Goal: Task Accomplishment & Management: Manage account settings

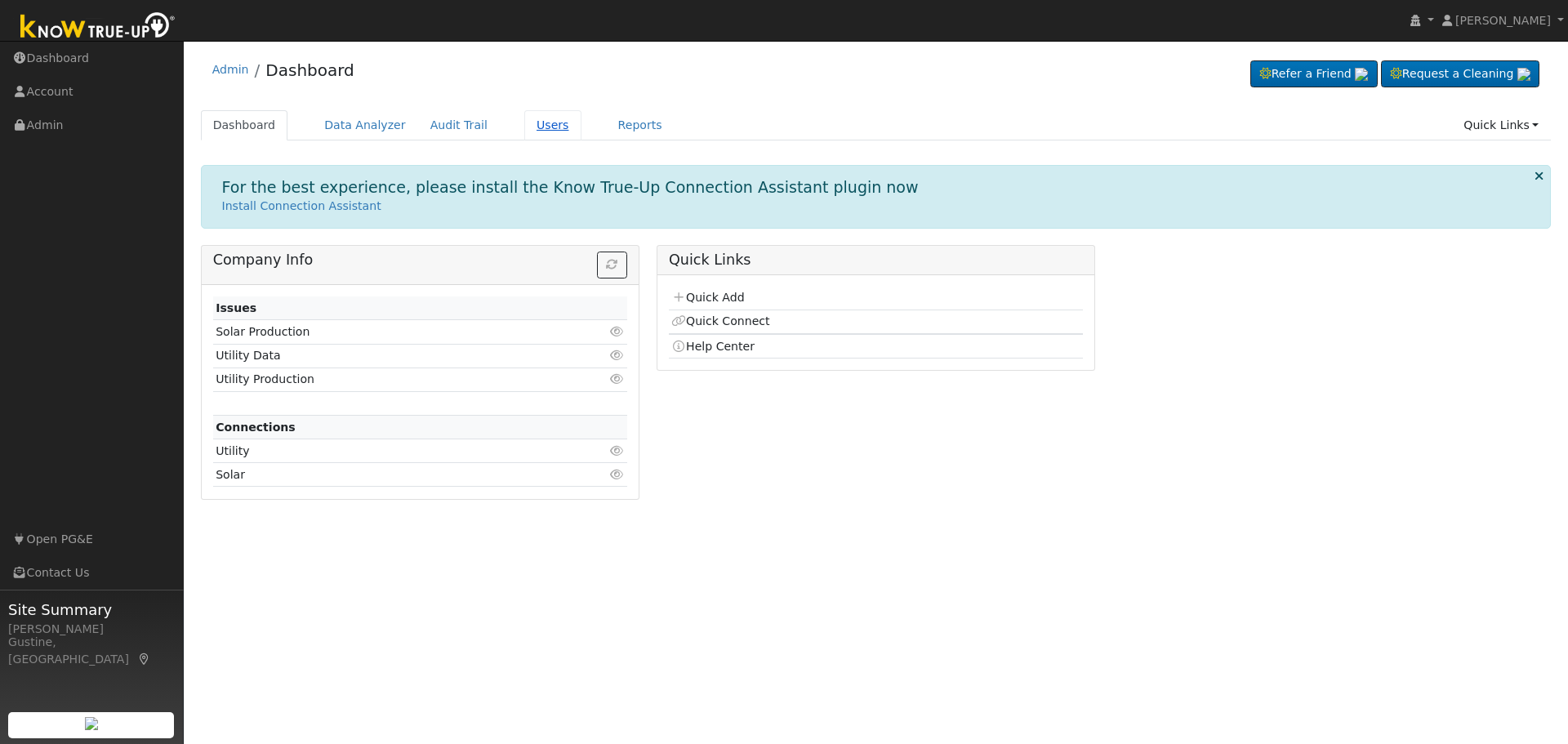
click at [524, 118] on link "Users" at bounding box center [552, 126] width 57 height 31
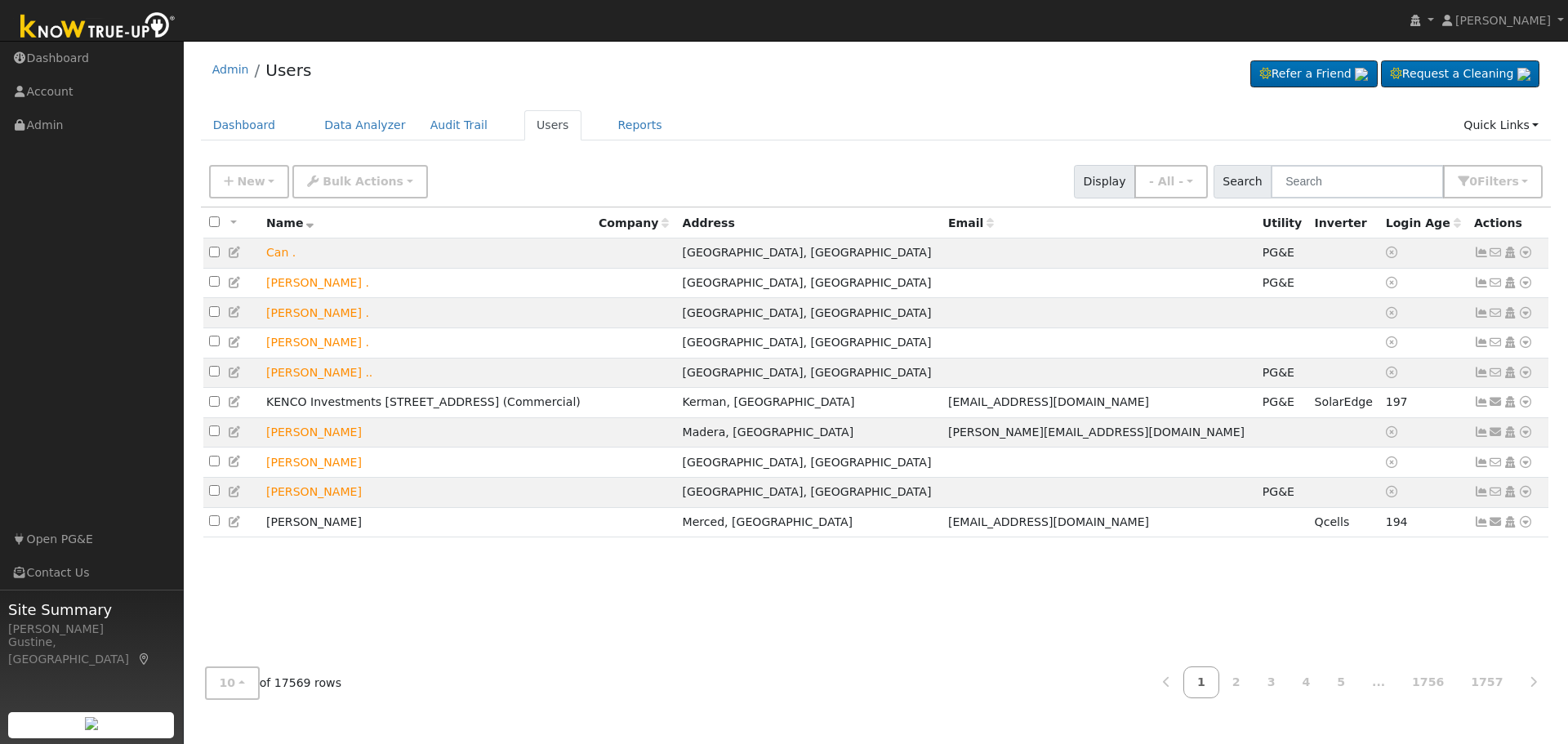
click at [1369, 201] on div "New Add User Quick Add Quick Connect Quick Convert Lead Bulk Actions Send Email…" at bounding box center [876, 182] width 1351 height 50
click at [1376, 179] on input "text" at bounding box center [1357, 182] width 173 height 34
type input "[PERSON_NAME]"
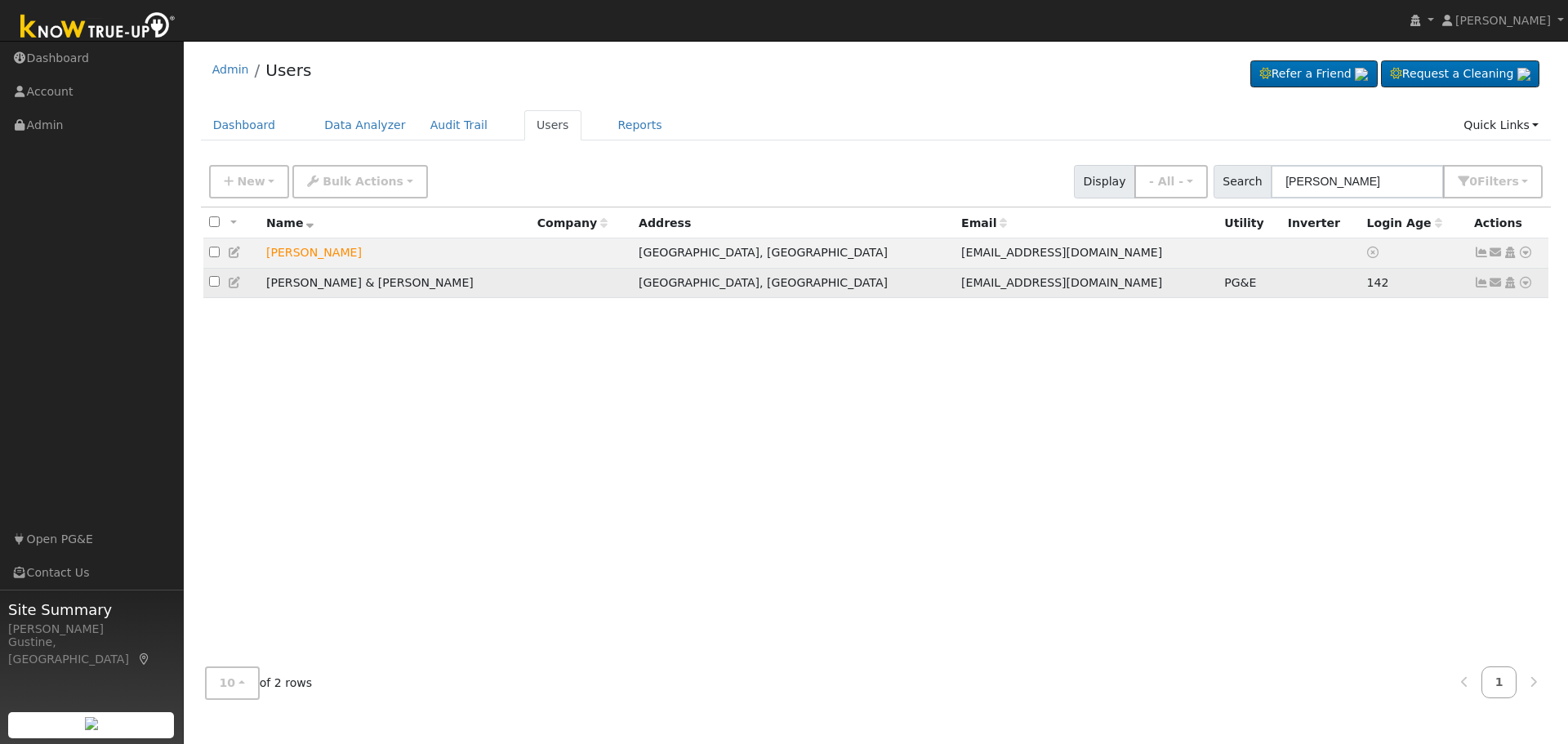
click at [1485, 283] on icon at bounding box center [1481, 282] width 15 height 12
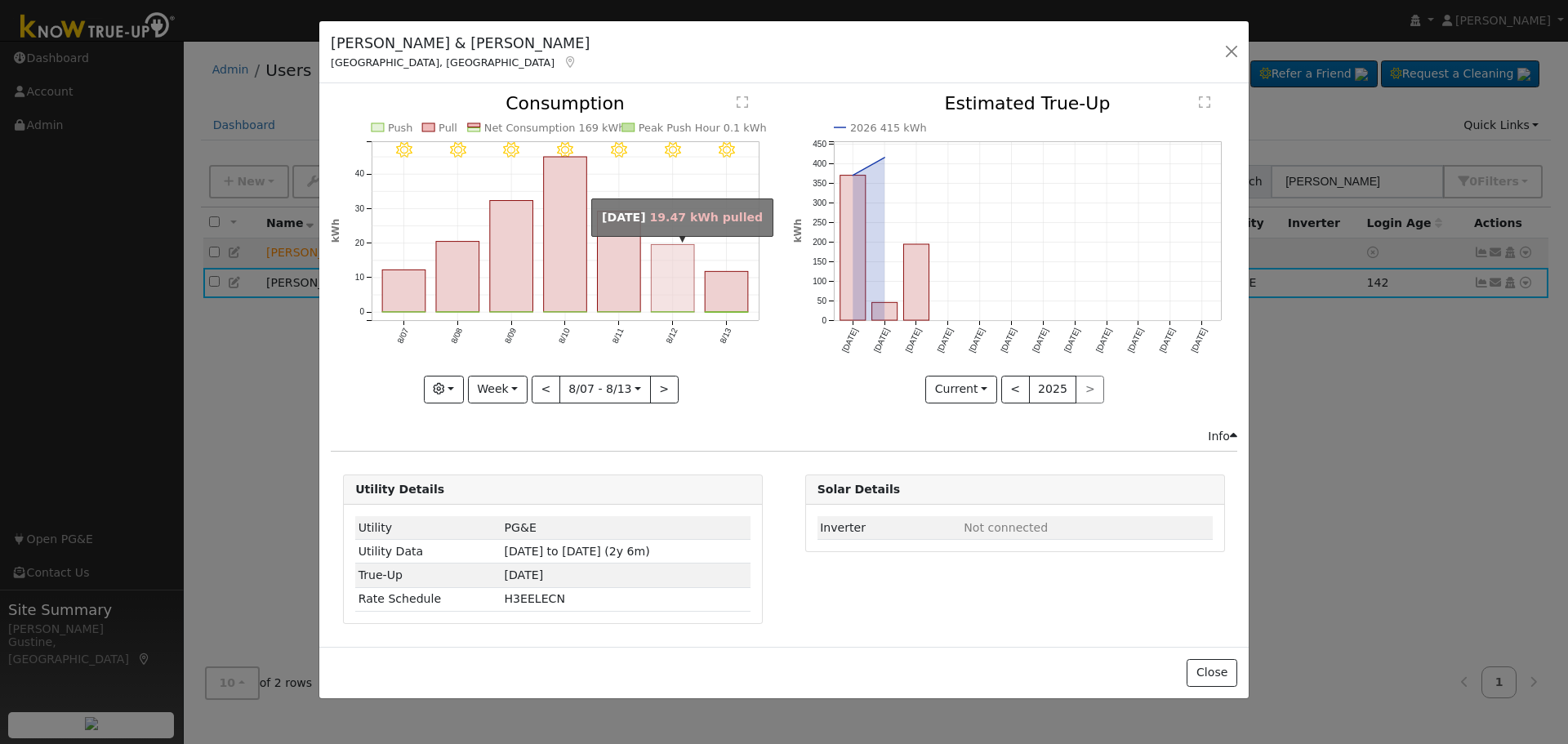
click at [684, 288] on rect "onclick=""" at bounding box center [673, 278] width 43 height 67
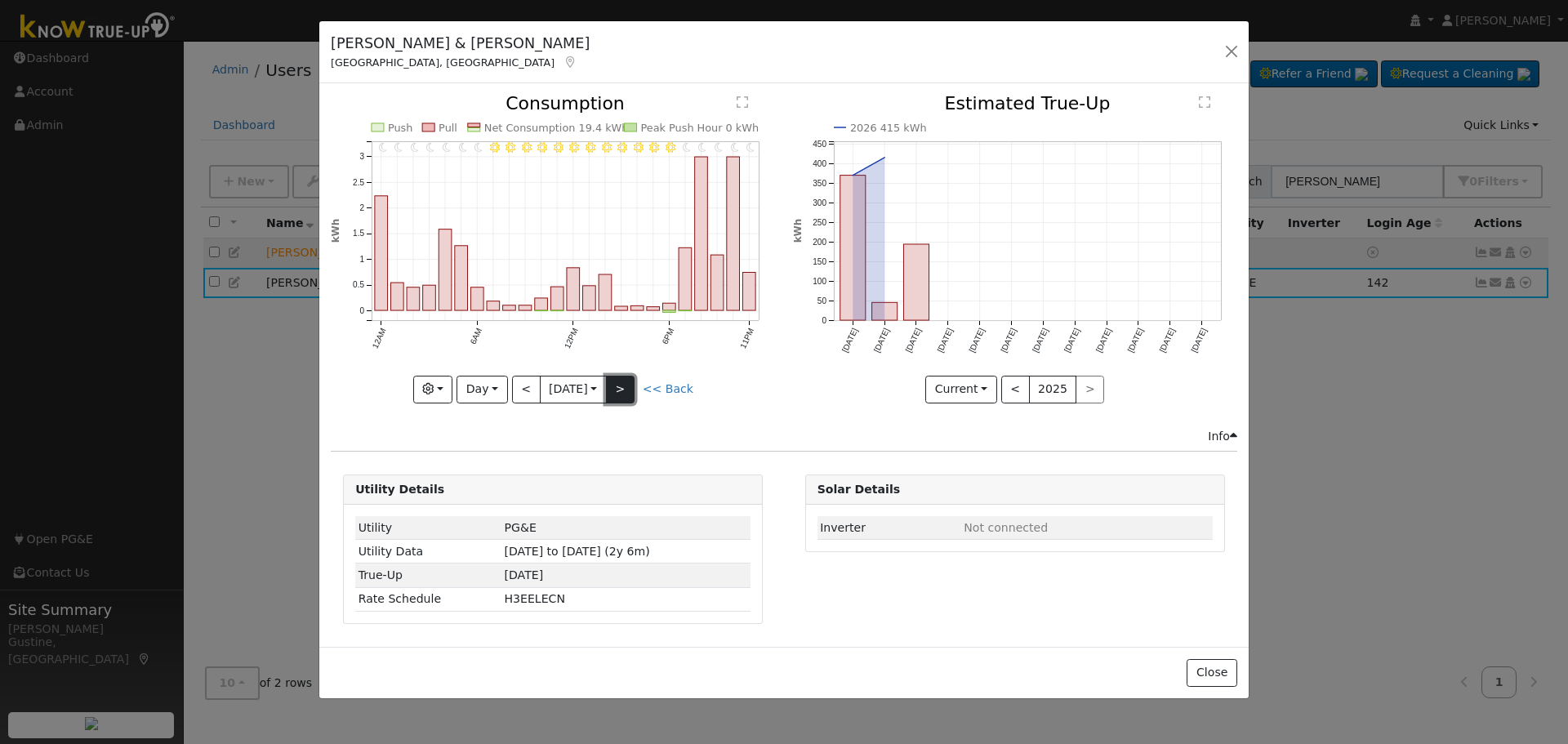
click at [615, 386] on button ">" at bounding box center [620, 390] width 29 height 28
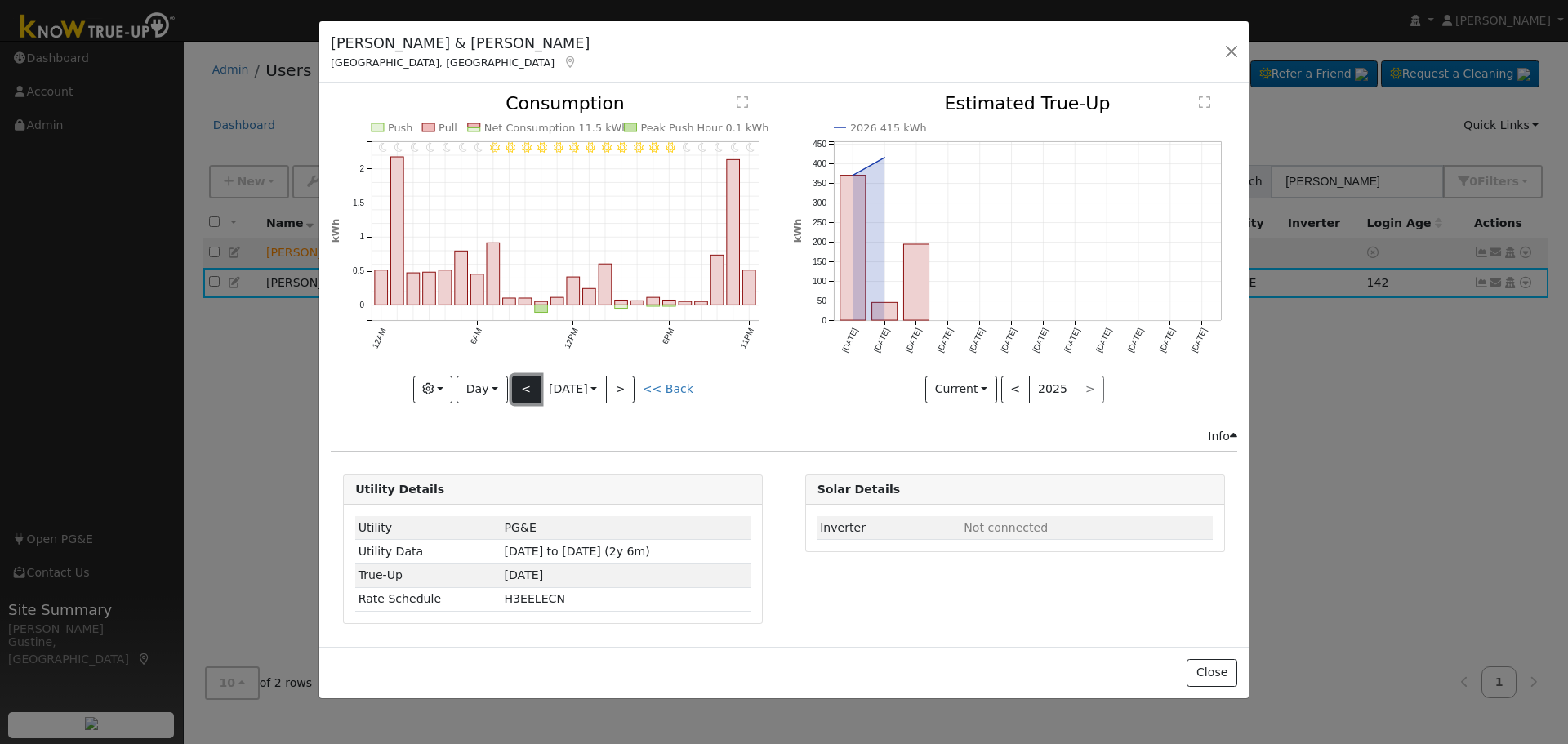
click at [525, 392] on button "<" at bounding box center [526, 390] width 29 height 28
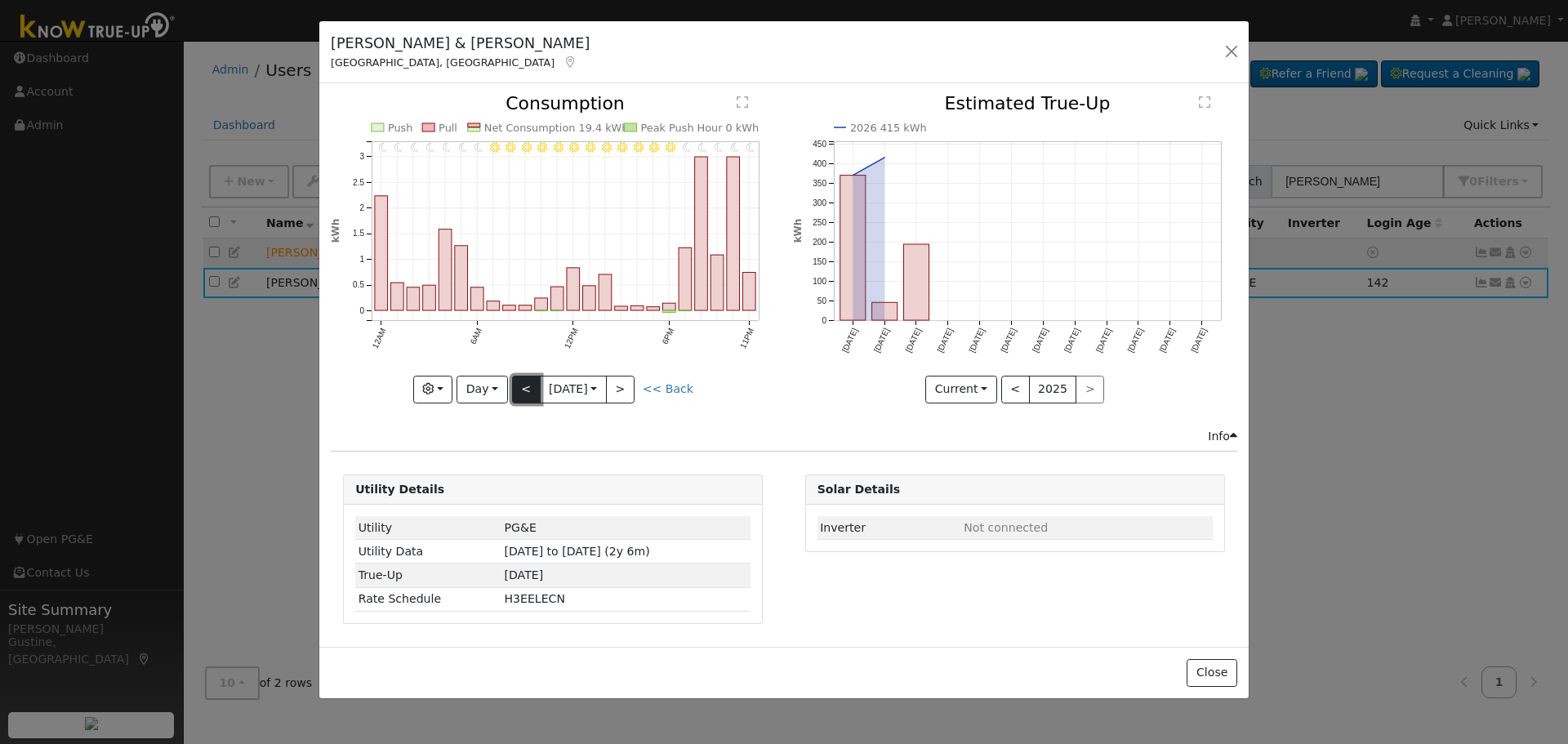
click at [525, 392] on button "<" at bounding box center [526, 390] width 29 height 28
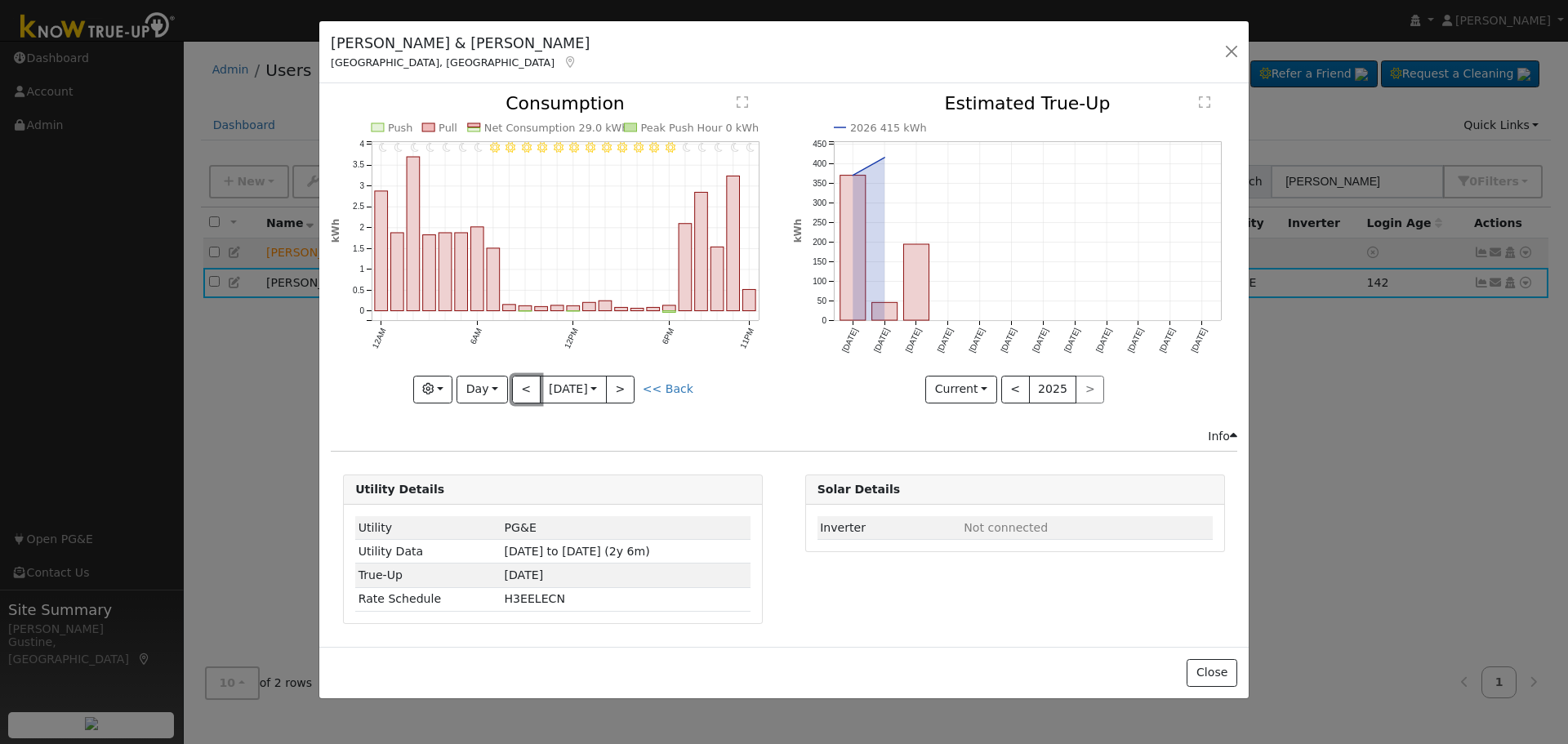
click at [524, 391] on button "<" at bounding box center [526, 390] width 29 height 28
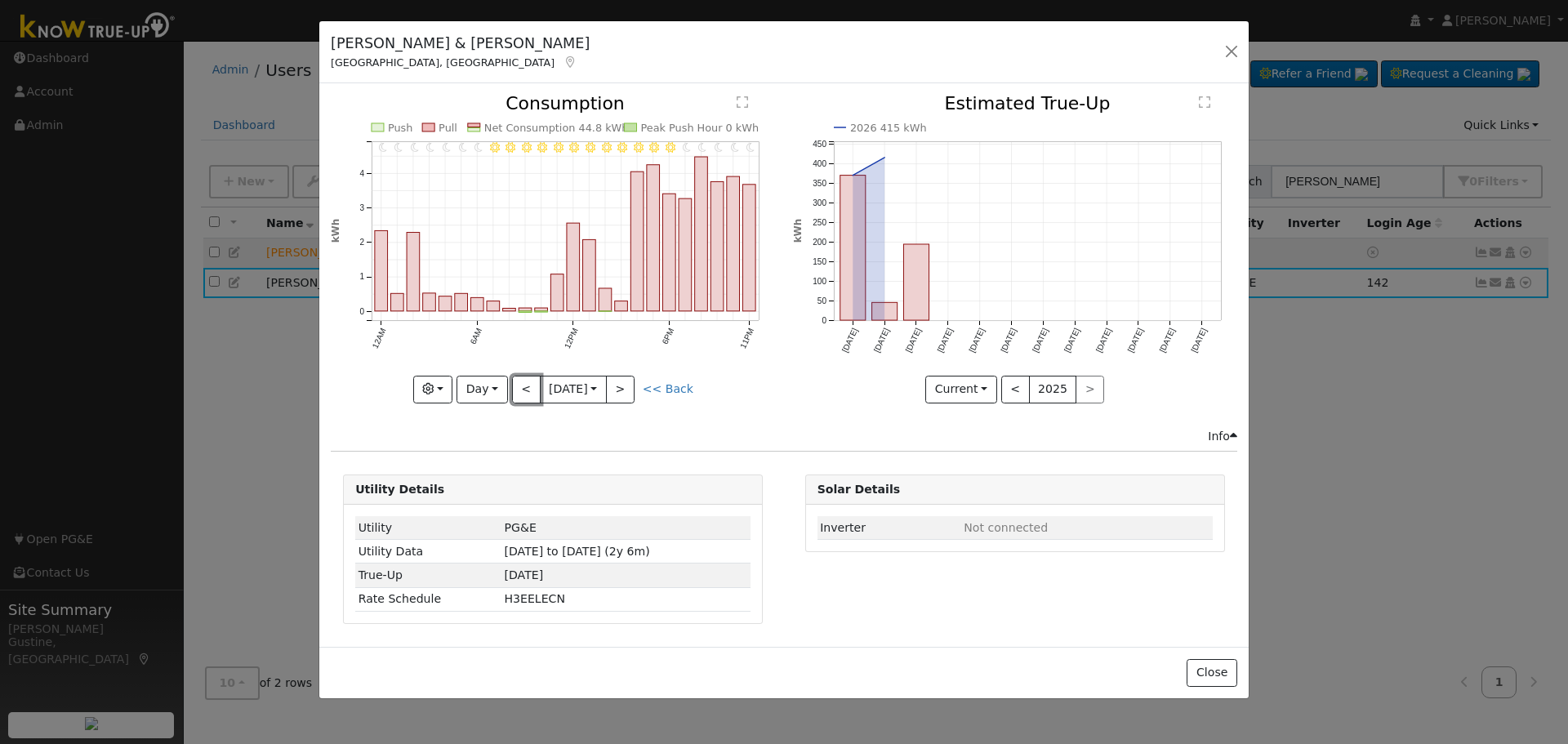
click at [523, 389] on button "<" at bounding box center [526, 390] width 29 height 28
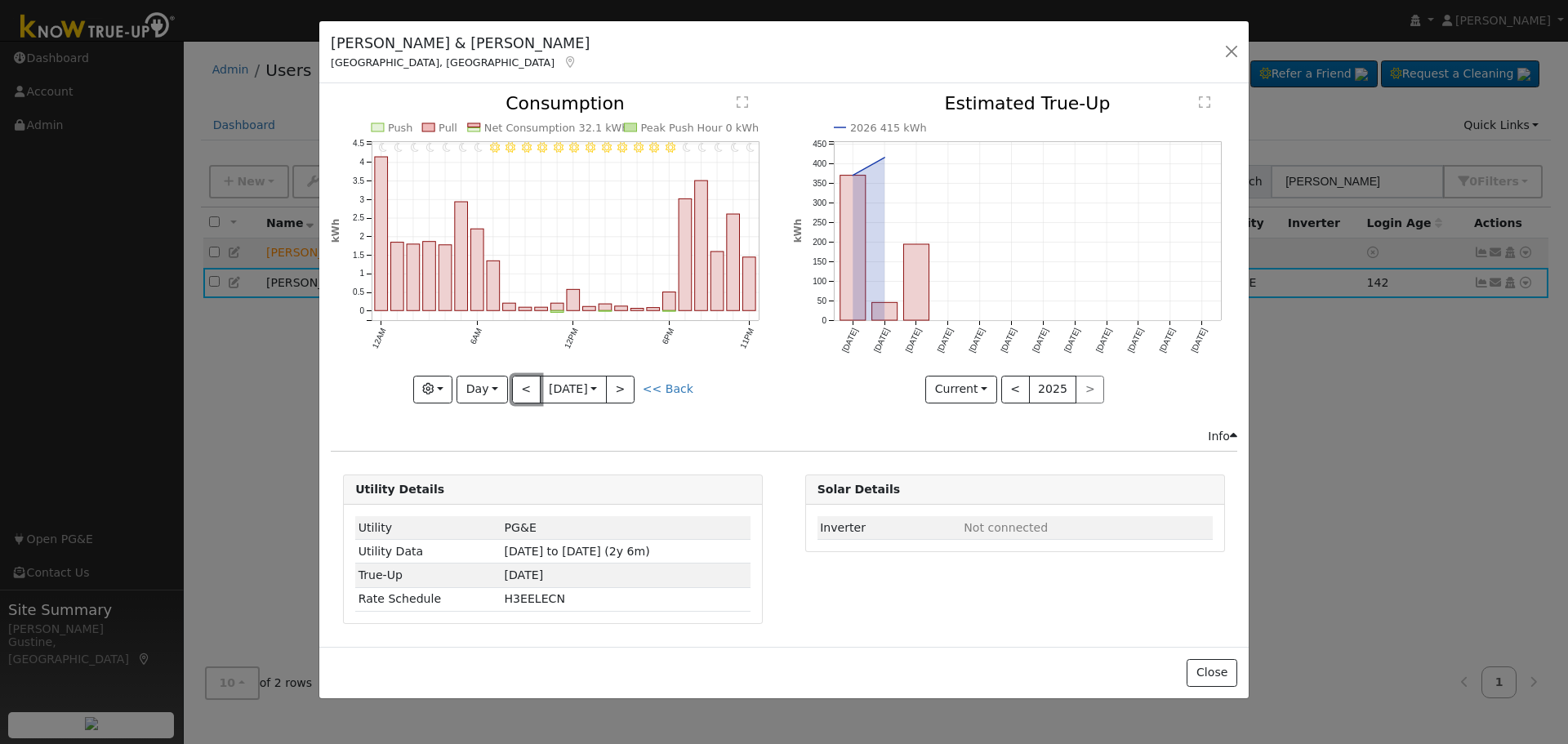
click at [522, 388] on button "<" at bounding box center [526, 390] width 29 height 28
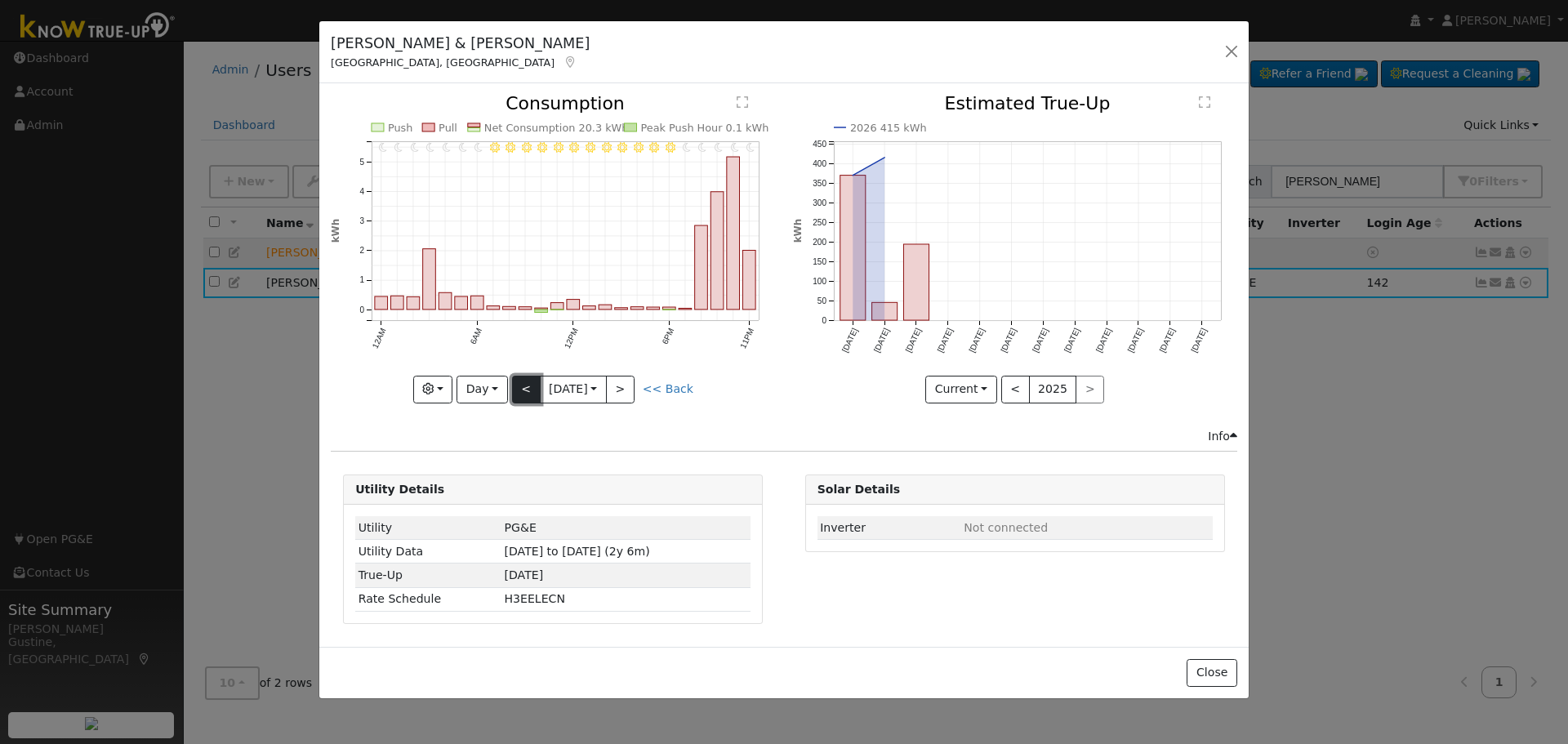
click at [522, 387] on button "<" at bounding box center [526, 390] width 29 height 28
click at [523, 385] on button "<" at bounding box center [526, 390] width 29 height 28
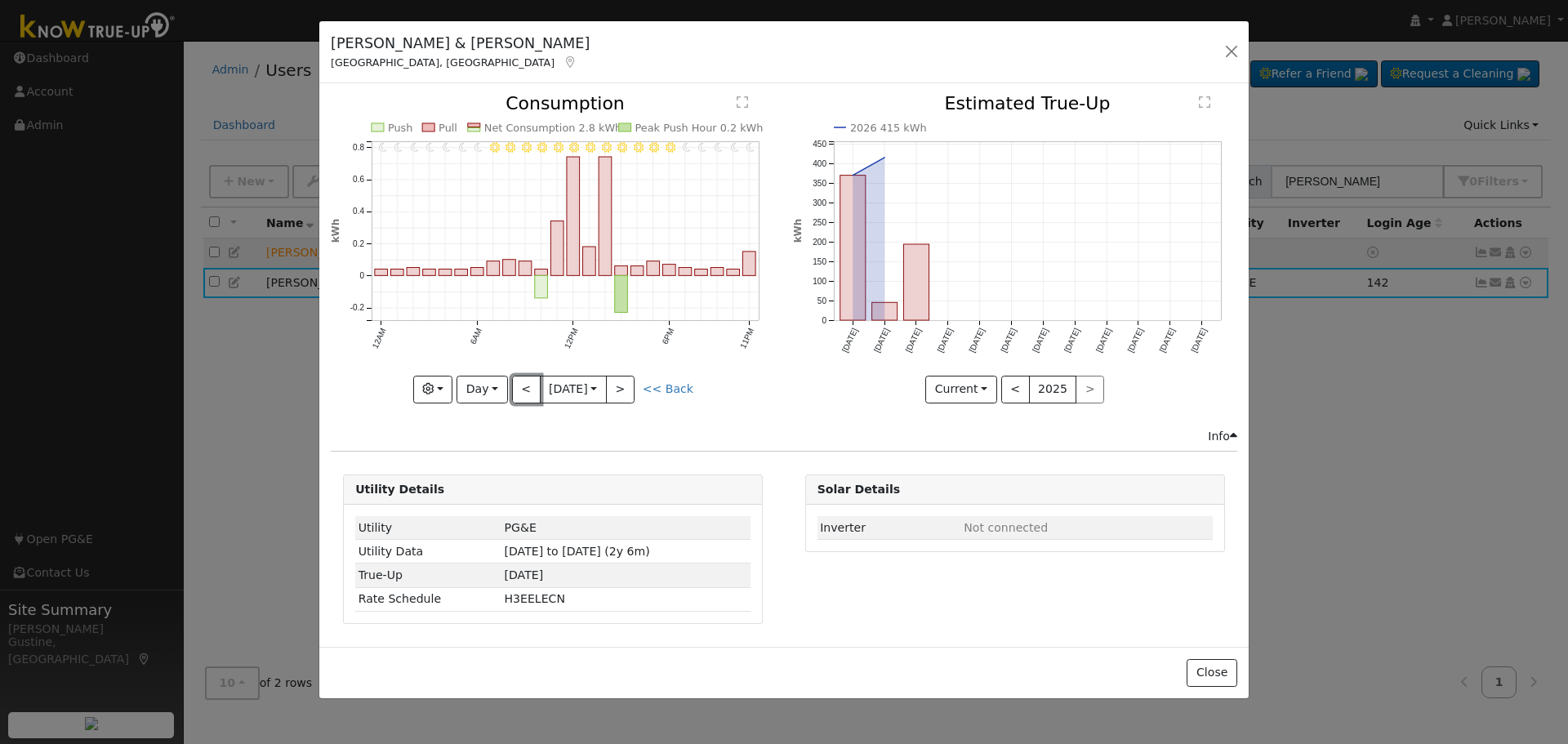
click at [523, 386] on button "<" at bounding box center [526, 390] width 29 height 28
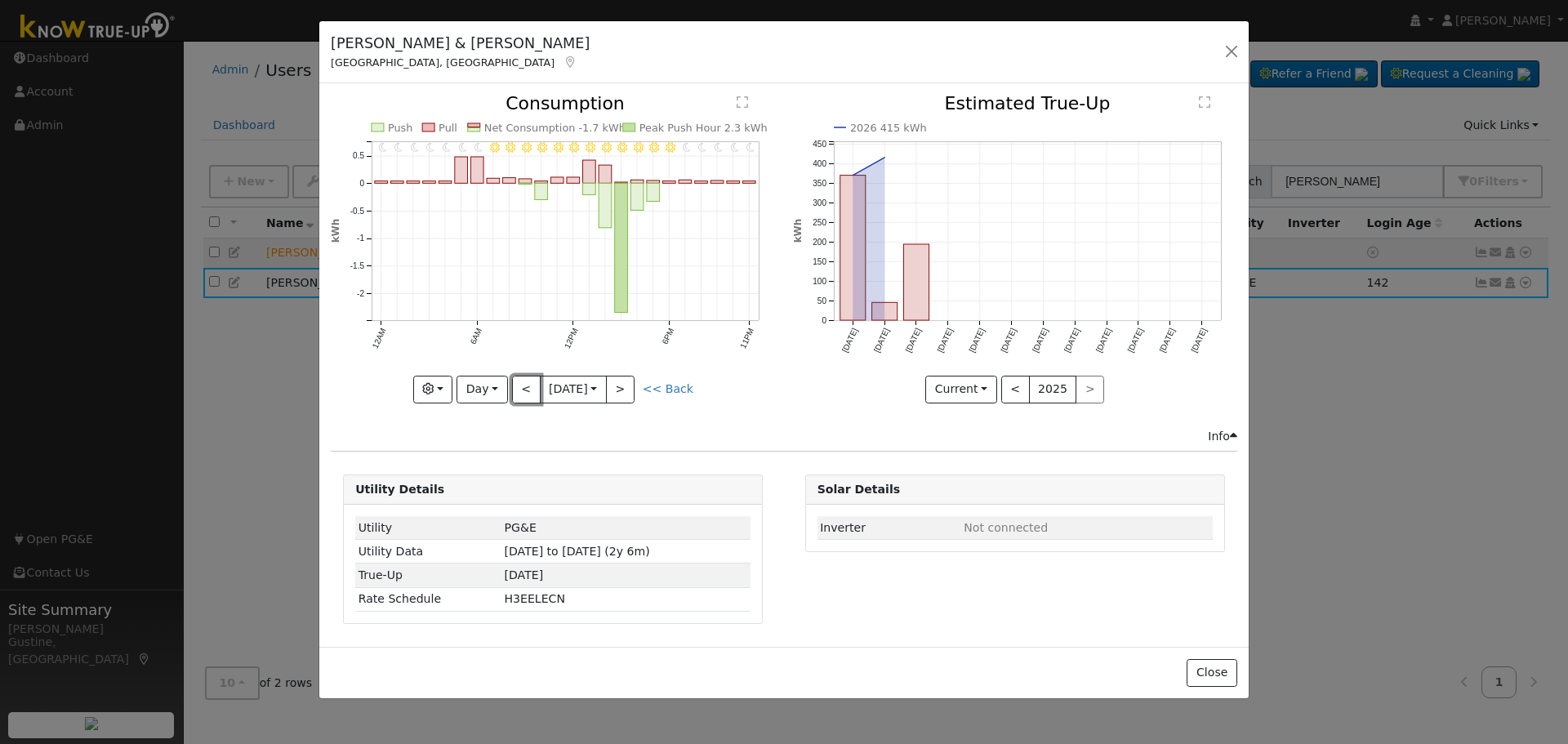
click at [523, 386] on button "<" at bounding box center [526, 390] width 29 height 28
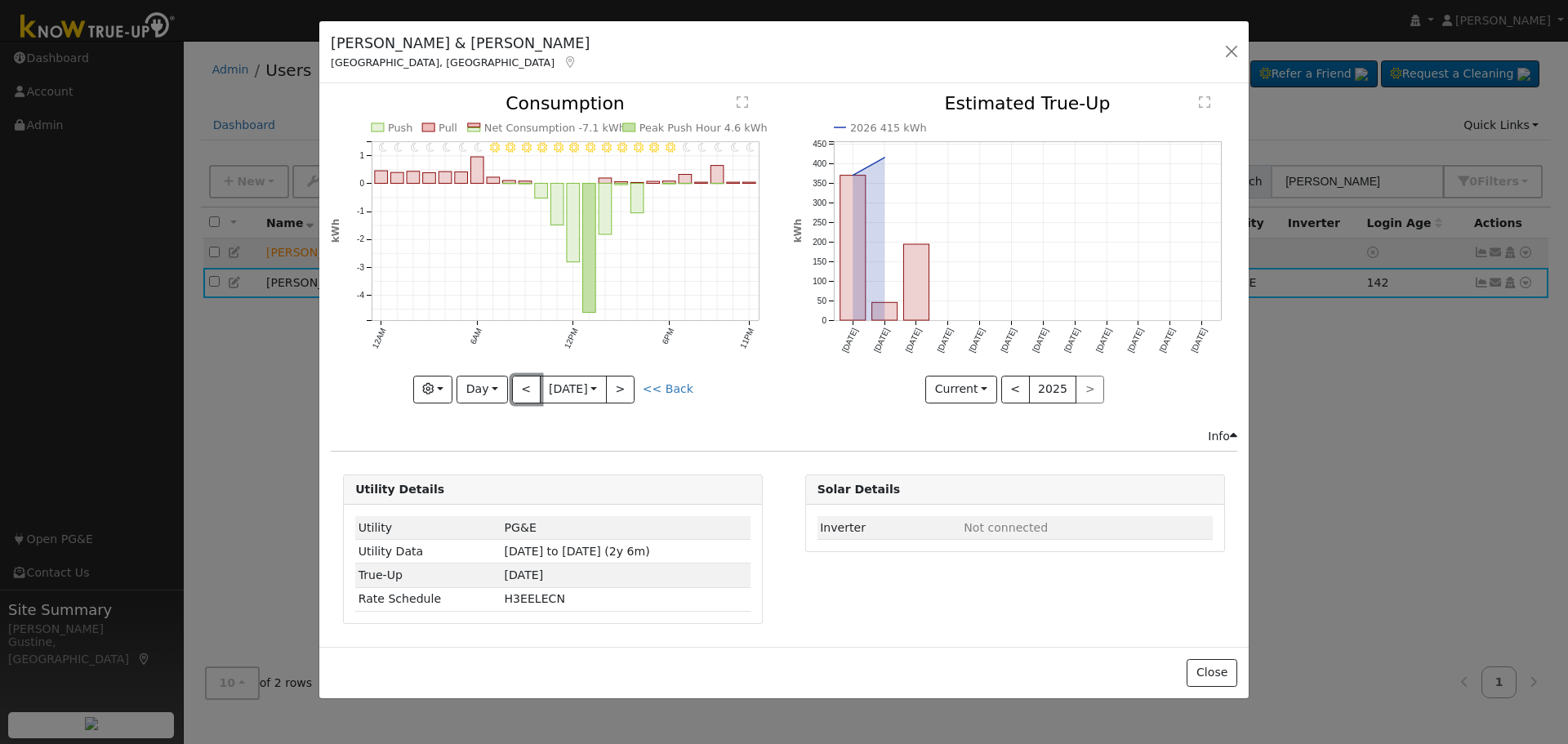
click at [523, 386] on button "<" at bounding box center [526, 390] width 29 height 28
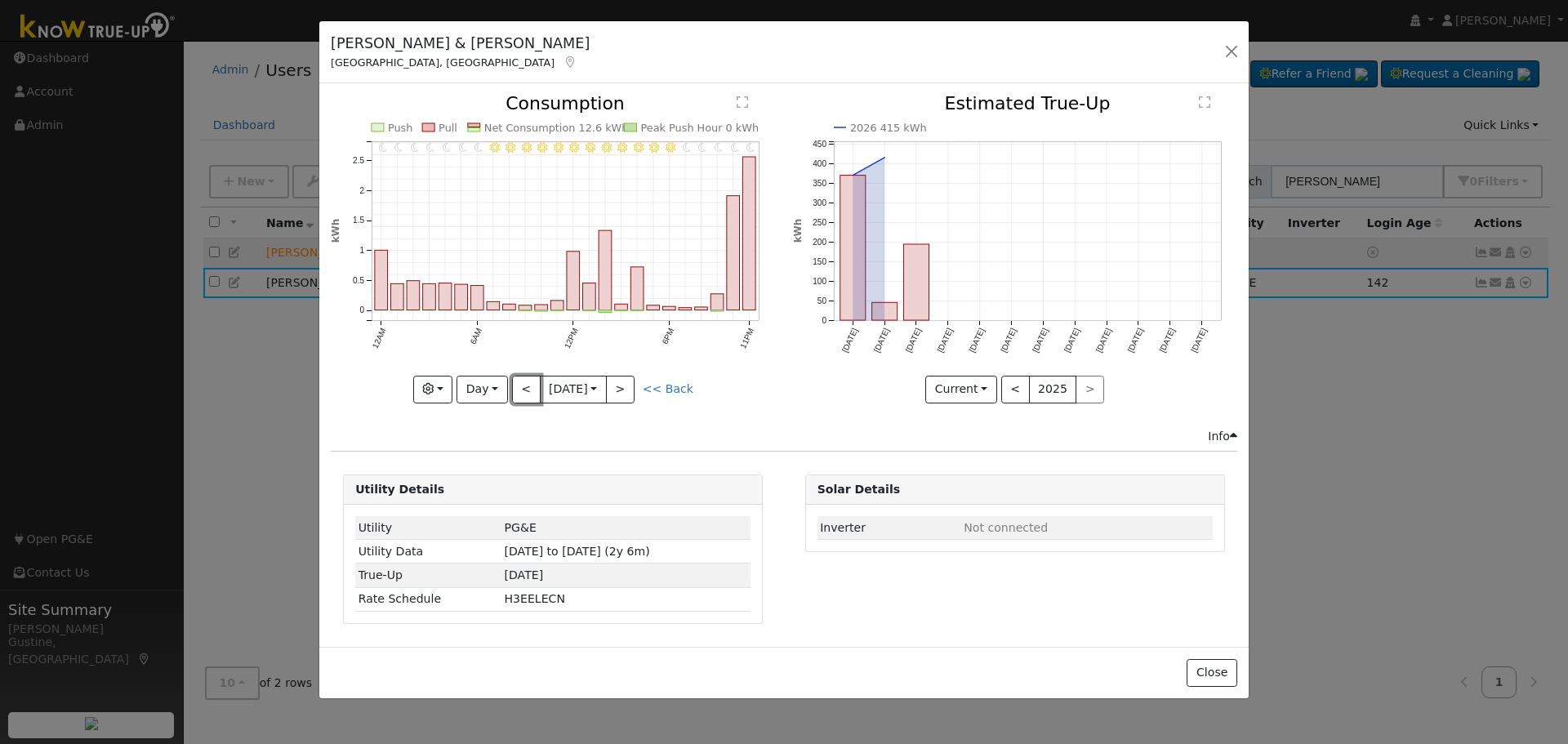
click at [523, 385] on button "<" at bounding box center [526, 390] width 29 height 28
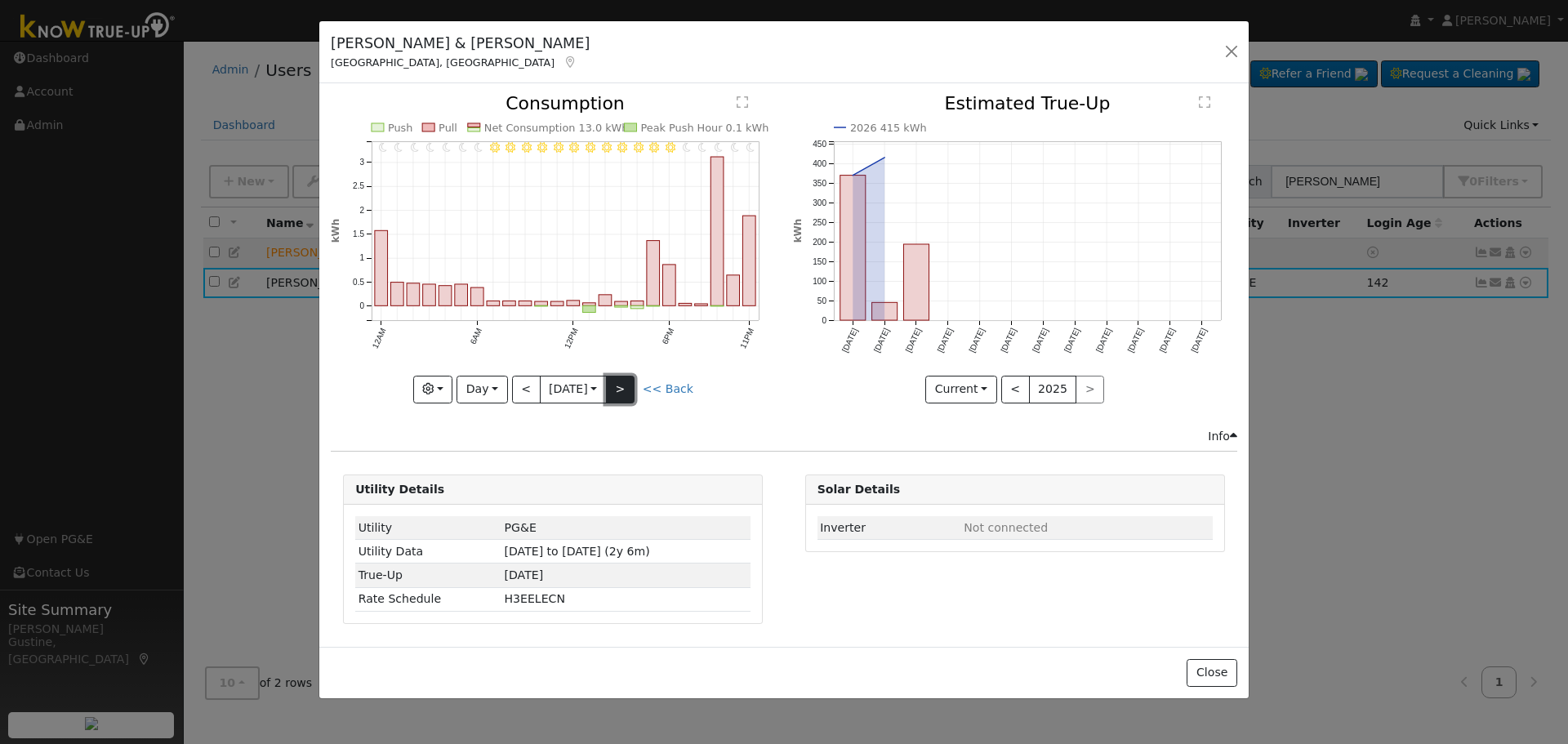
click at [618, 381] on button ">" at bounding box center [620, 390] width 29 height 28
click at [0, 0] on div at bounding box center [0, 0] width 0 height 0
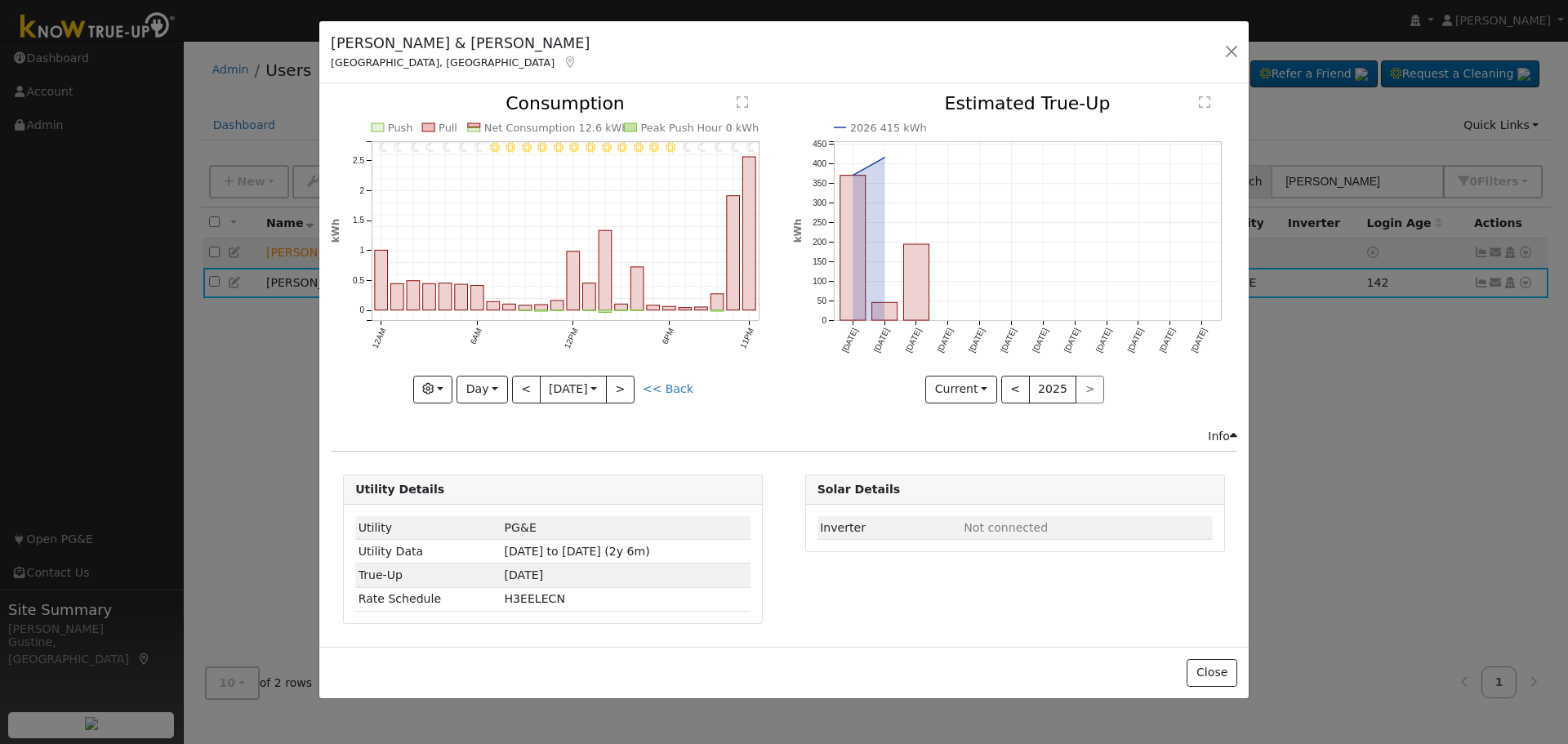
click at [618, 381] on div "11PM - Clear 10PM - Clear 9PM - Clear 8PM - Clear 7PM - Clear 6PM - Clear 5PM -…" at bounding box center [553, 249] width 444 height 308
click at [618, 381] on button ">" at bounding box center [620, 390] width 29 height 28
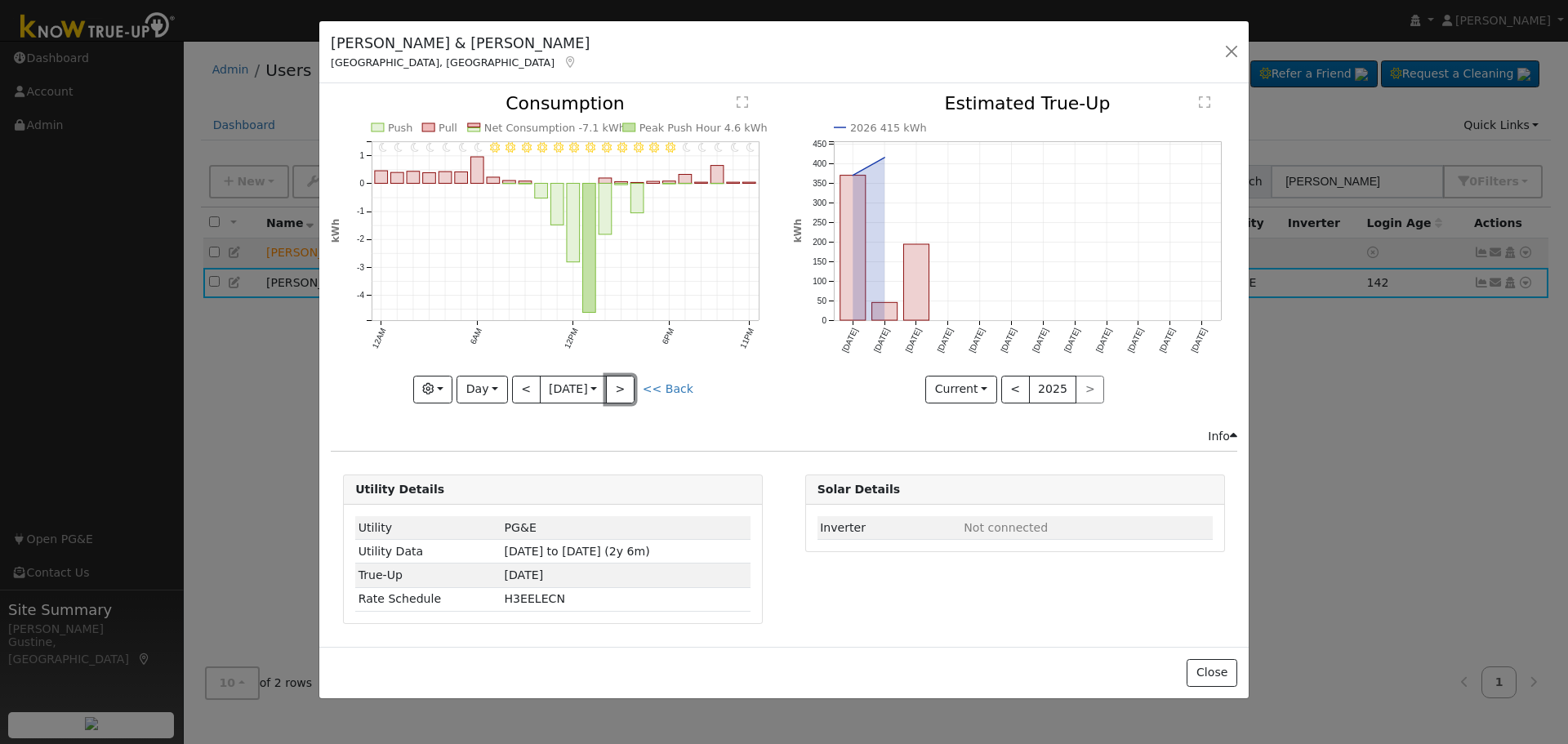
click at [618, 381] on button ">" at bounding box center [620, 390] width 29 height 28
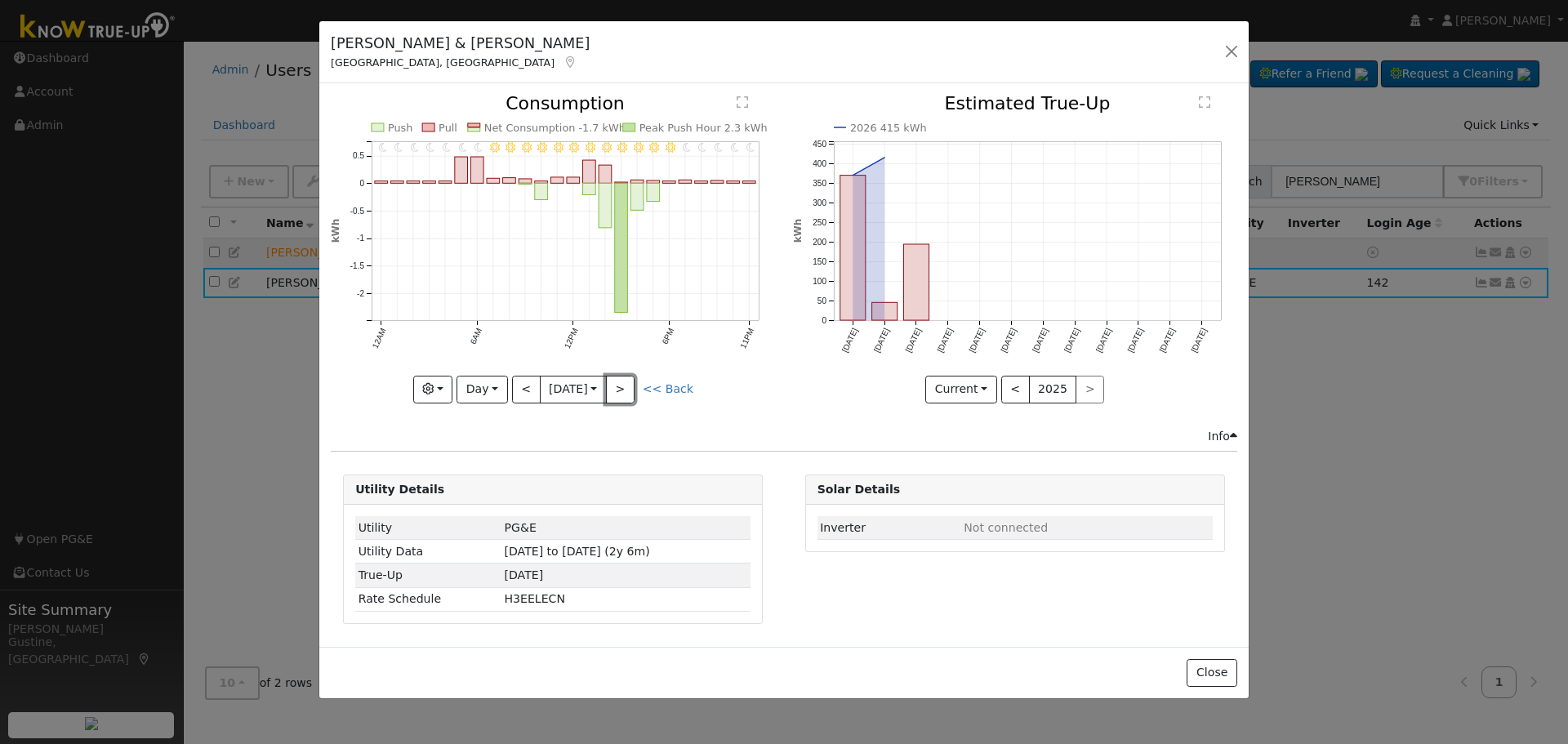
click at [618, 380] on button ">" at bounding box center [620, 390] width 29 height 28
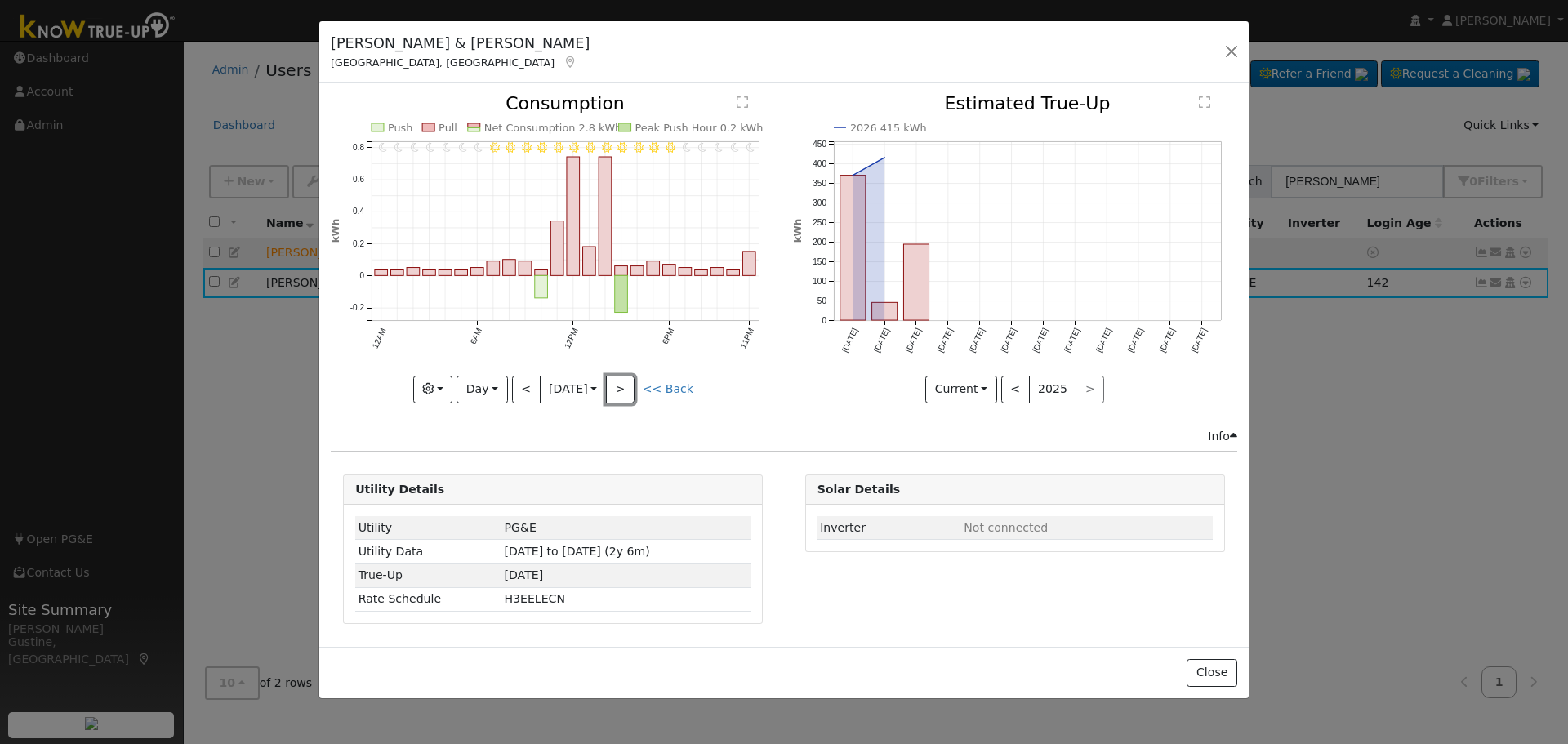
click at [618, 381] on button ">" at bounding box center [620, 390] width 29 height 28
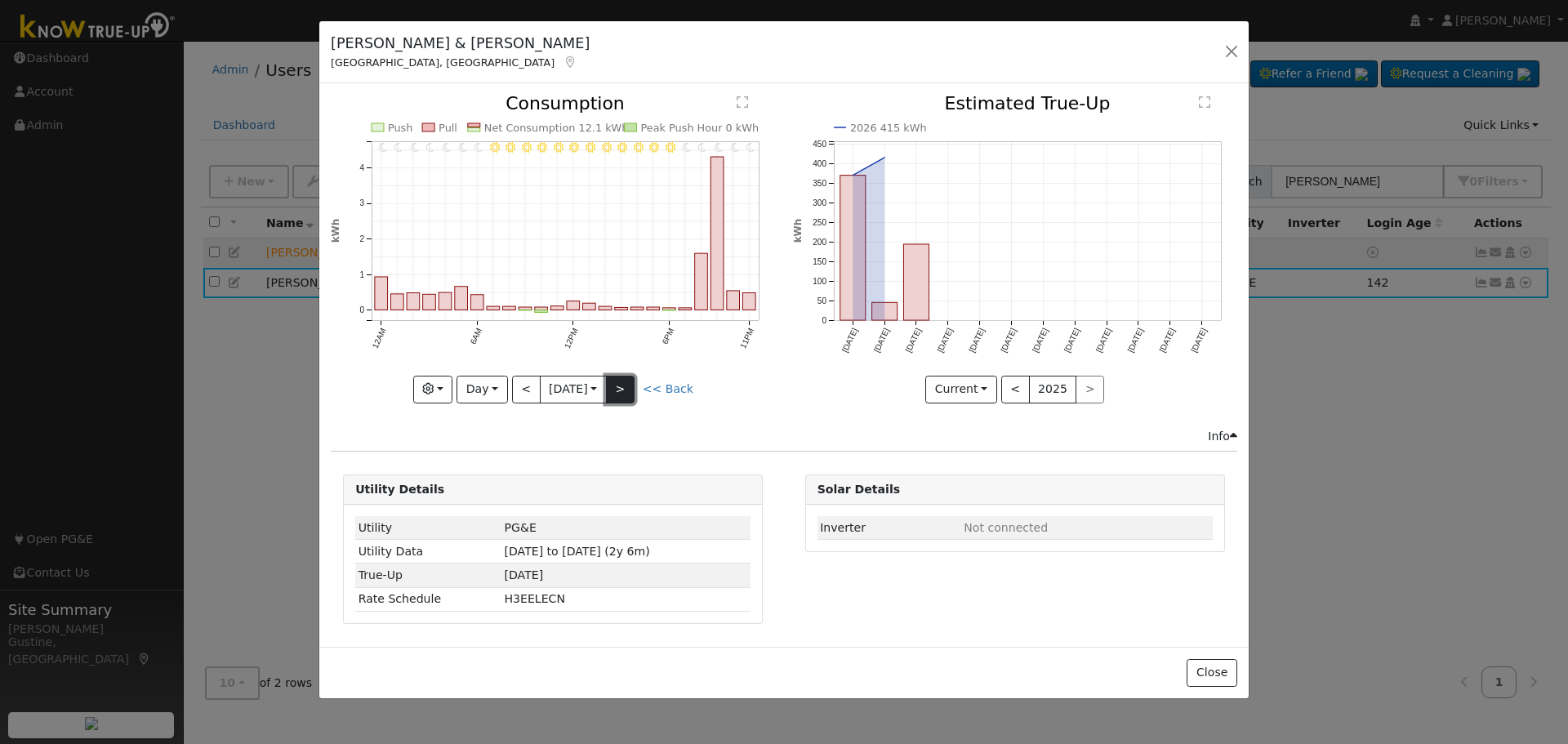
click at [635, 400] on button ">" at bounding box center [620, 390] width 29 height 28
click at [638, 400] on div "Graphs Estimated Production Previous Year Consumption Previous Year Total Consu…" at bounding box center [553, 390] width 444 height 28
click at [635, 396] on button ">" at bounding box center [620, 390] width 29 height 28
type input "2025-08-09"
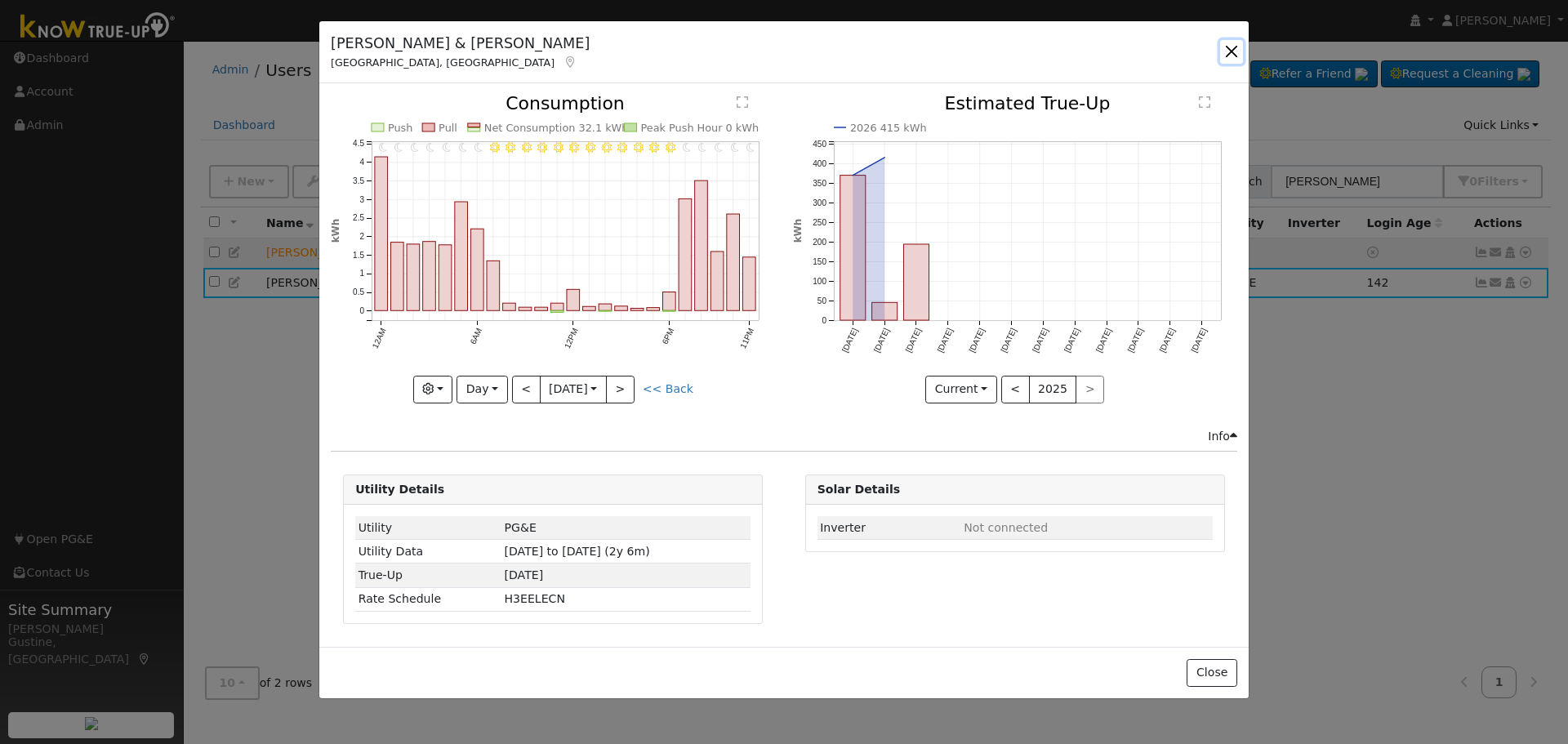
click at [1236, 52] on button "button" at bounding box center [1232, 51] width 23 height 23
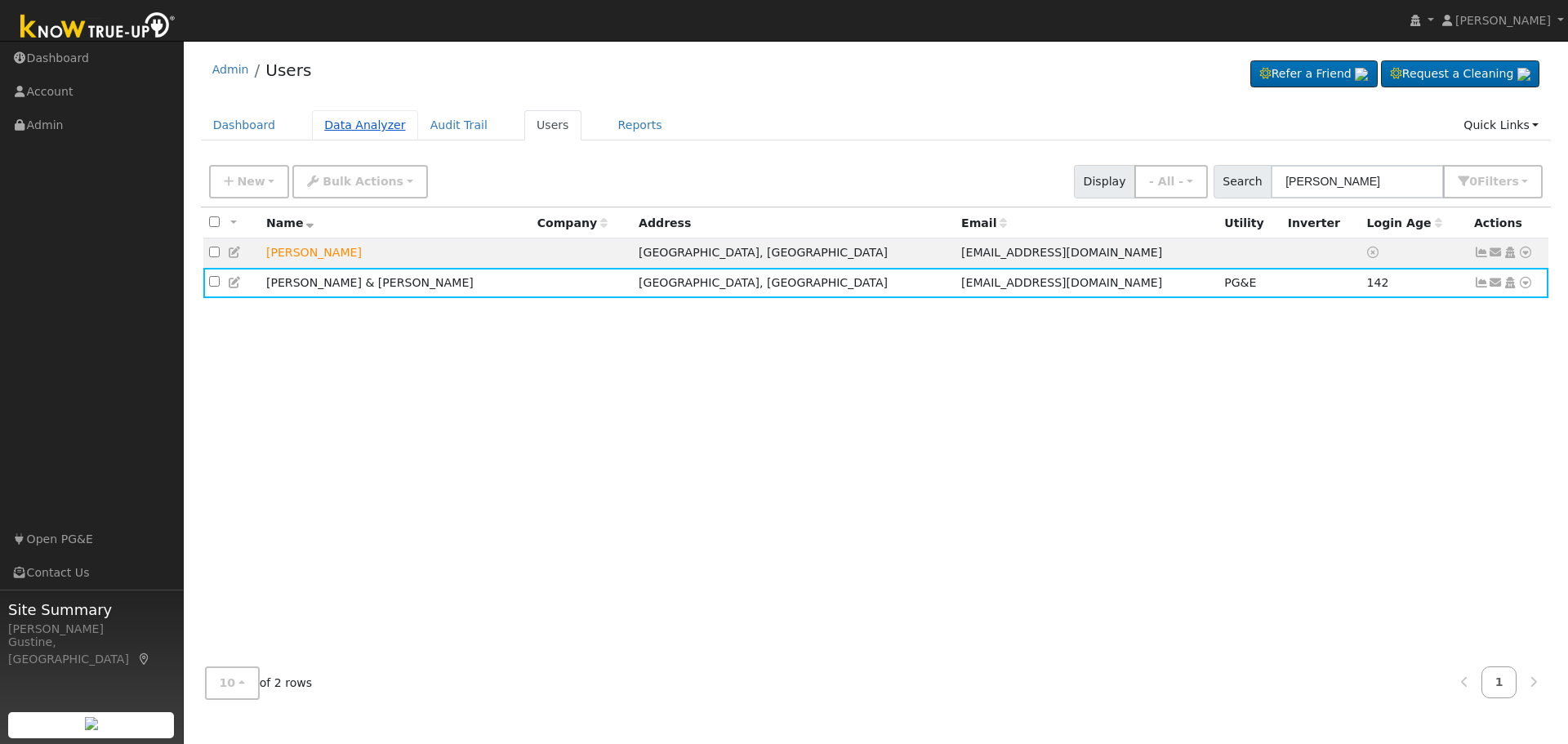
click at [349, 139] on link "Data Analyzer" at bounding box center [365, 126] width 107 height 31
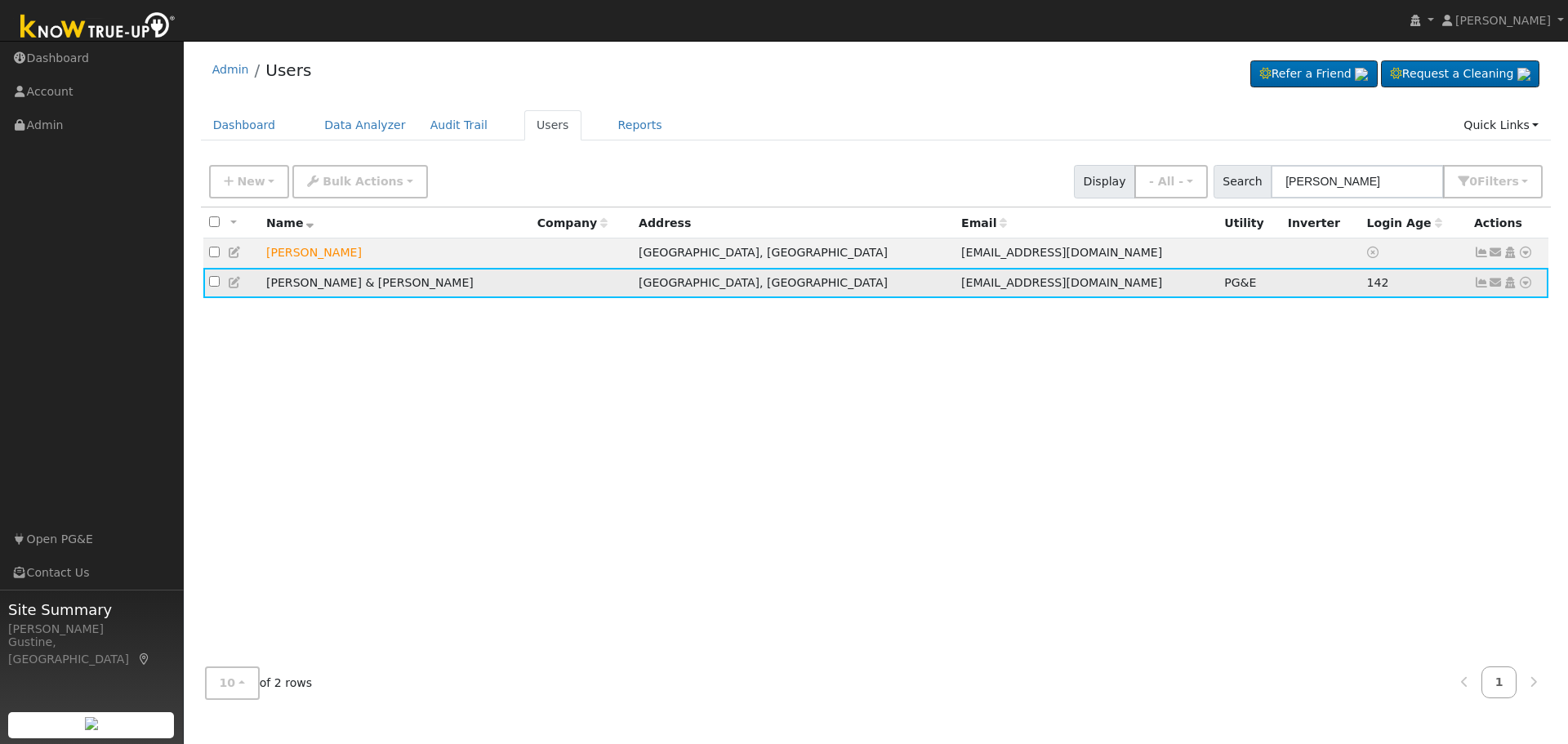
click at [1483, 286] on icon at bounding box center [1481, 282] width 15 height 12
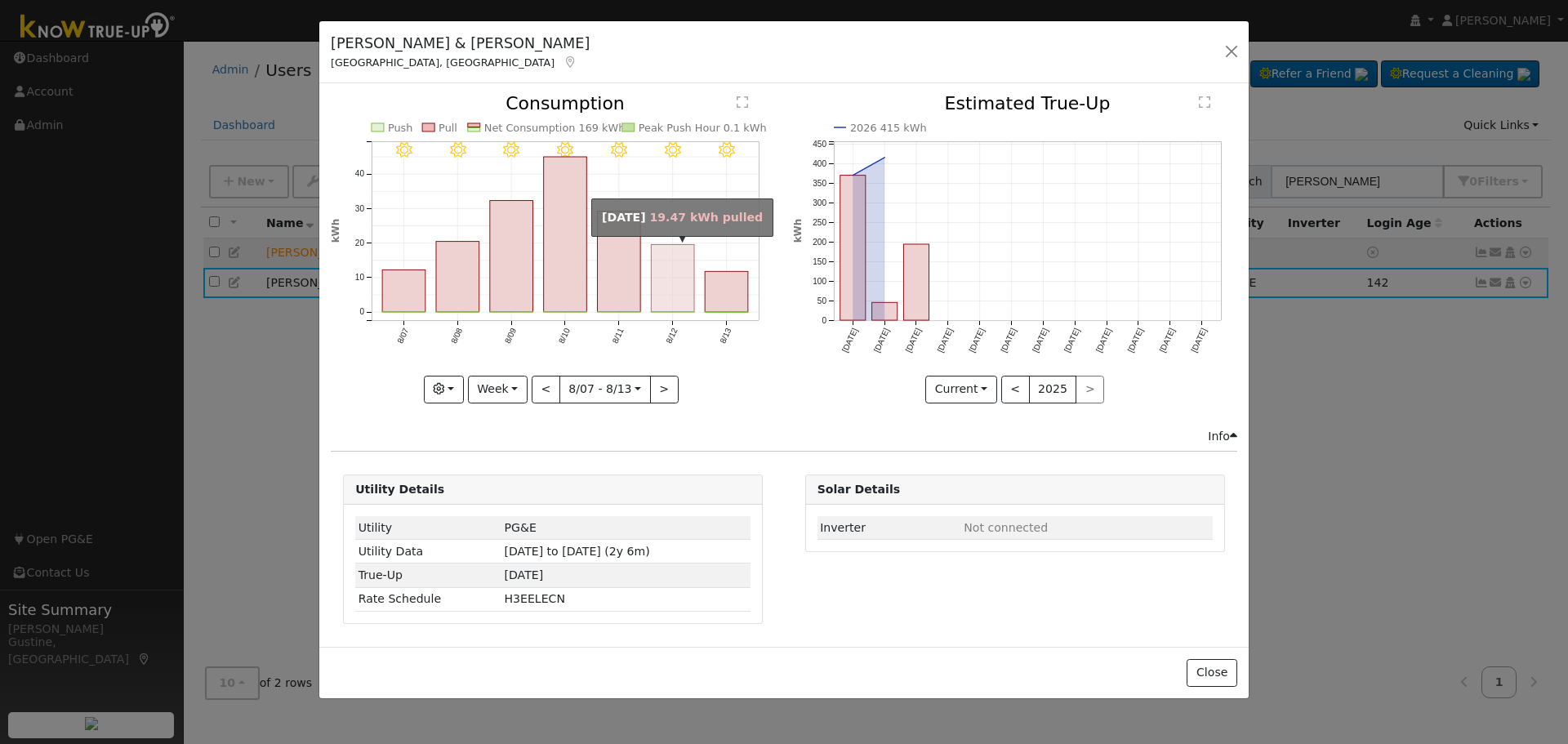
click at [675, 290] on rect "onclick=""" at bounding box center [673, 278] width 43 height 67
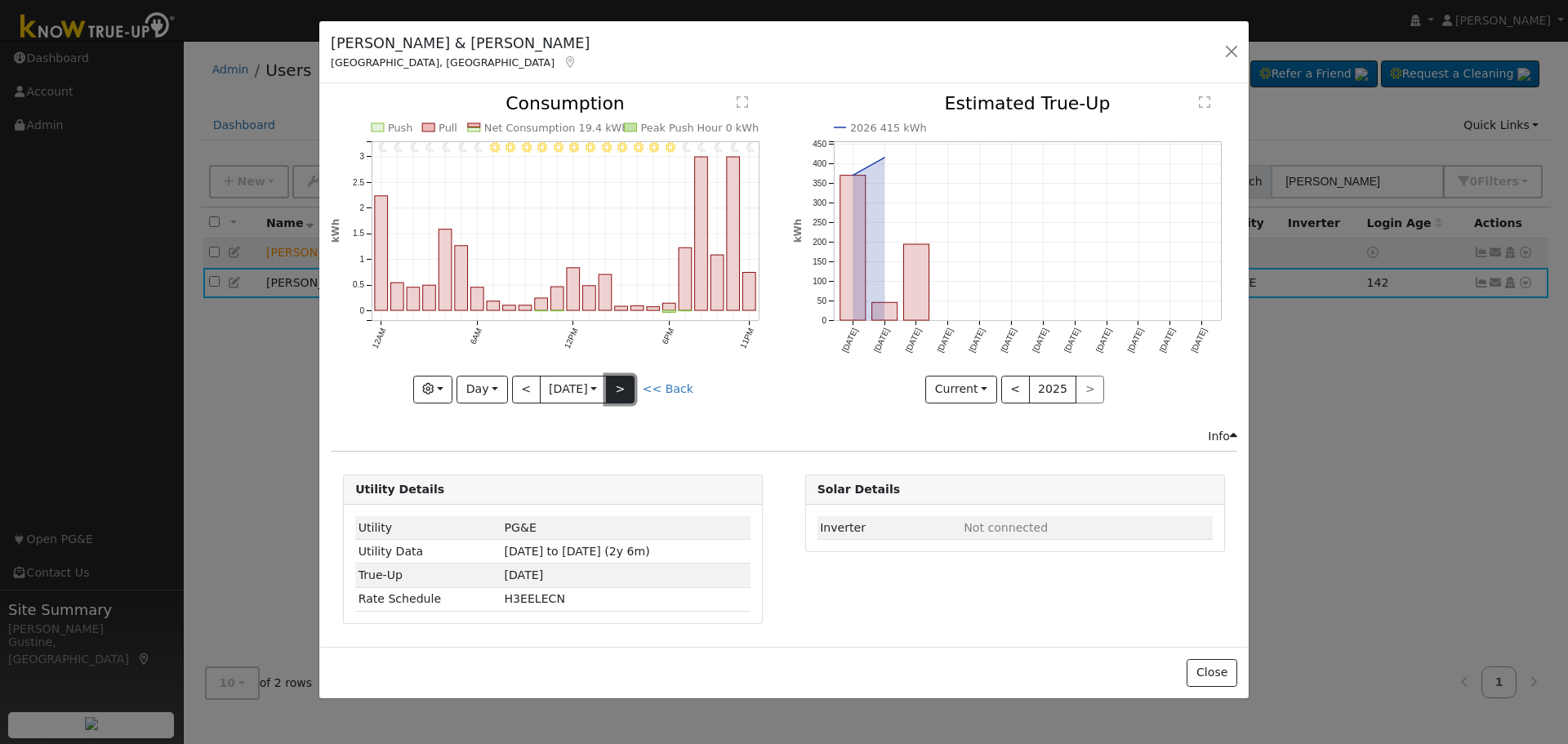
click at [635, 396] on button ">" at bounding box center [620, 390] width 29 height 28
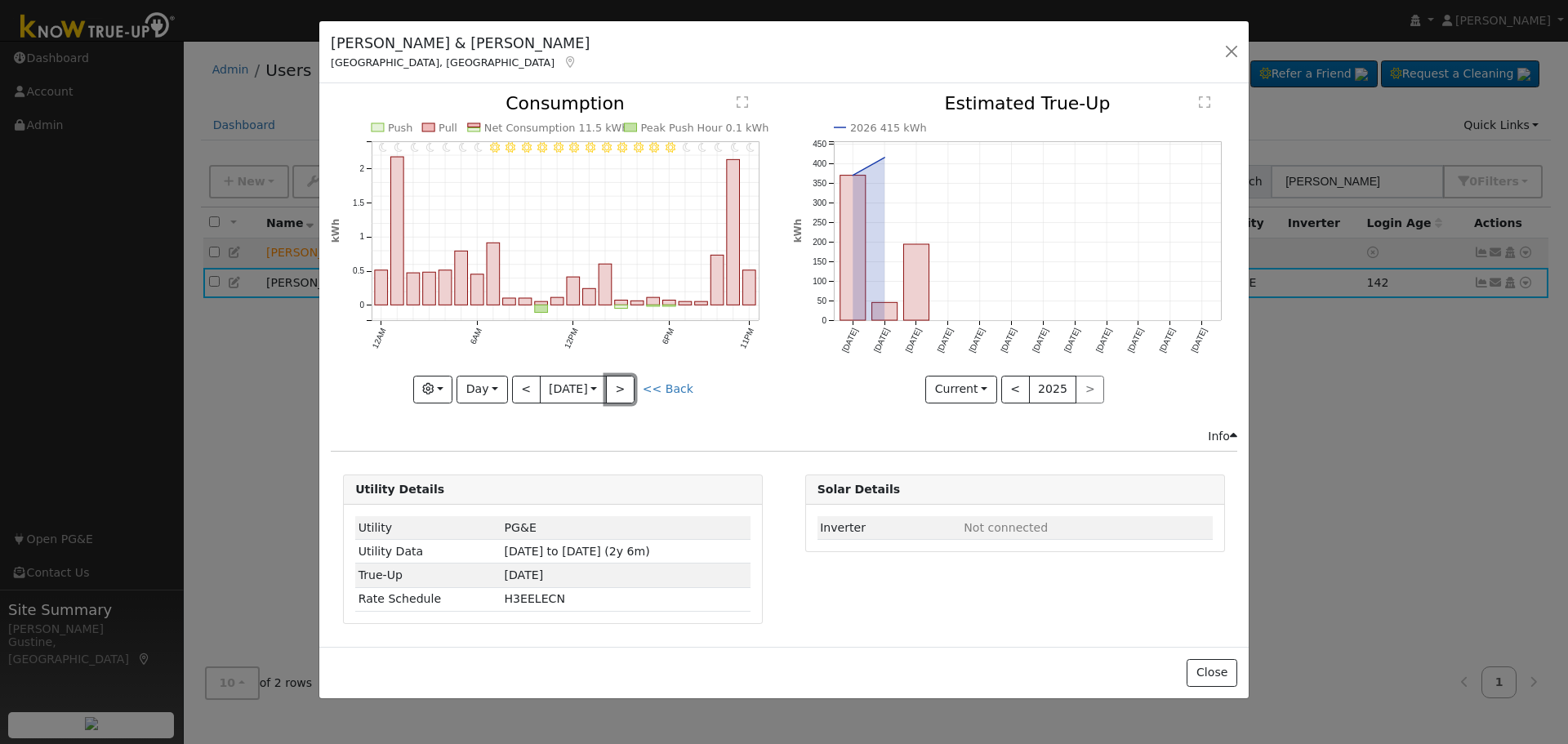
drag, startPoint x: 631, startPoint y: 388, endPoint x: 623, endPoint y: 390, distance: 8.2
click at [631, 389] on button ">" at bounding box center [620, 390] width 29 height 28
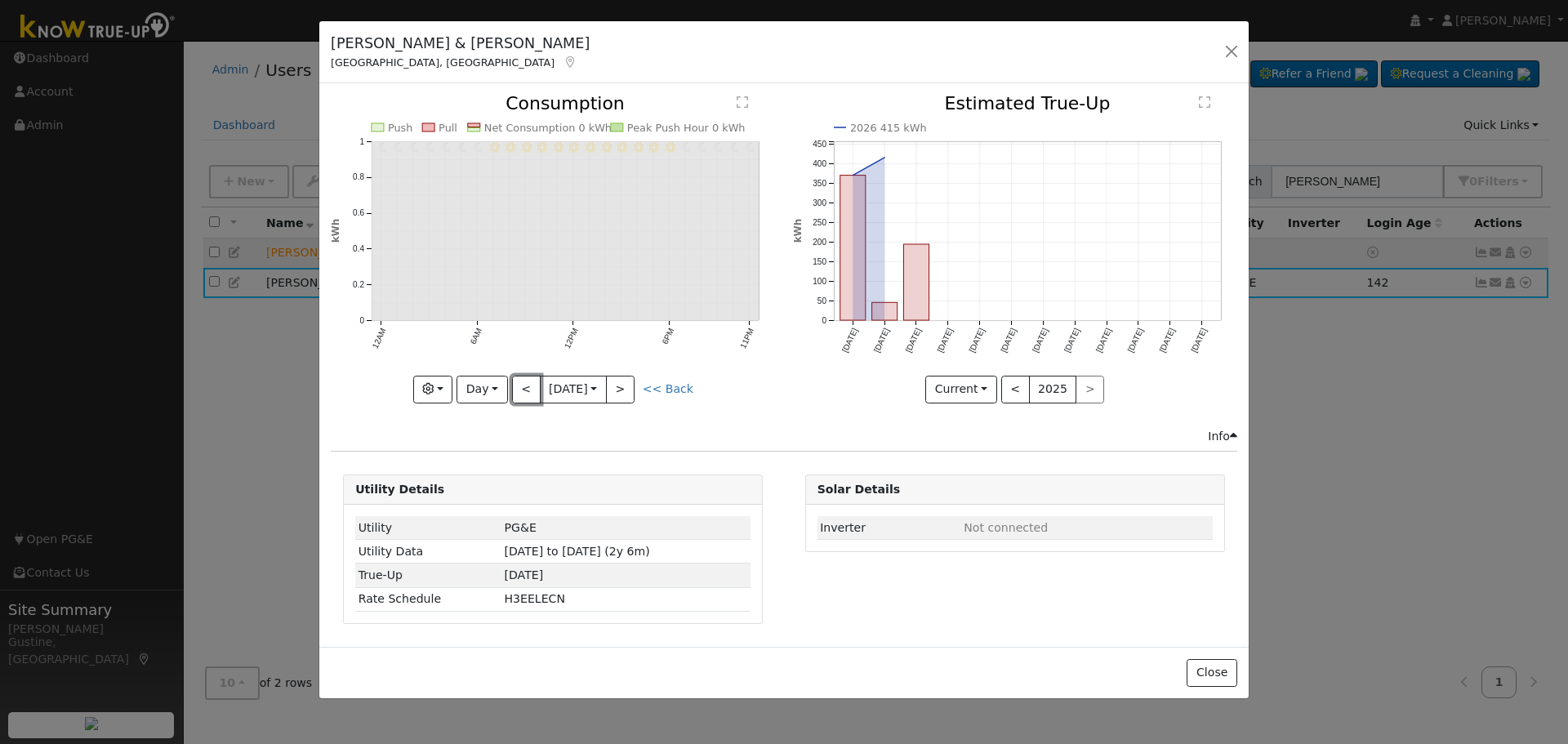
click at [523, 391] on button "<" at bounding box center [526, 390] width 29 height 28
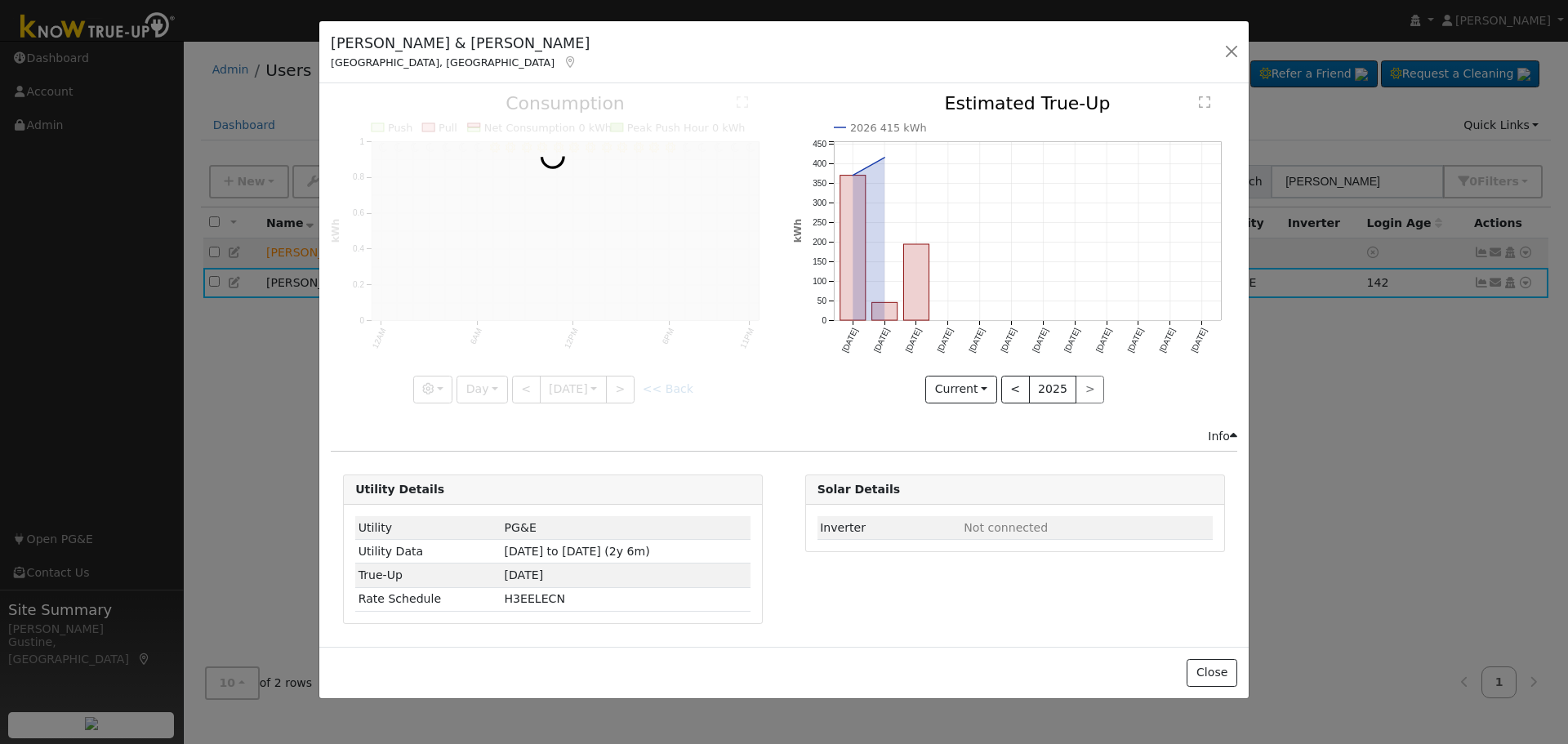
click at [523, 391] on div at bounding box center [553, 249] width 444 height 308
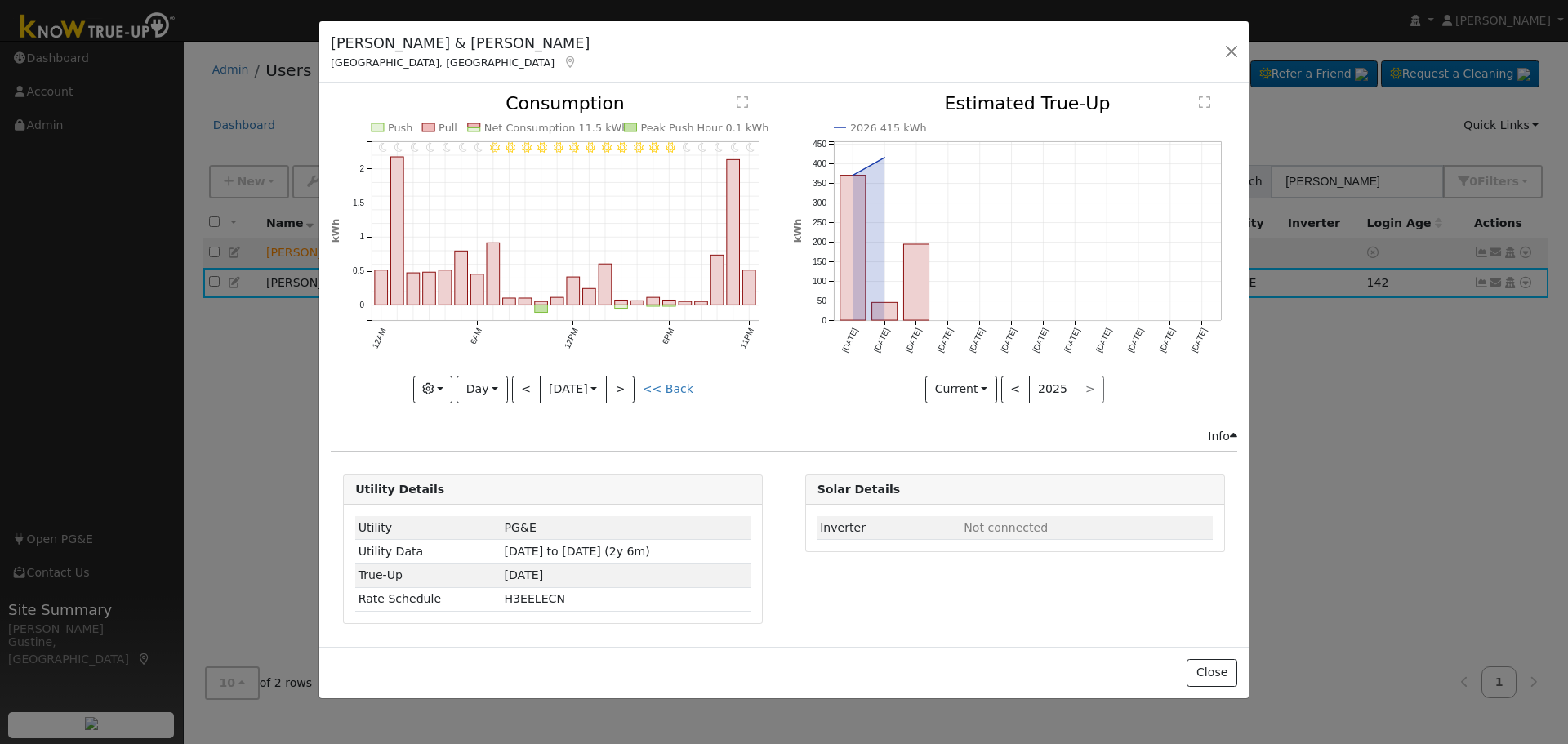
click at [523, 391] on div at bounding box center [553, 249] width 444 height 308
click at [523, 391] on div "11PM - Clear 10PM - Clear 9PM - Clear 8PM - Clear 7PM - Clear 6PM - Clear 5PM -…" at bounding box center [553, 249] width 444 height 308
click at [523, 391] on button "<" at bounding box center [526, 390] width 29 height 28
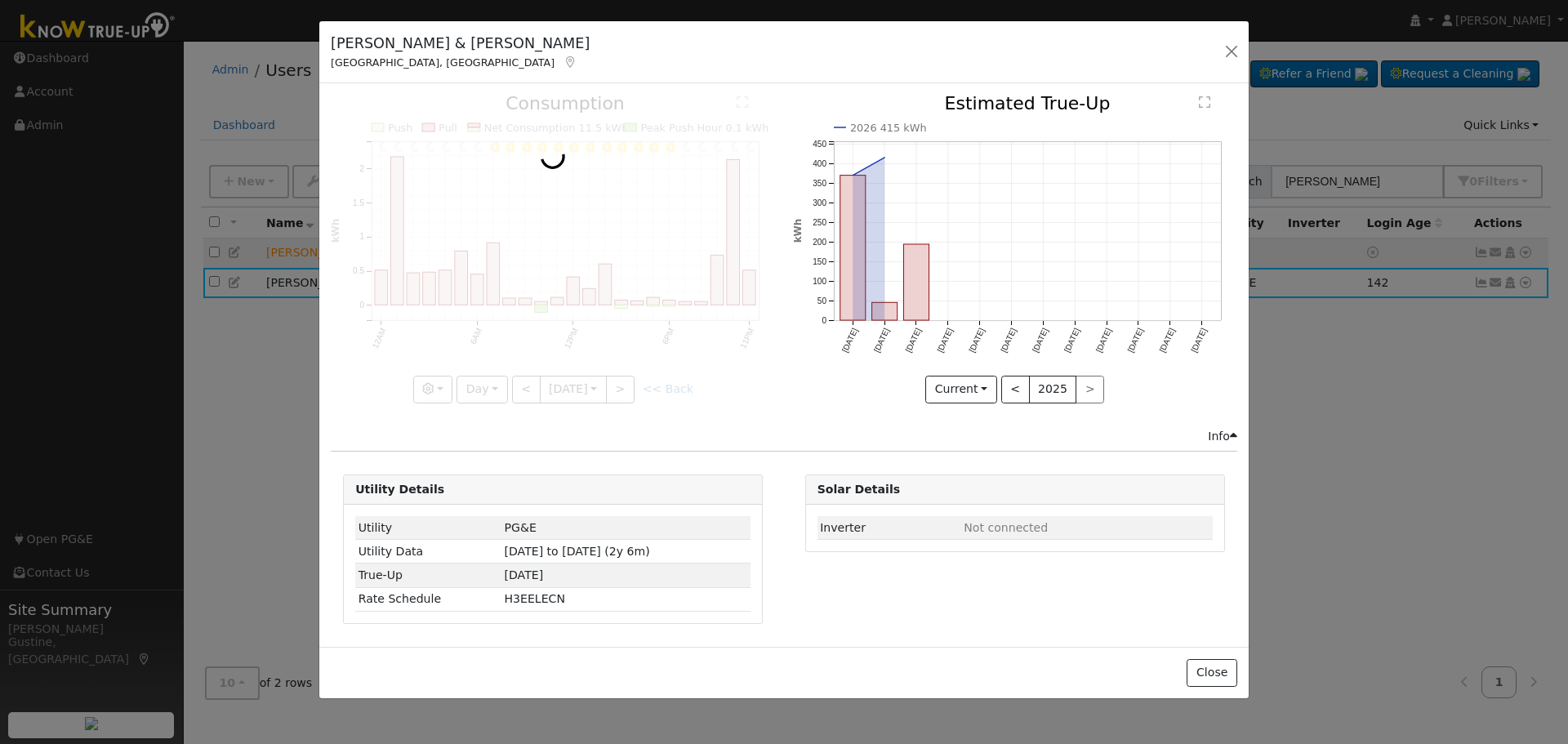
click at [523, 391] on div at bounding box center [553, 249] width 444 height 308
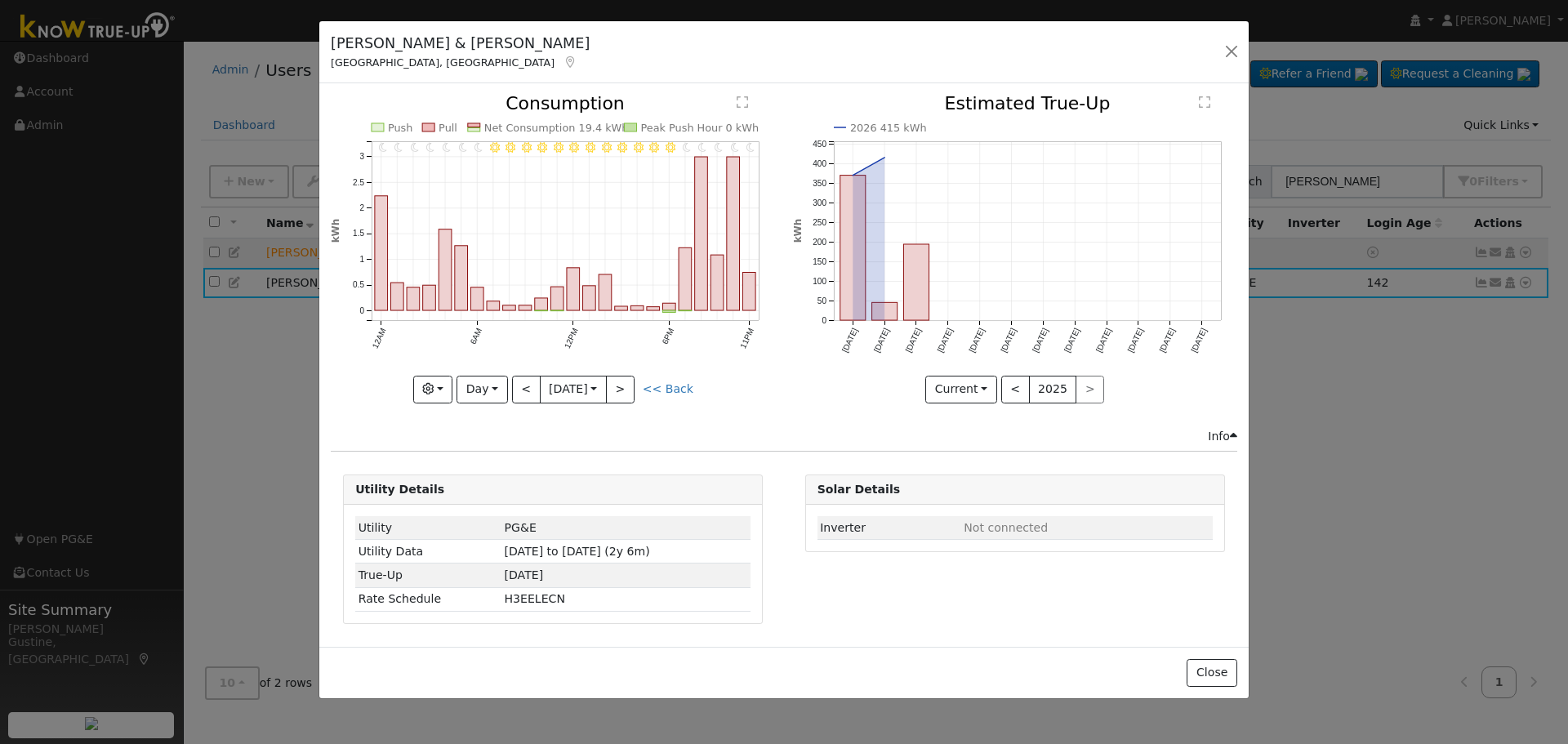
click at [523, 391] on div at bounding box center [553, 249] width 444 height 308
click at [523, 391] on button "<" at bounding box center [526, 390] width 29 height 28
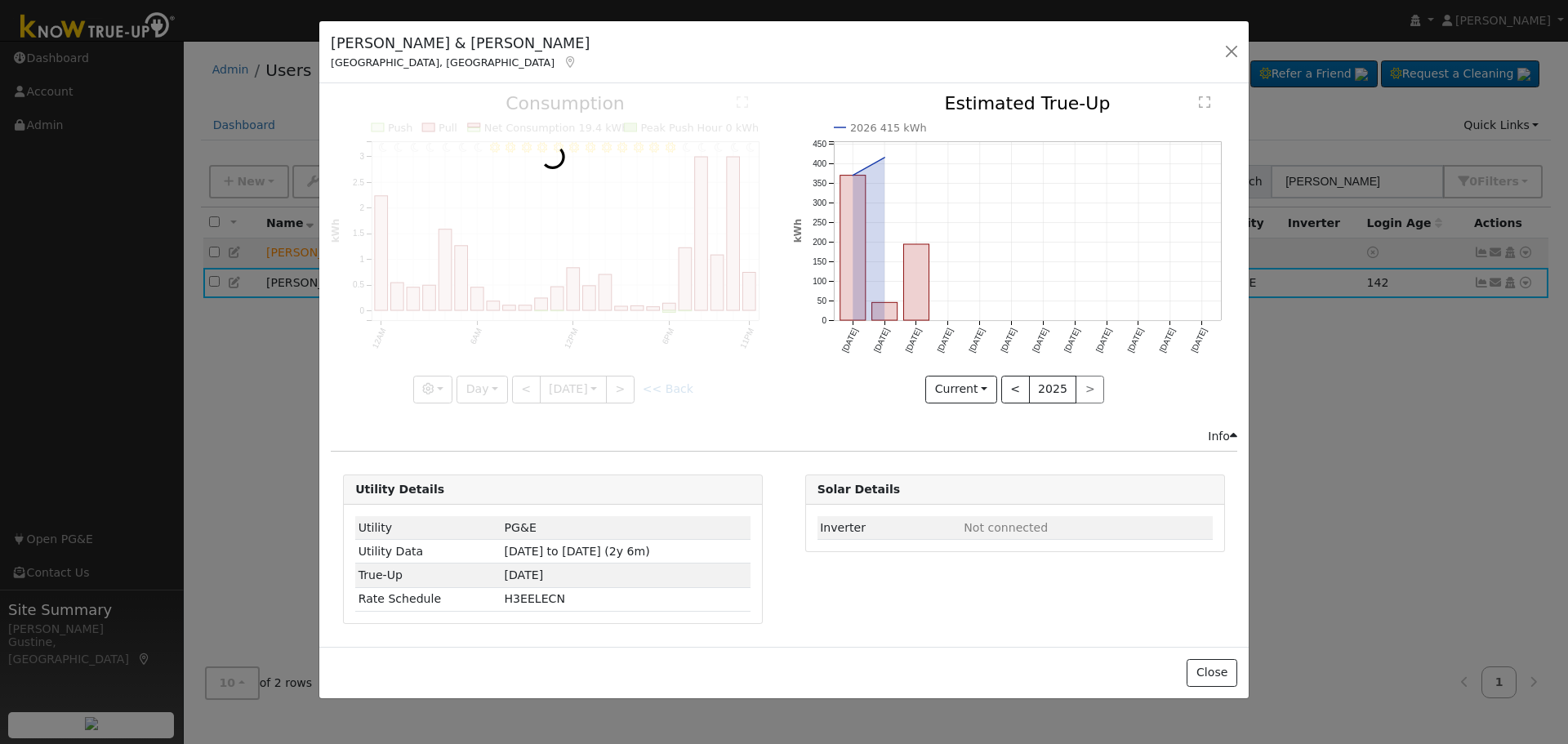
click at [523, 391] on div at bounding box center [553, 249] width 444 height 308
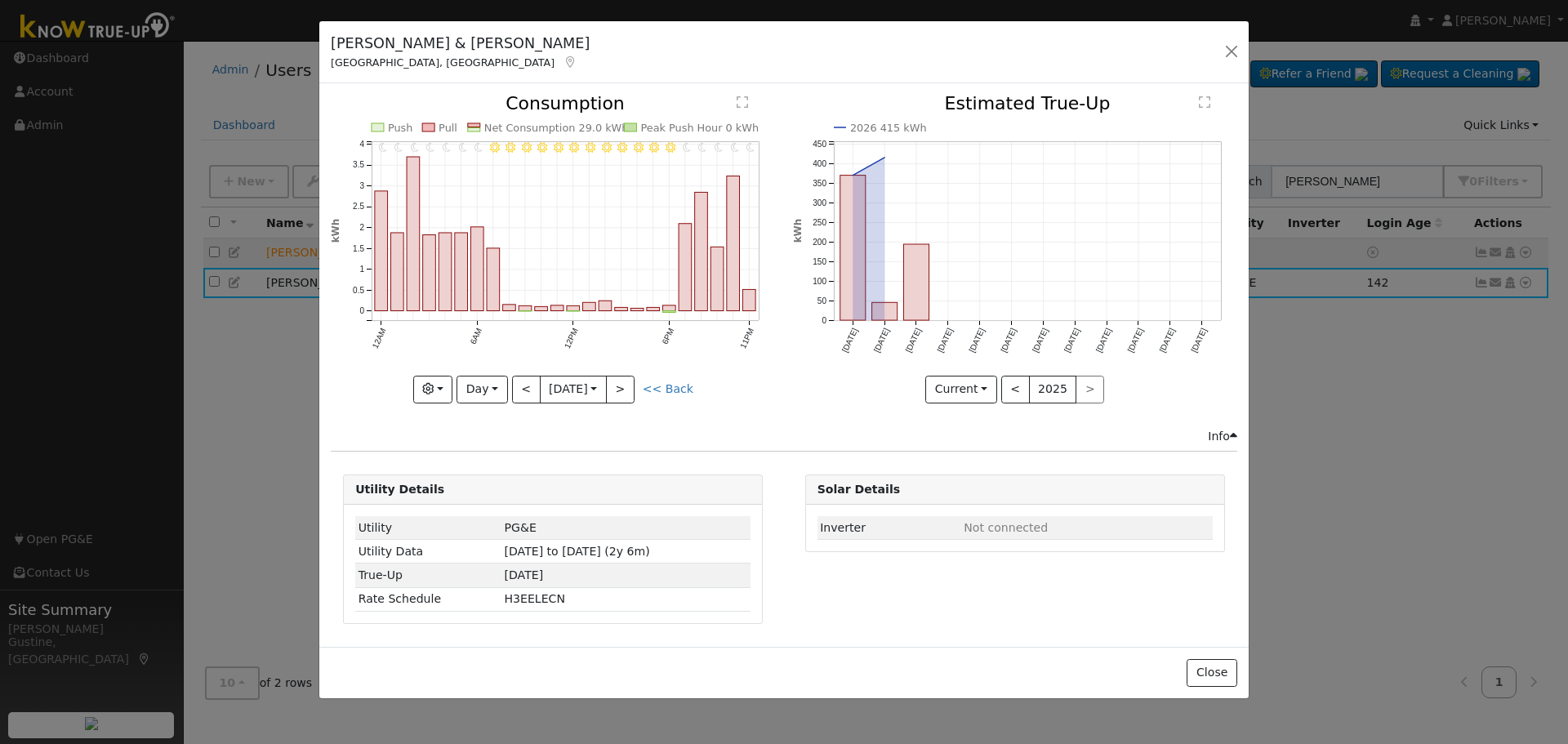
click at [523, 391] on div "11PM - Clear 10PM - Clear 9PM - Clear 8PM - Clear 7PM - Clear 6PM - Clear 5PM -…" at bounding box center [553, 249] width 444 height 308
click at [540, 386] on button "8/11 Mon 2025-08-11" at bounding box center [573, 390] width 67 height 28
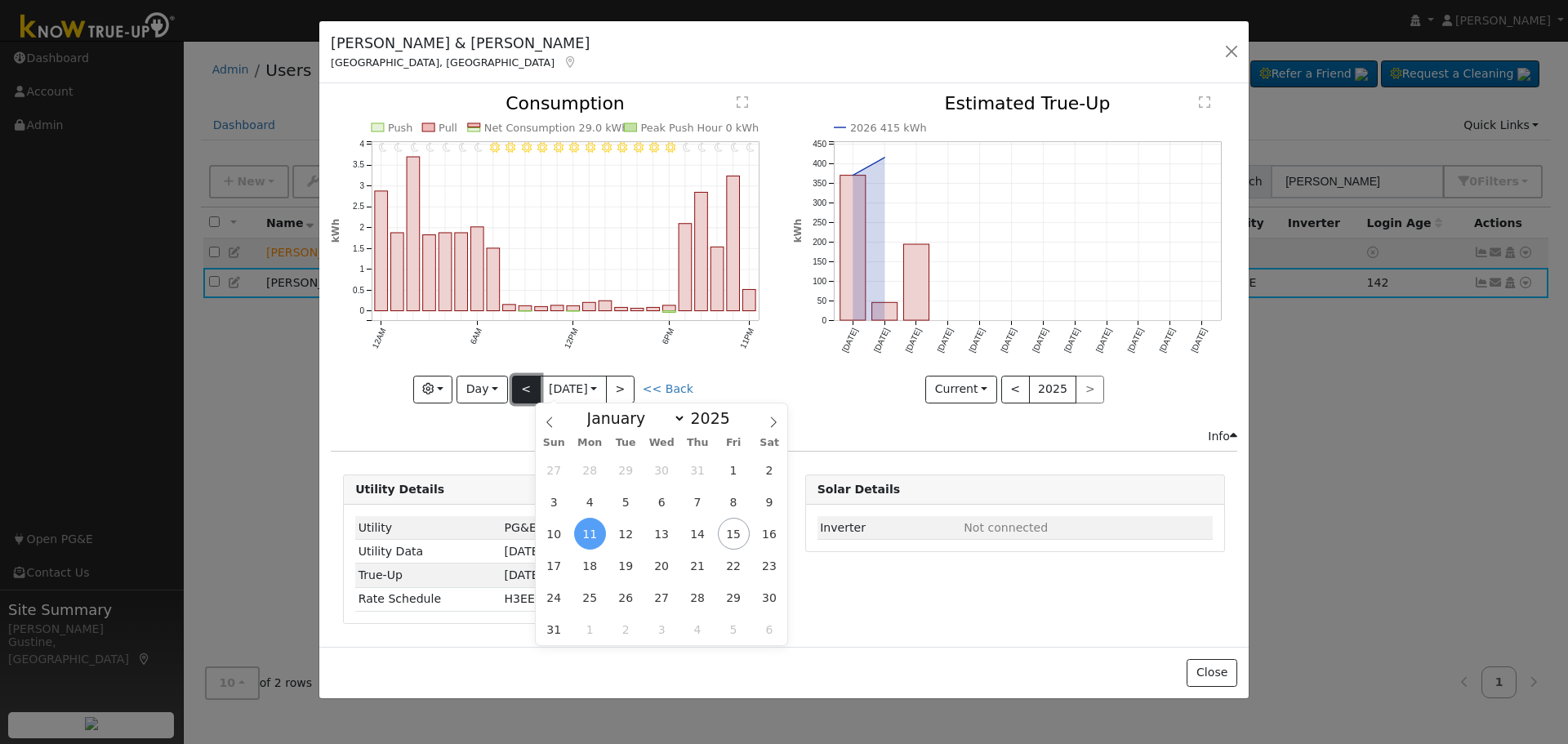
click at [529, 386] on button "<" at bounding box center [526, 390] width 29 height 28
type input "2025-08-10"
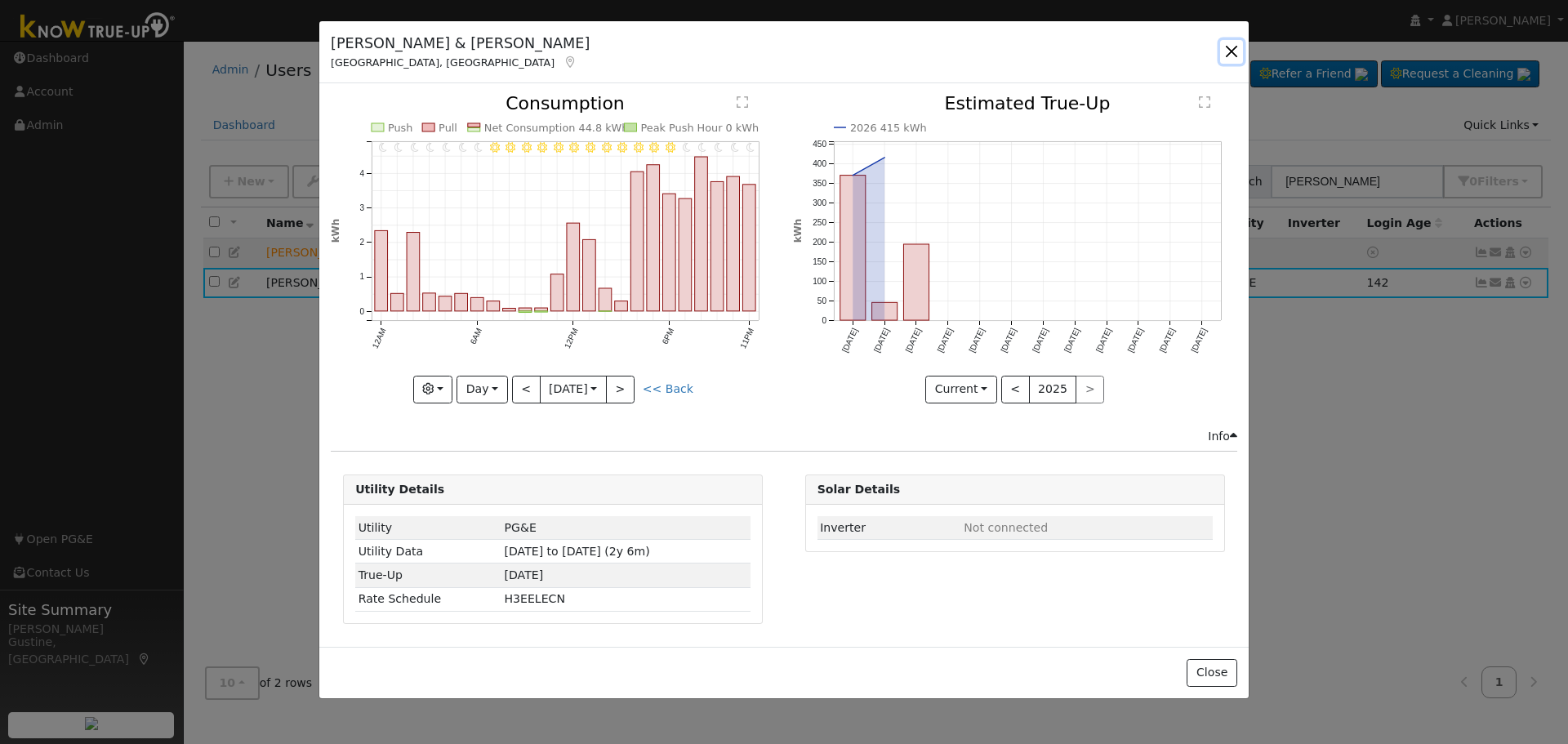
click at [1237, 46] on button "button" at bounding box center [1232, 51] width 23 height 23
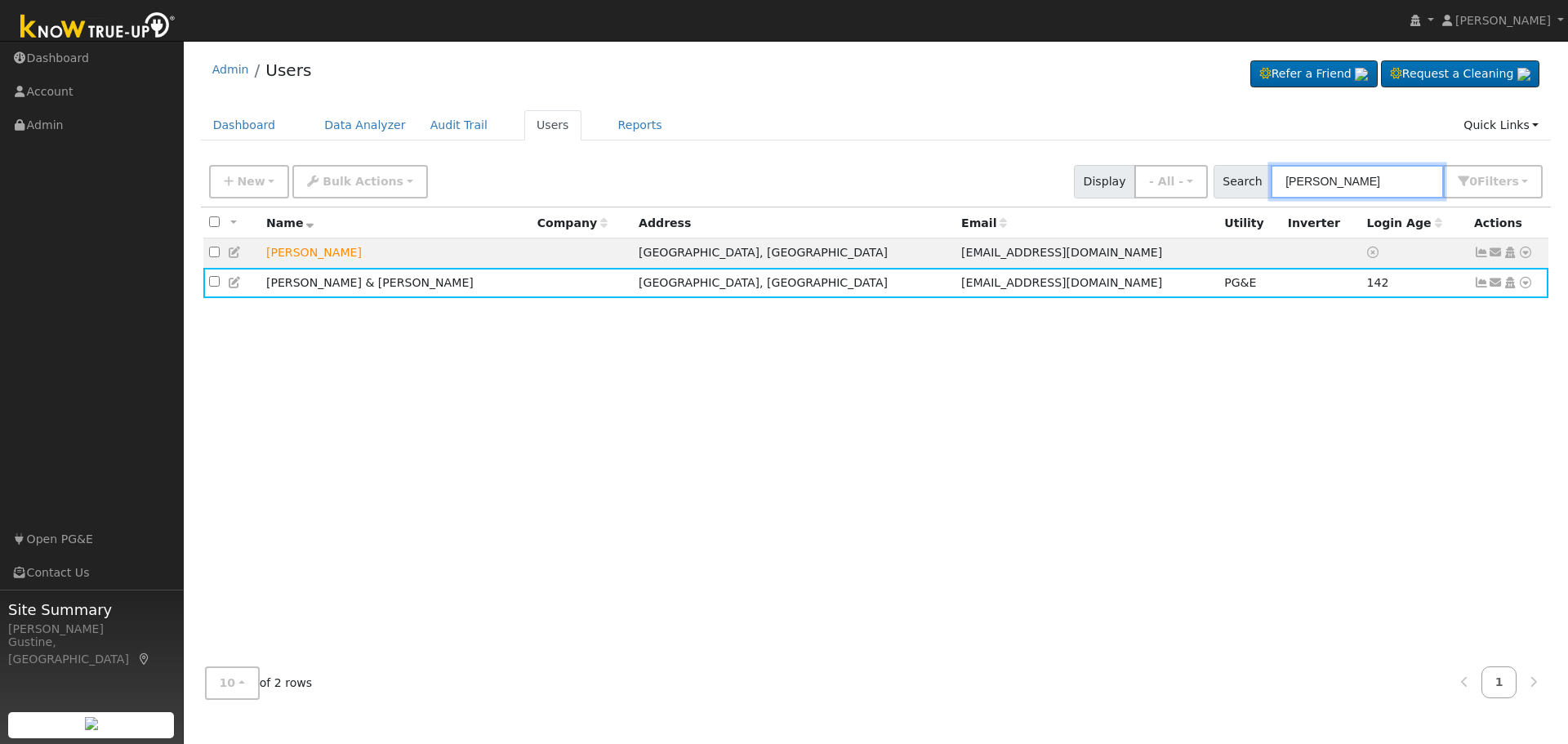
click at [1358, 189] on input "[PERSON_NAME]" at bounding box center [1357, 182] width 173 height 34
click at [1357, 190] on input "[PERSON_NAME]" at bounding box center [1357, 182] width 173 height 34
type input "joel or"
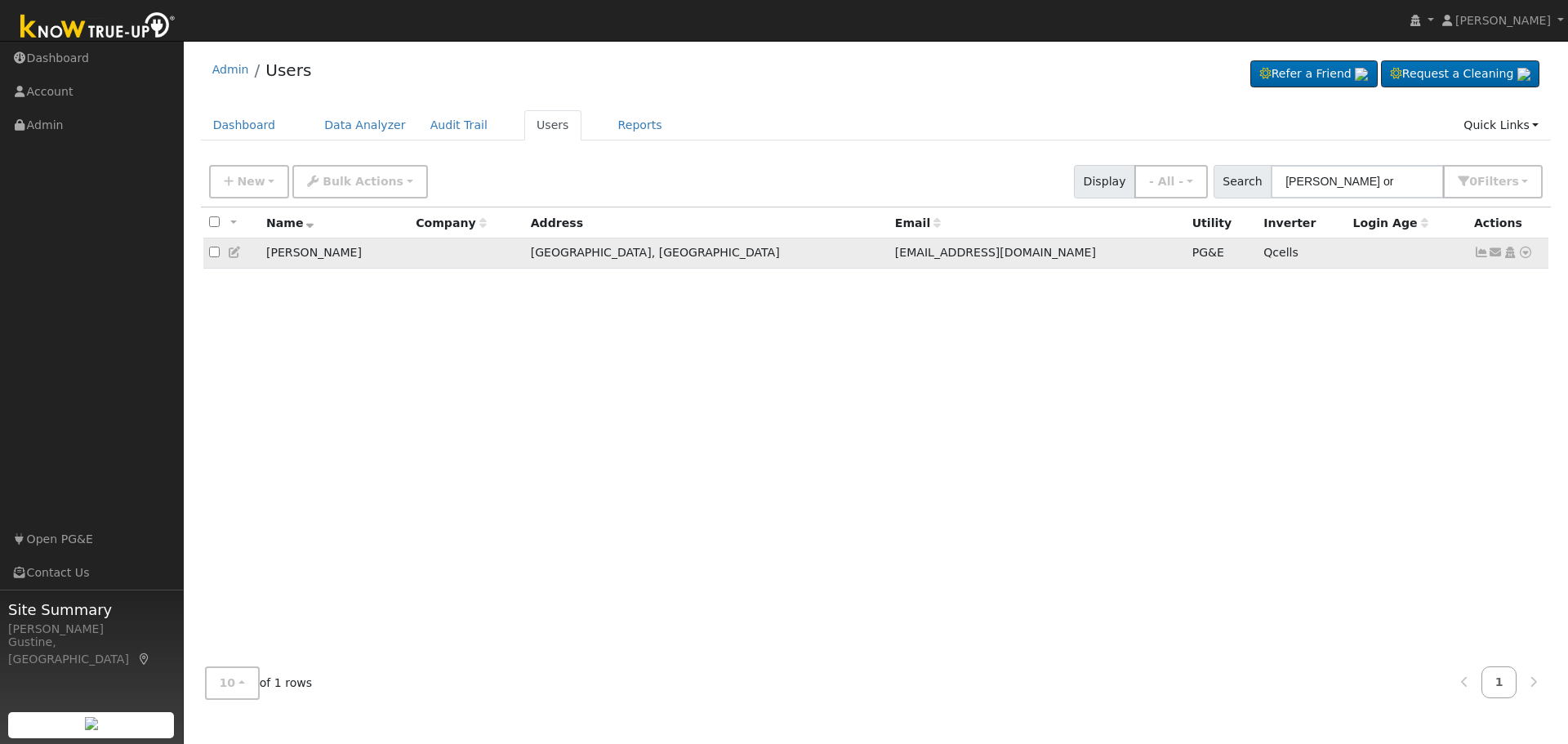
click at [1485, 255] on icon at bounding box center [1481, 253] width 15 height 12
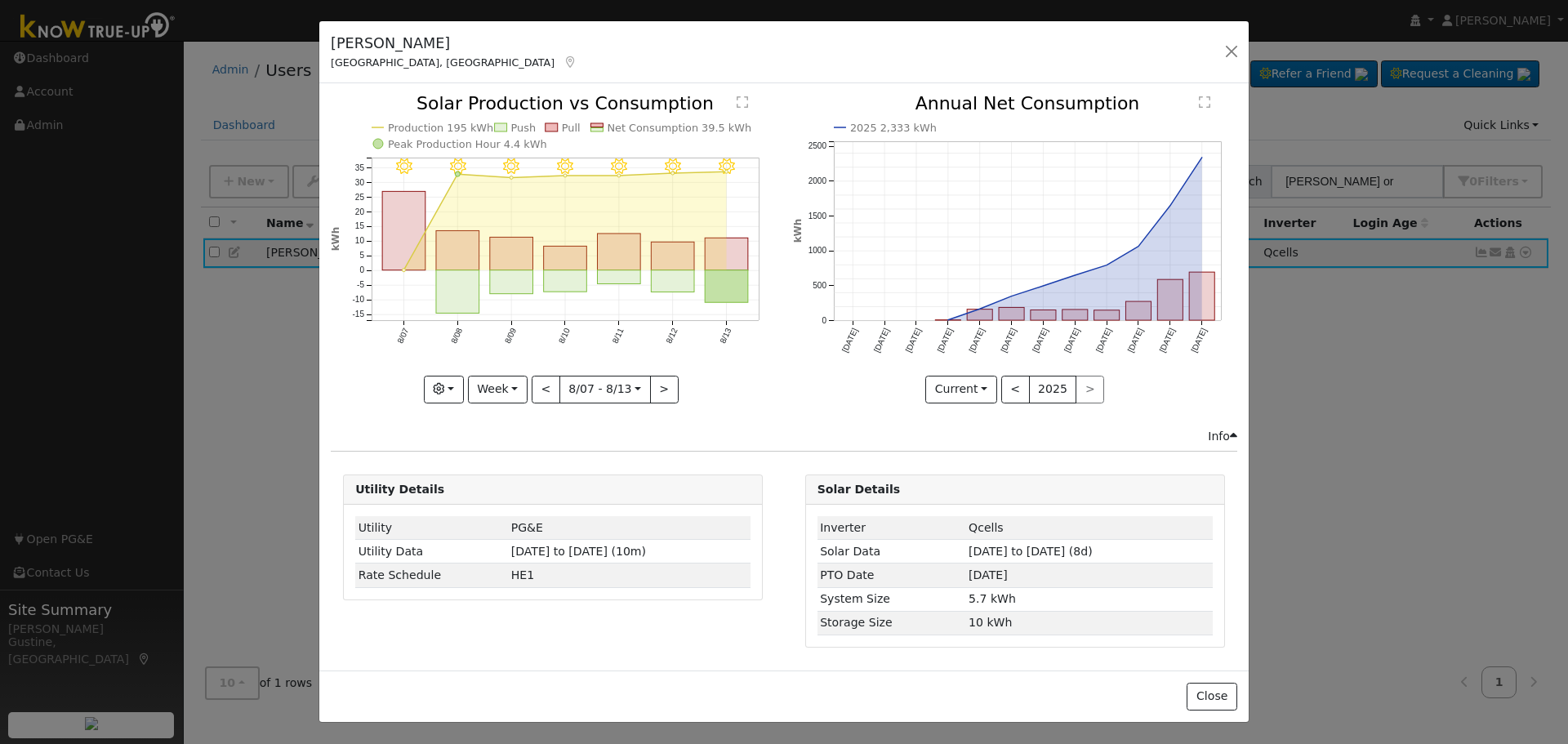
click at [753, 266] on icon "8/13 - Clear 8/12 - Clear 8/11 - Clear 8/10 - Clear 8/09 - Clear 8/08 - Clear 8…" at bounding box center [553, 248] width 444 height 306
click at [719, 282] on rect "onclick=""" at bounding box center [727, 287] width 43 height 33
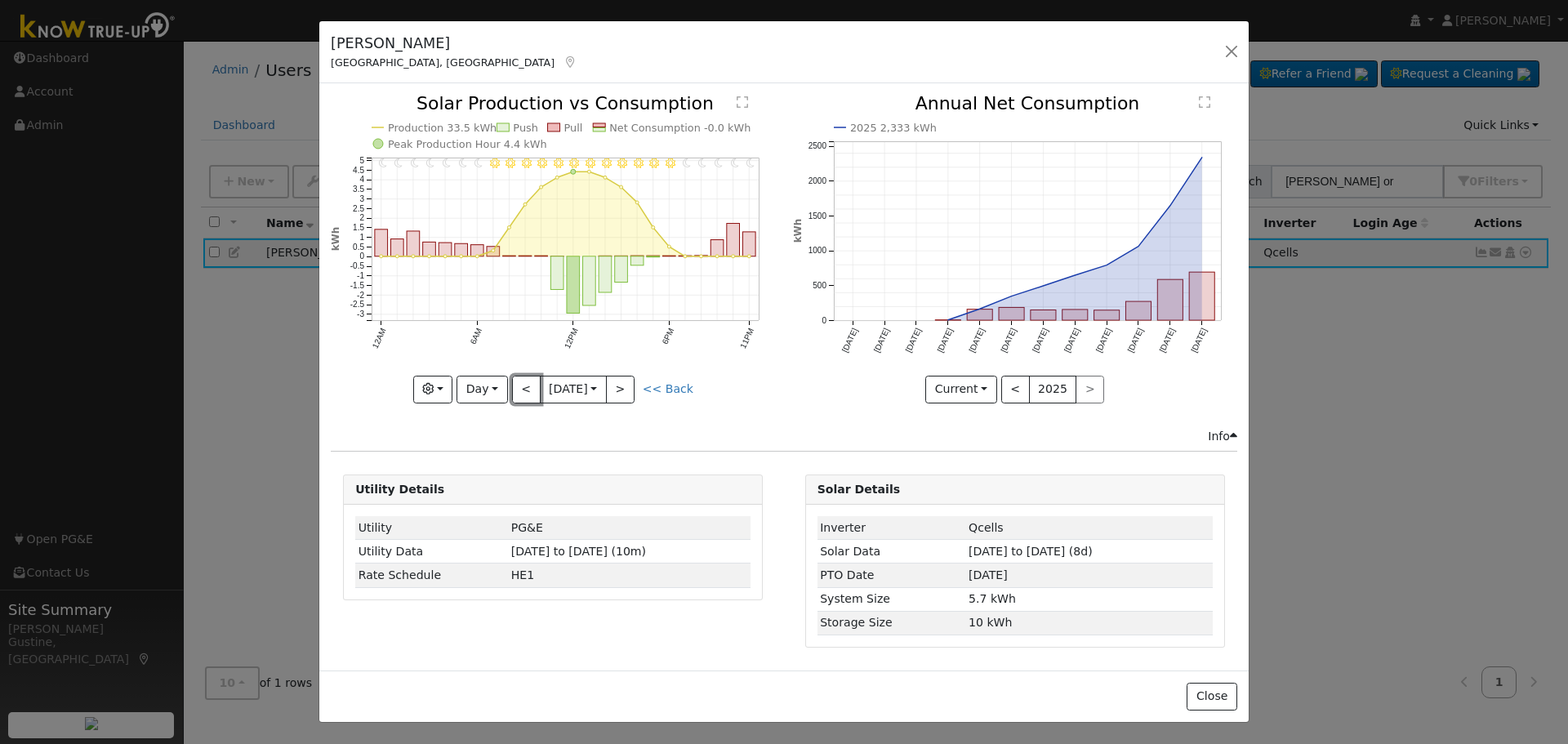
click at [532, 382] on button "<" at bounding box center [526, 390] width 29 height 28
click at [531, 384] on button "<" at bounding box center [526, 390] width 29 height 28
click at [524, 387] on button "<" at bounding box center [526, 390] width 29 height 28
click at [523, 387] on button "<" at bounding box center [526, 390] width 29 height 28
click at [523, 387] on div "11PM - Clear 10PM - Clear 9PM - Clear 8PM - Clear 7PM - Clear 6PM - MostlyClear…" at bounding box center [553, 249] width 444 height 308
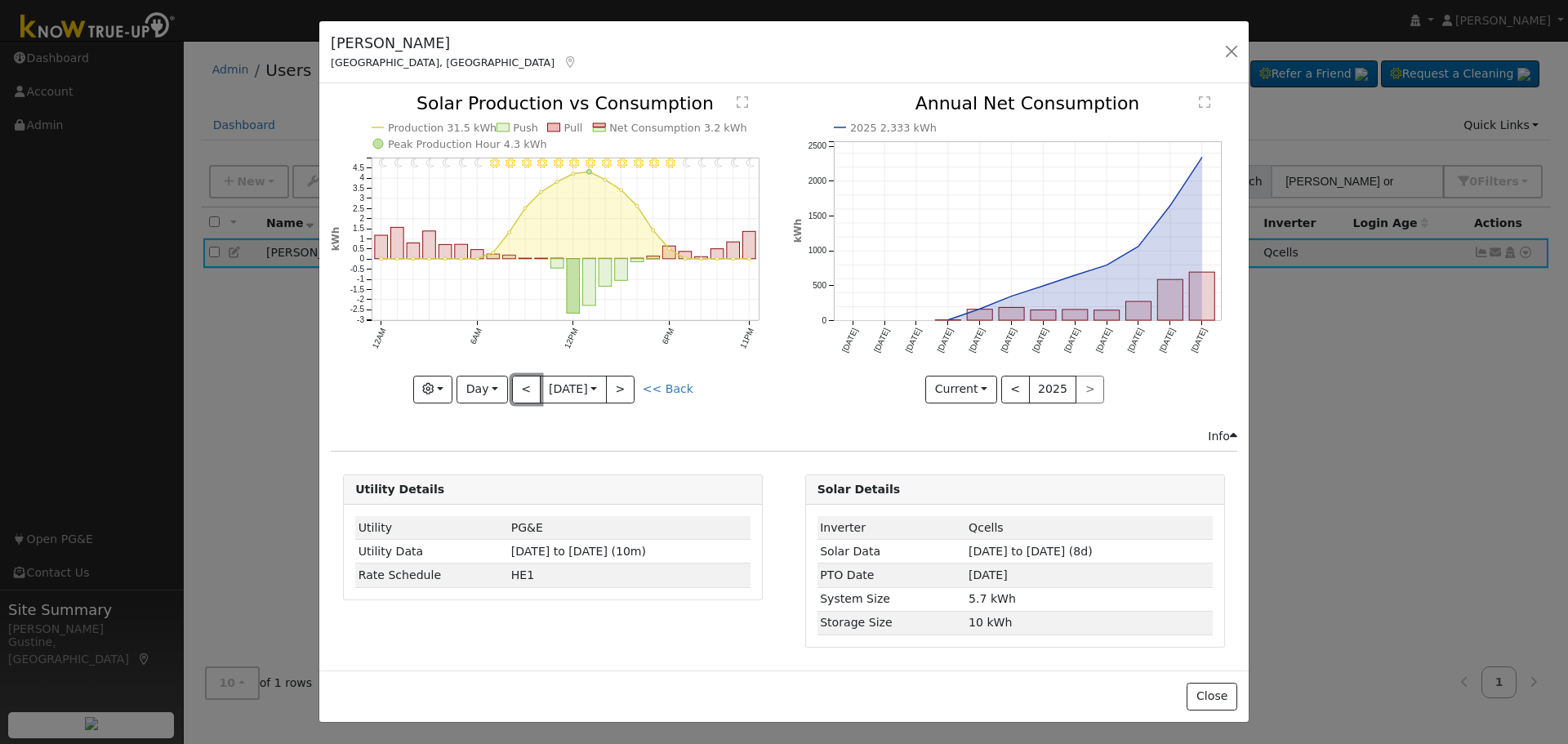
click at [523, 387] on button "<" at bounding box center [526, 390] width 29 height 28
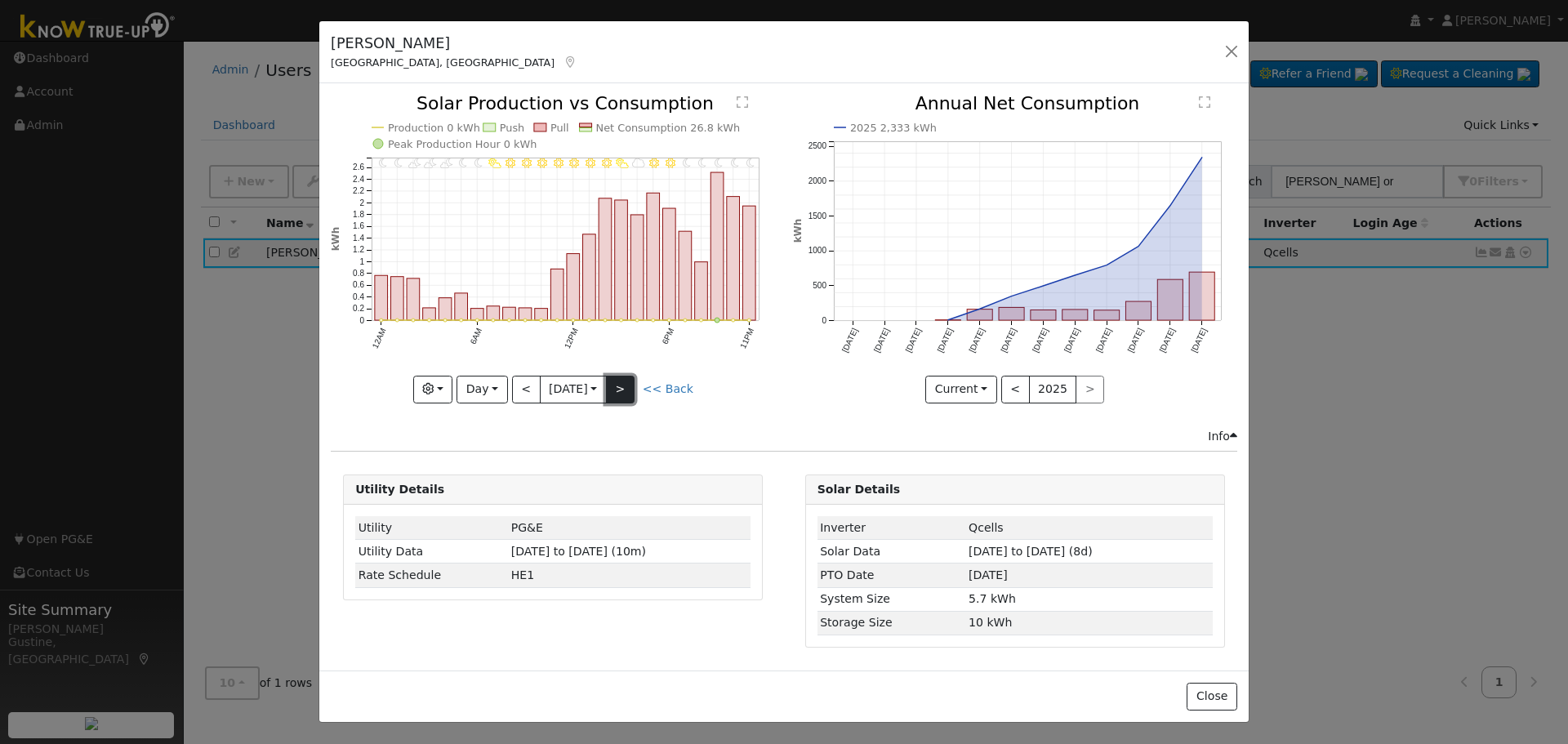
click at [621, 391] on button ">" at bounding box center [620, 390] width 29 height 28
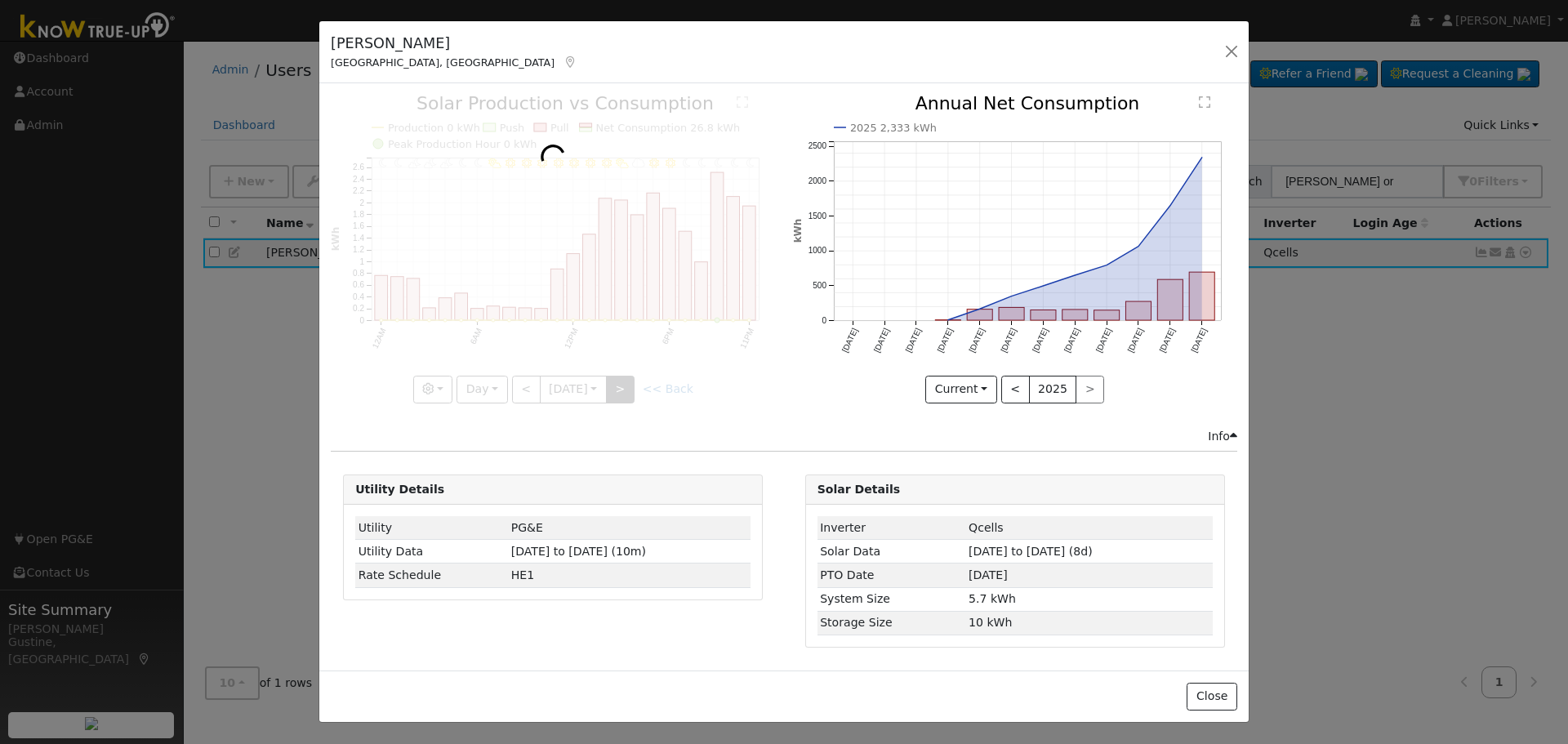
click at [621, 391] on div at bounding box center [553, 249] width 444 height 308
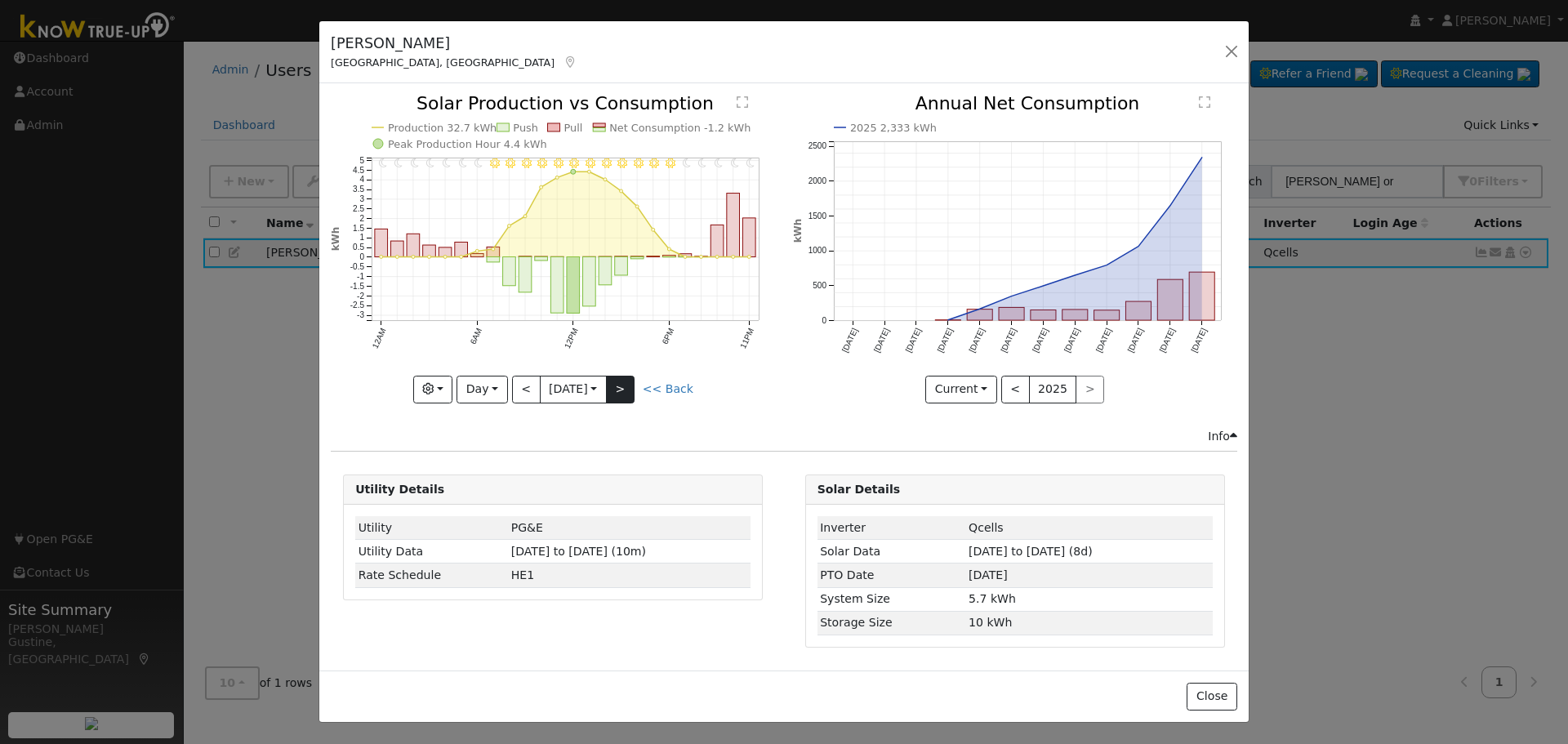
click at [621, 391] on div at bounding box center [553, 249] width 444 height 308
click at [621, 391] on div "11PM - Clear 10PM - Clear 9PM - Clear 8PM - Clear 7PM - Clear 6PM - Clear 5PM -…" at bounding box center [553, 249] width 444 height 308
click at [621, 391] on button ">" at bounding box center [620, 390] width 29 height 28
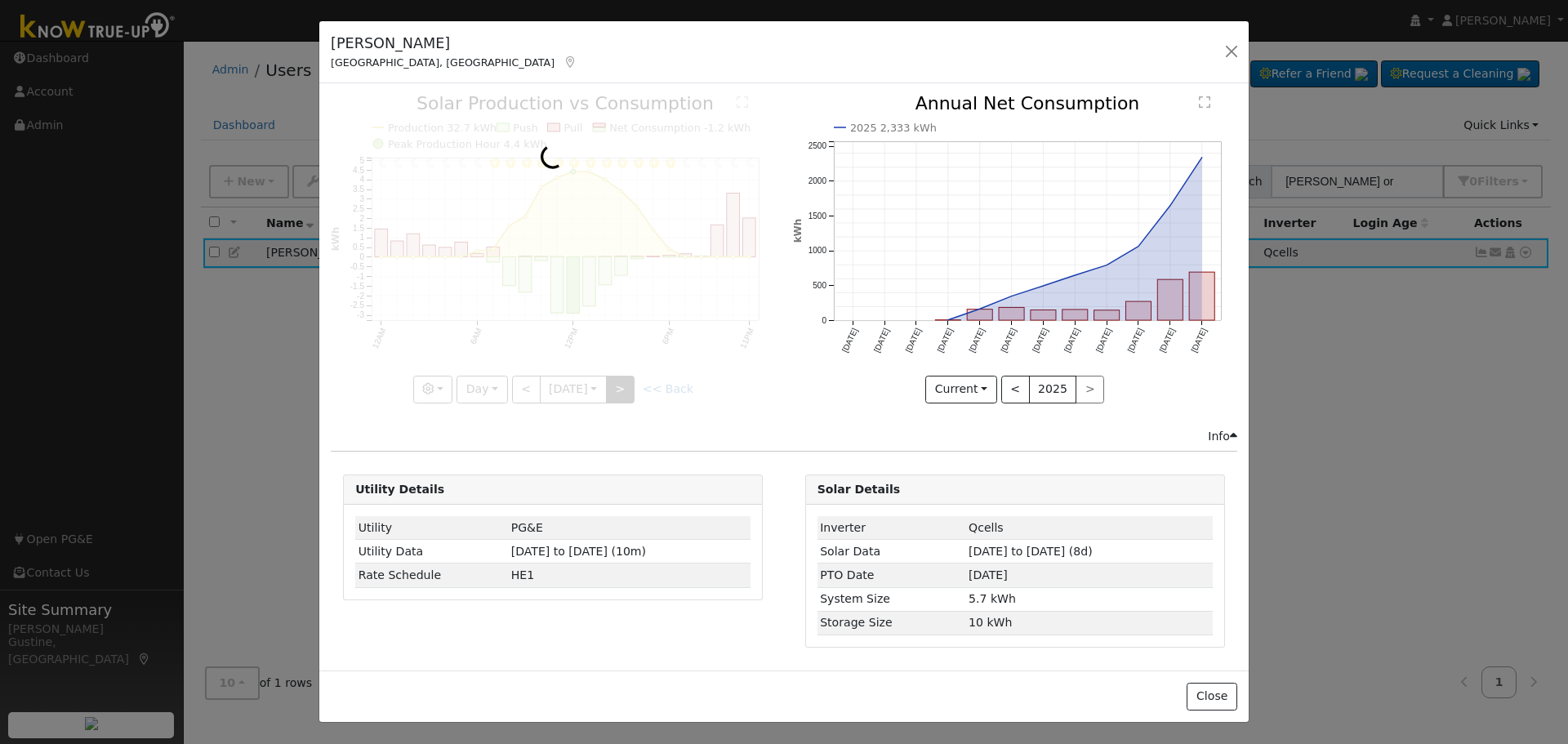
click at [621, 391] on div at bounding box center [553, 249] width 444 height 308
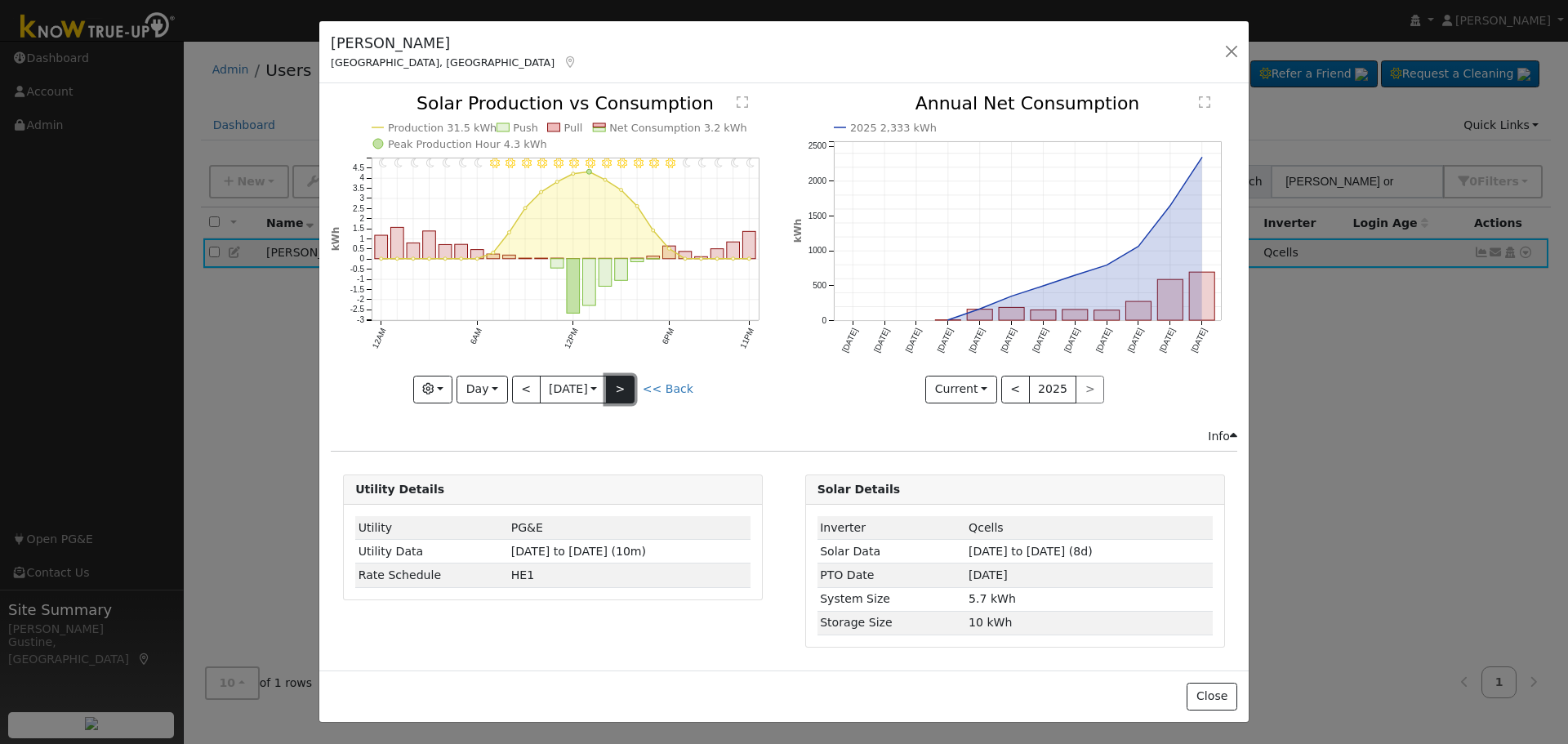
click at [621, 391] on button ">" at bounding box center [620, 390] width 29 height 28
click at [621, 391] on div at bounding box center [553, 249] width 444 height 308
click at [621, 391] on button ">" at bounding box center [620, 390] width 29 height 28
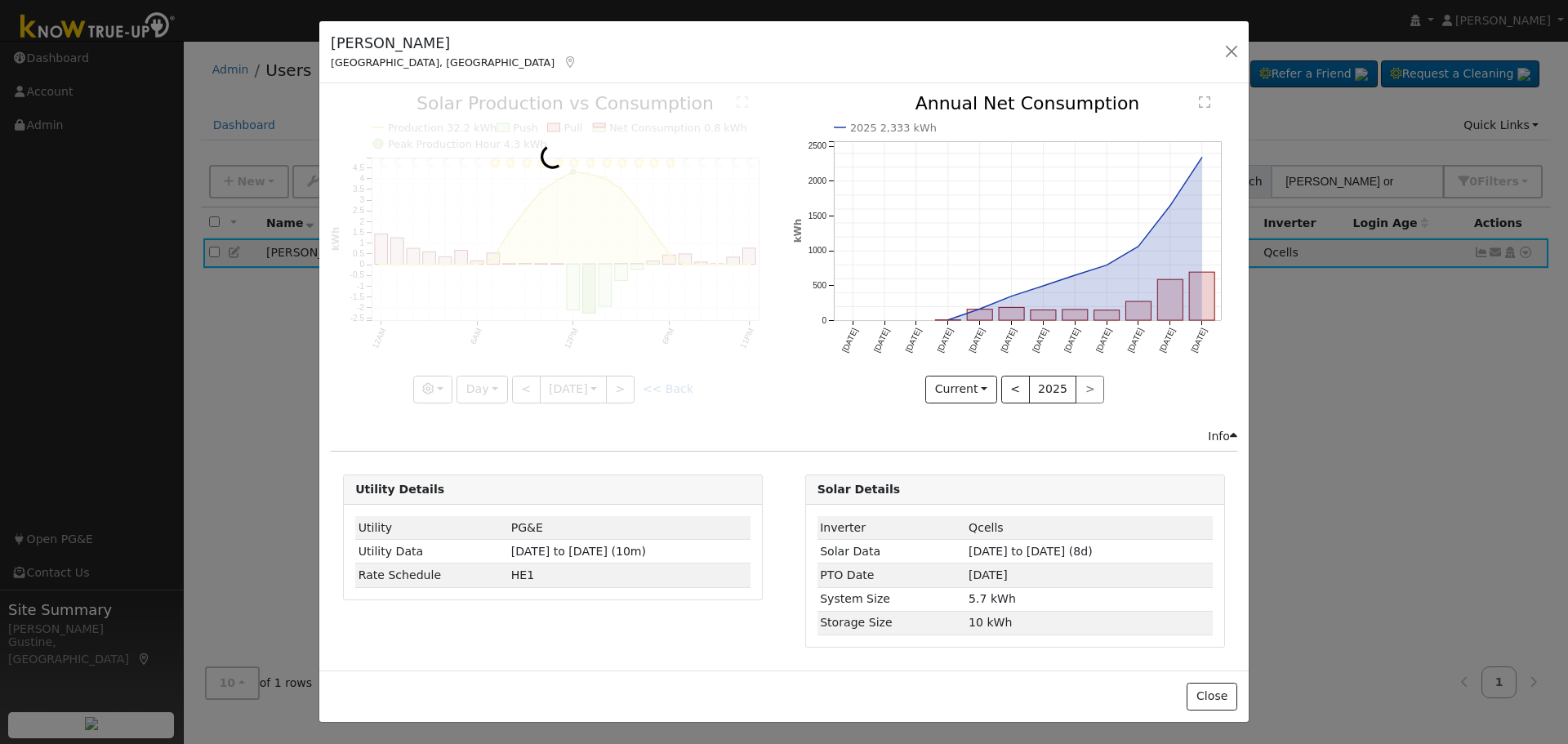
click at [621, 391] on div at bounding box center [553, 249] width 444 height 308
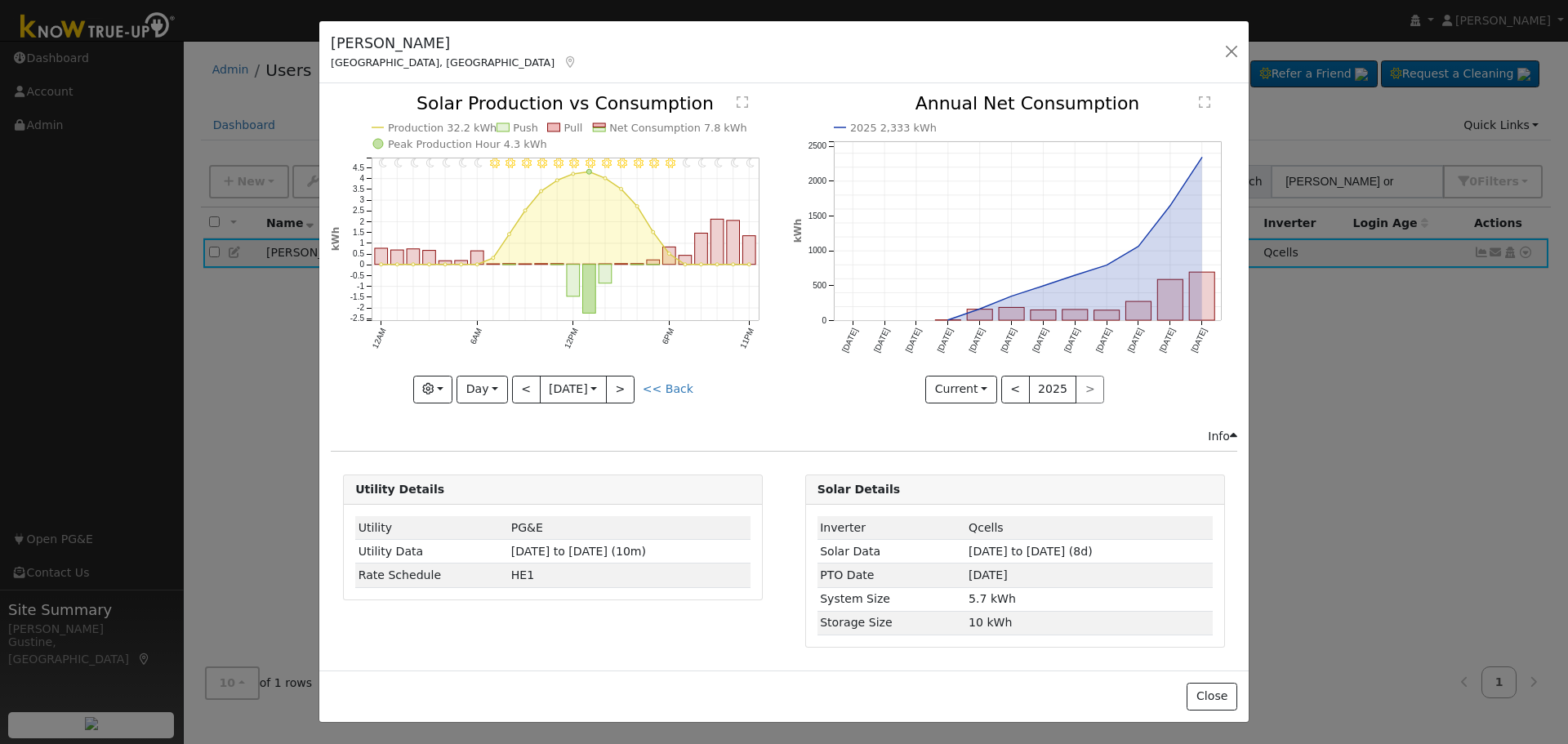
click at [620, 391] on div at bounding box center [553, 249] width 444 height 308
click at [620, 391] on button ">" at bounding box center [620, 390] width 29 height 28
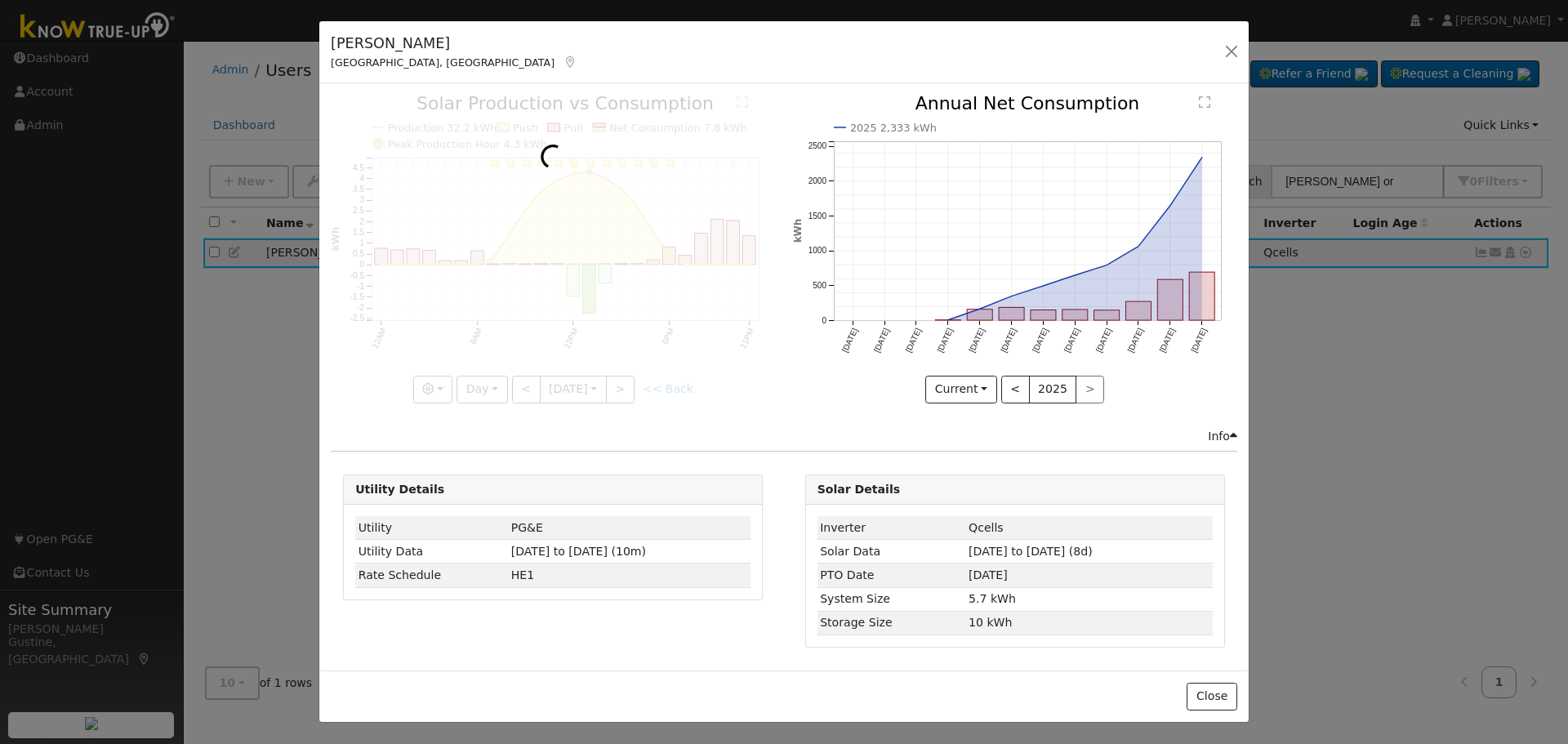
click at [620, 391] on div at bounding box center [553, 249] width 444 height 308
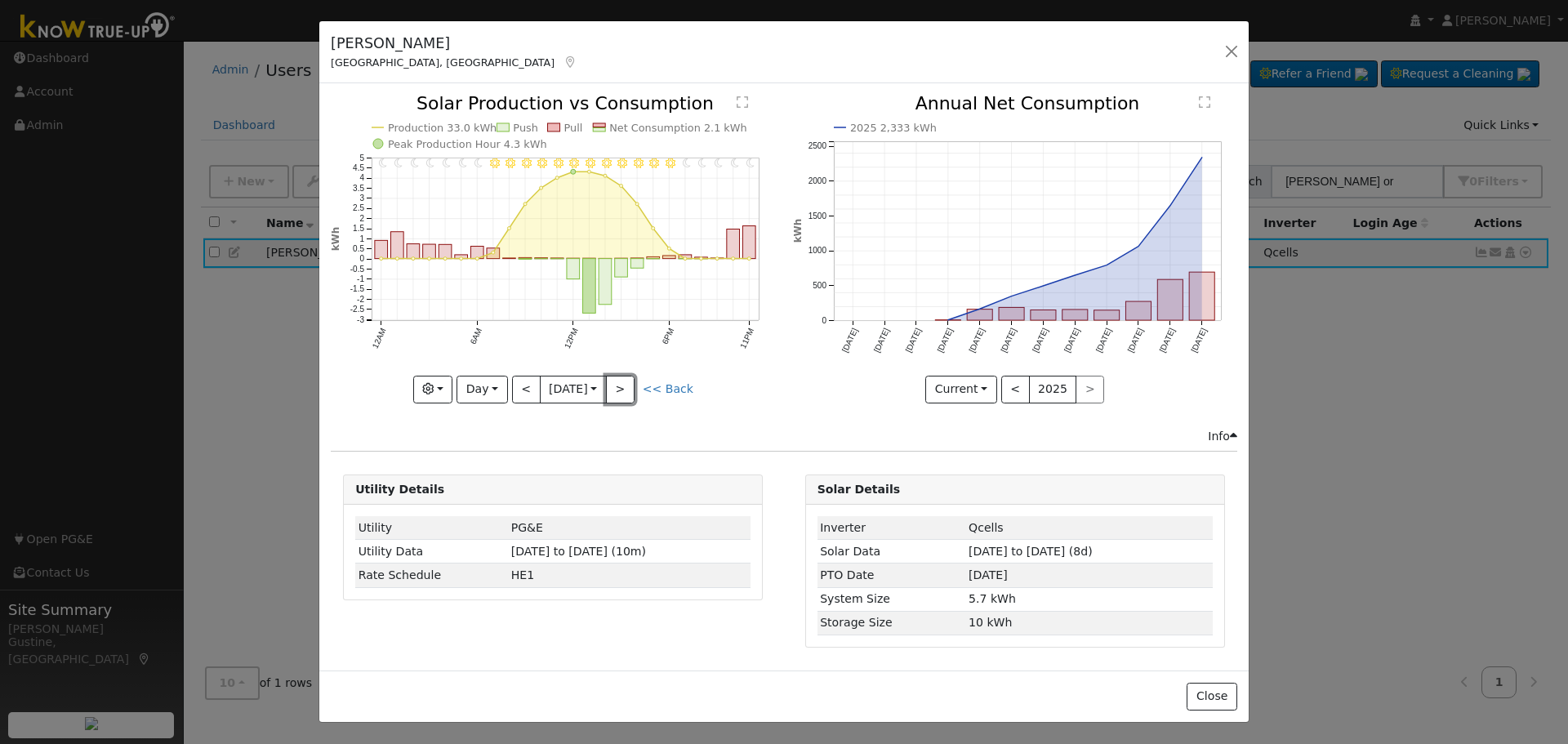
click at [620, 391] on button ">" at bounding box center [620, 390] width 29 height 28
type input "2025-08-13"
click at [1220, 46] on button "button" at bounding box center [1232, 51] width 23 height 23
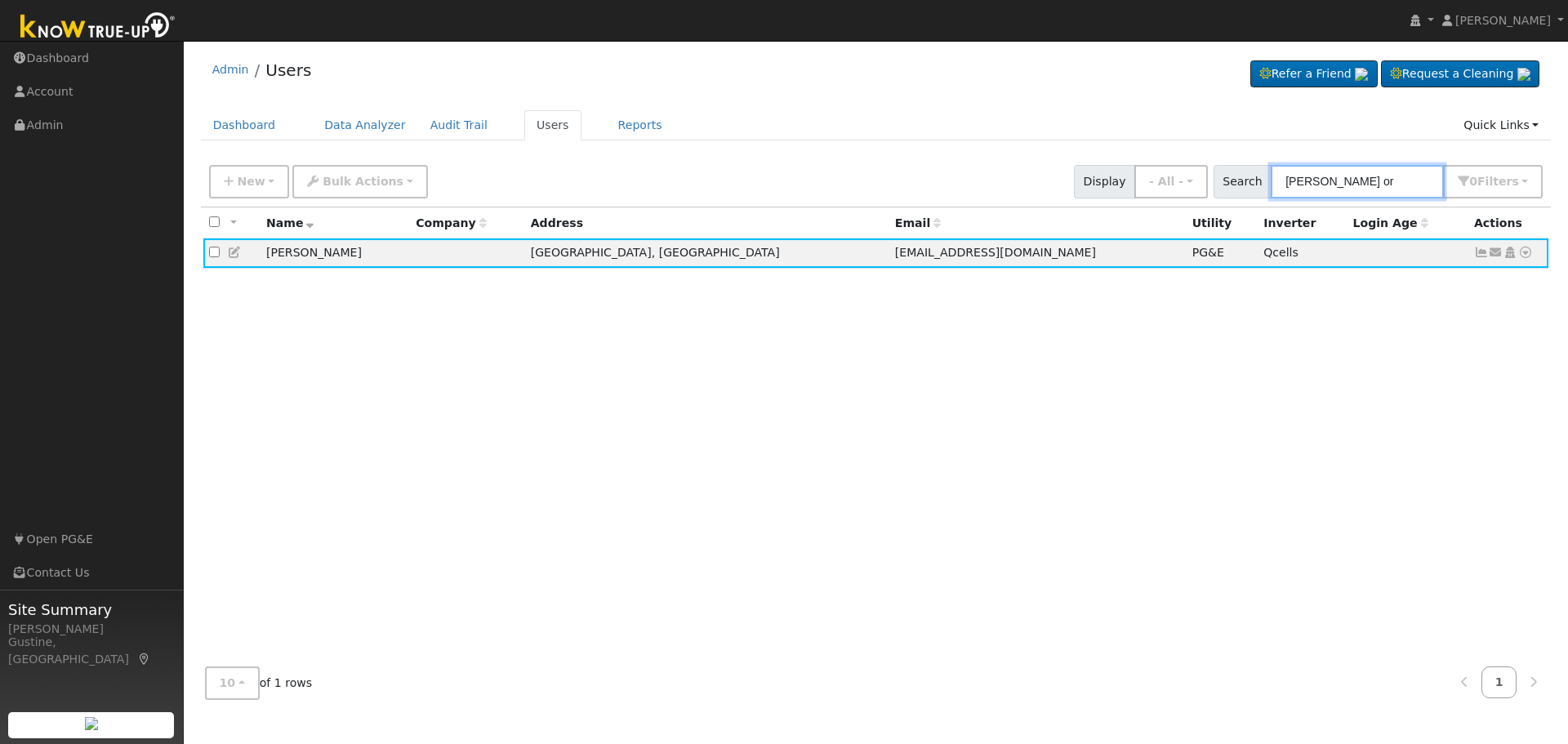
click at [1358, 187] on input "joel or" at bounding box center [1357, 182] width 173 height 34
click at [1358, 186] on input "joel or" at bounding box center [1357, 182] width 173 height 34
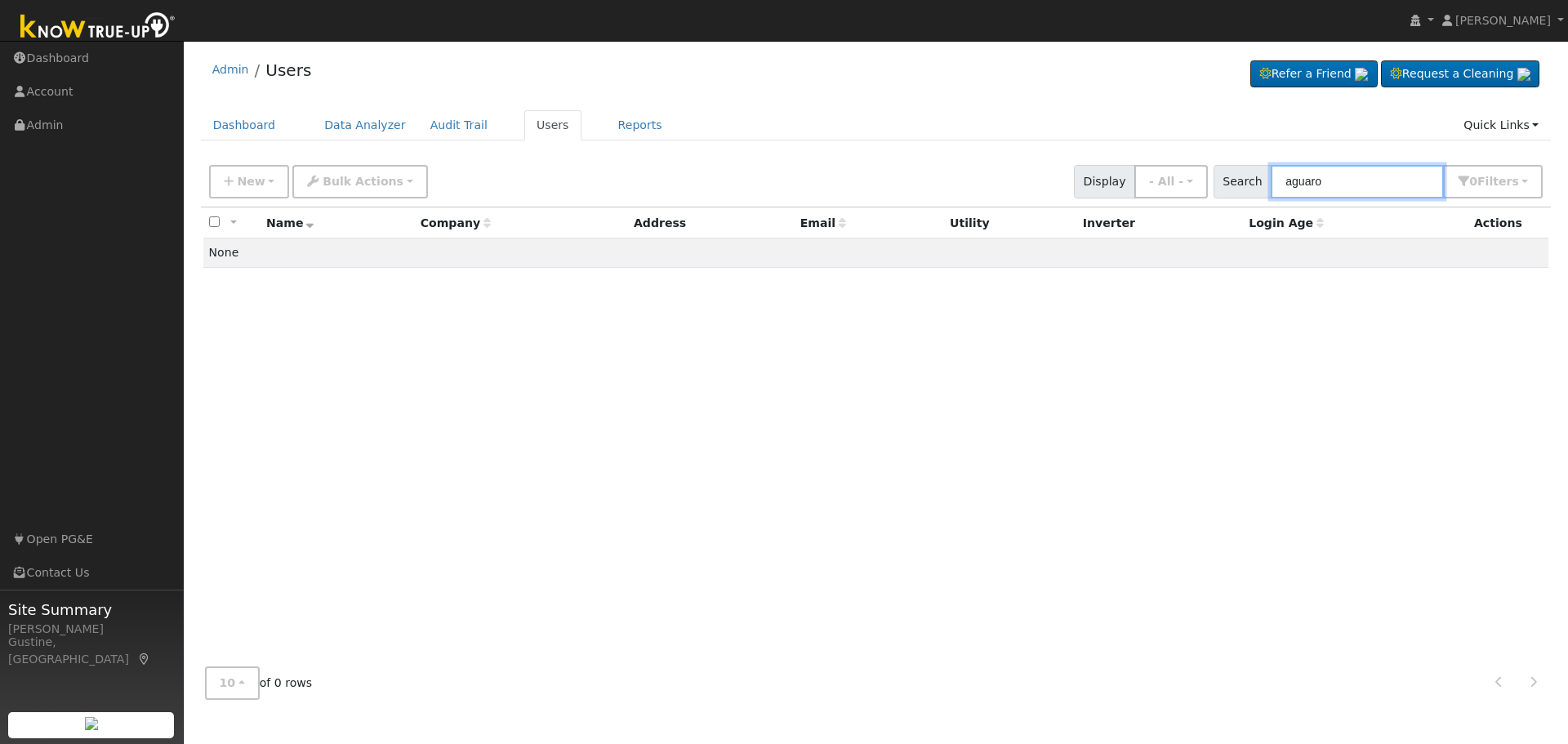
click at [1411, 182] on input "aguaro" at bounding box center [1357, 182] width 173 height 34
click at [1409, 182] on input "aguaro" at bounding box center [1357, 182] width 173 height 34
click at [1409, 182] on input "aguaro" at bounding box center [1357, 182] width 173 height 34
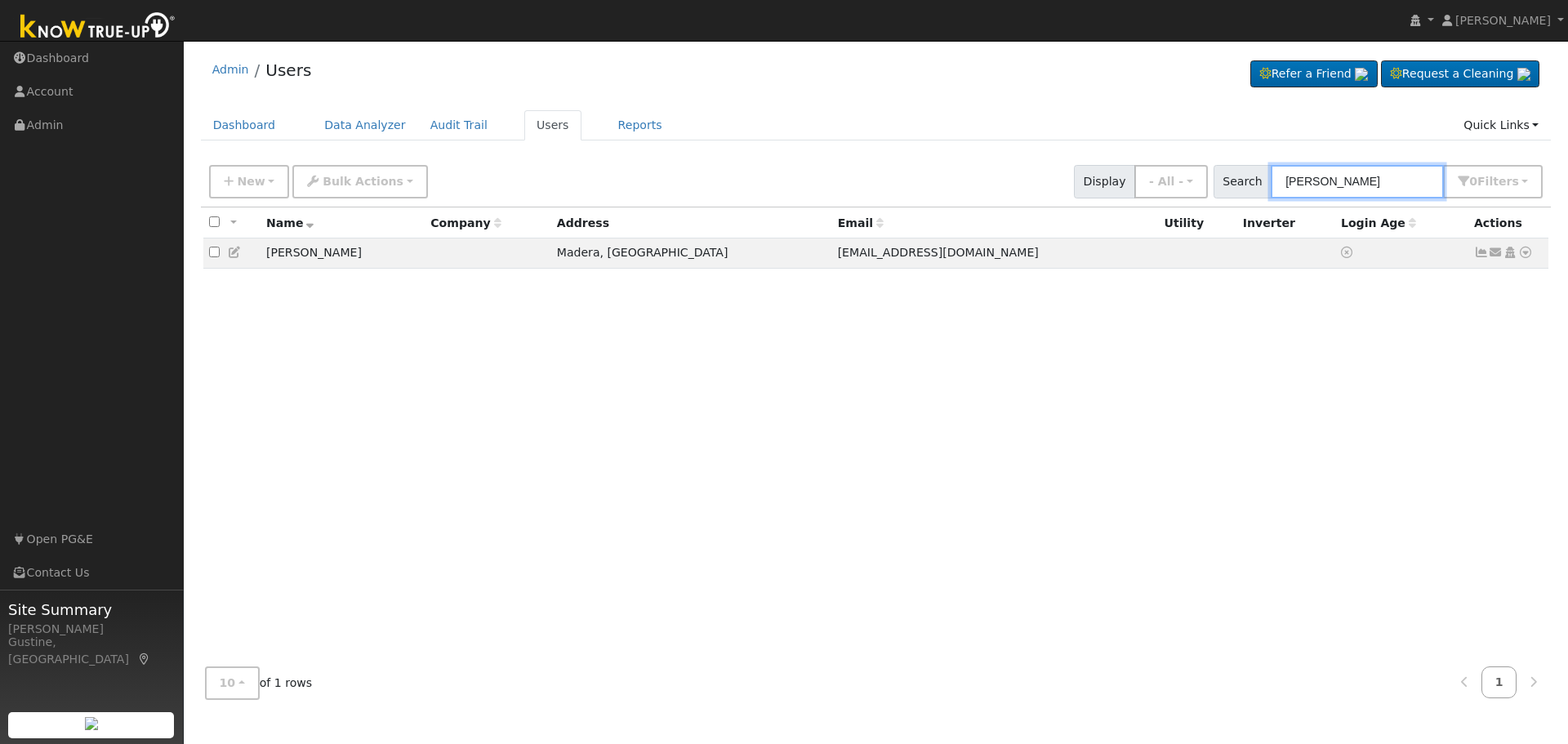
click at [1318, 186] on input "aguero" at bounding box center [1357, 182] width 173 height 34
paste input "Ruschhaupt"
click at [1374, 191] on input "agueRuschhauptro" at bounding box center [1357, 182] width 173 height 34
paste input "Ruschhaupt"
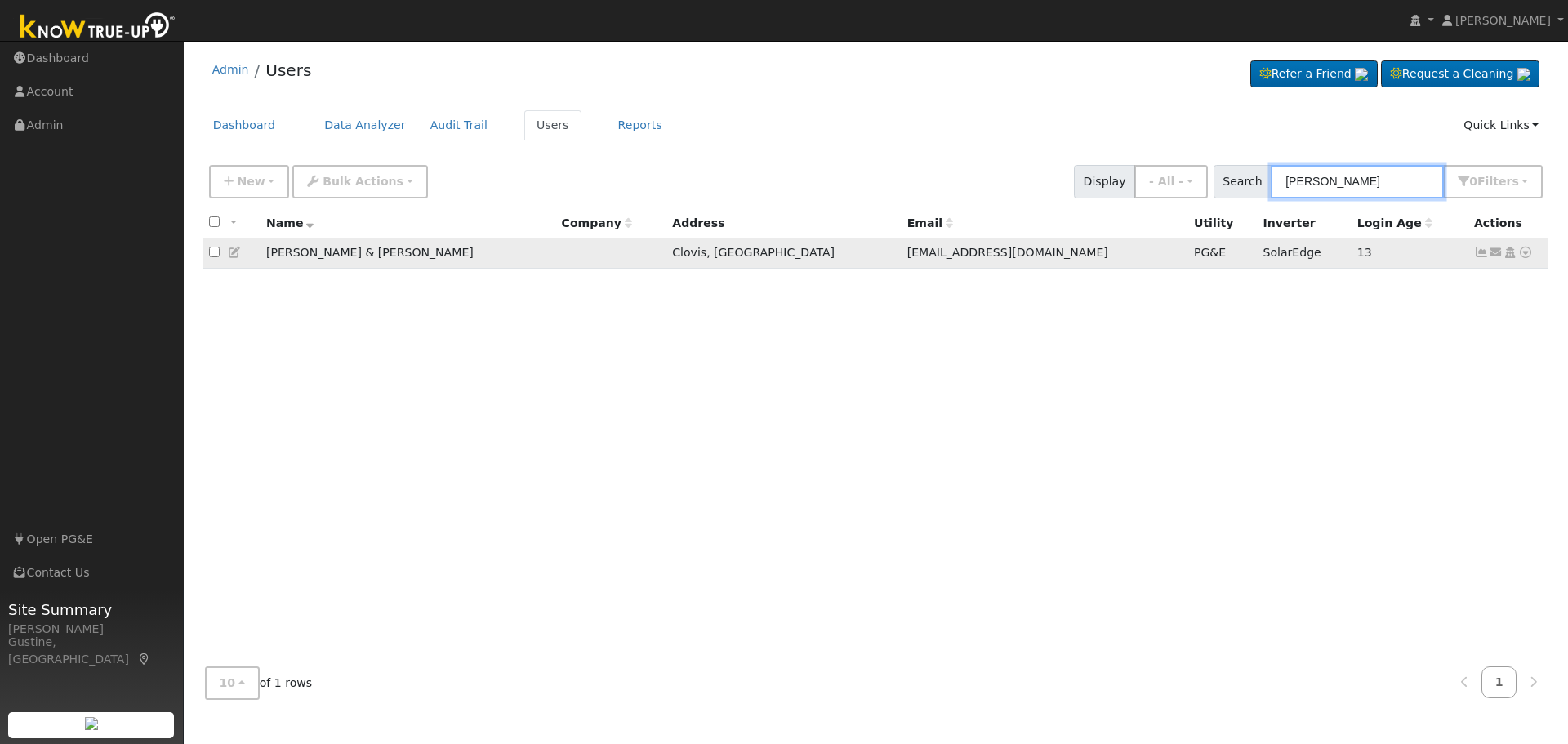
type input "Ruschhaupt"
click at [1472, 251] on td "Send Email... Copy a Link Reset Password Open Access Data Analyzer Reports Scen…" at bounding box center [1509, 254] width 81 height 31
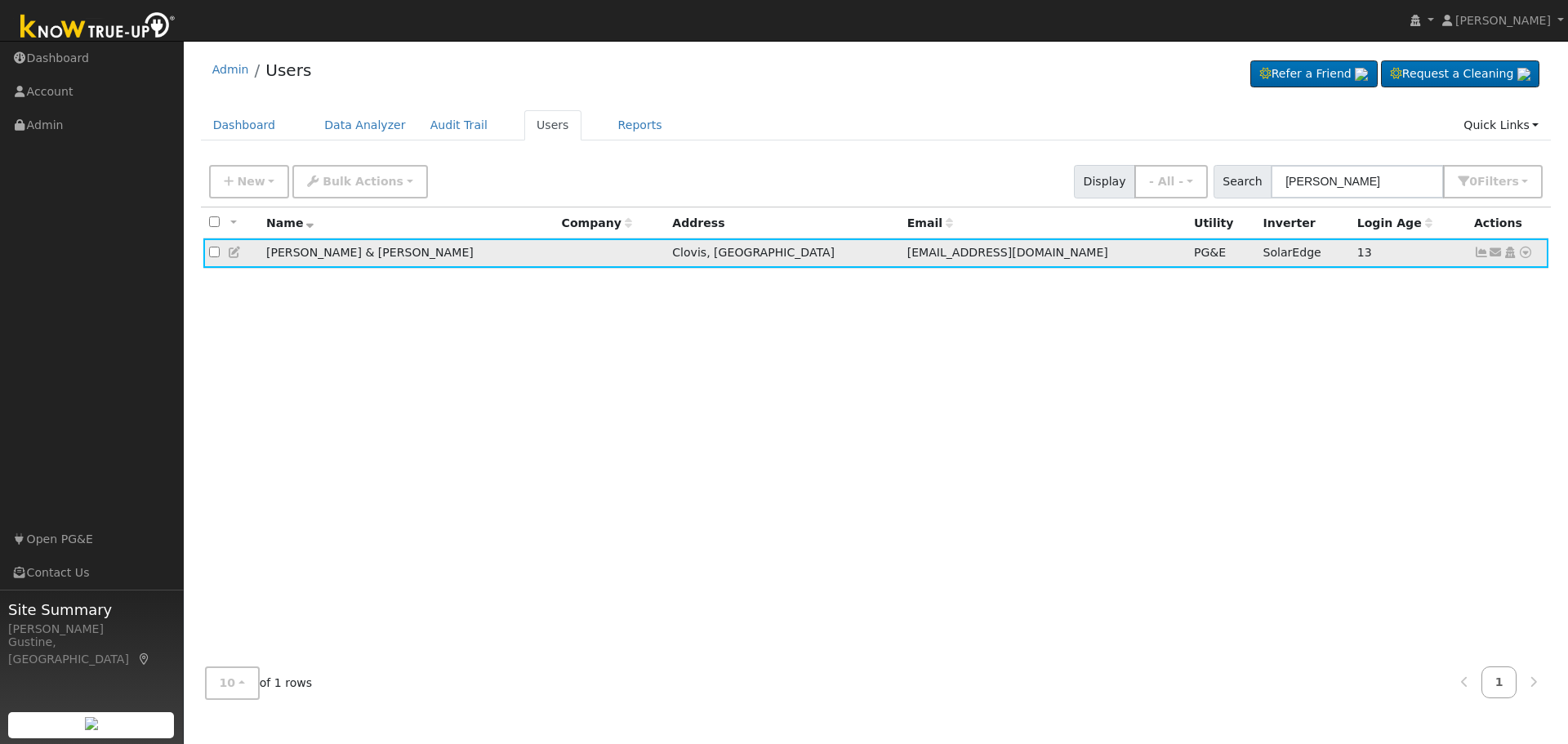
click at [1476, 252] on icon at bounding box center [1481, 253] width 15 height 12
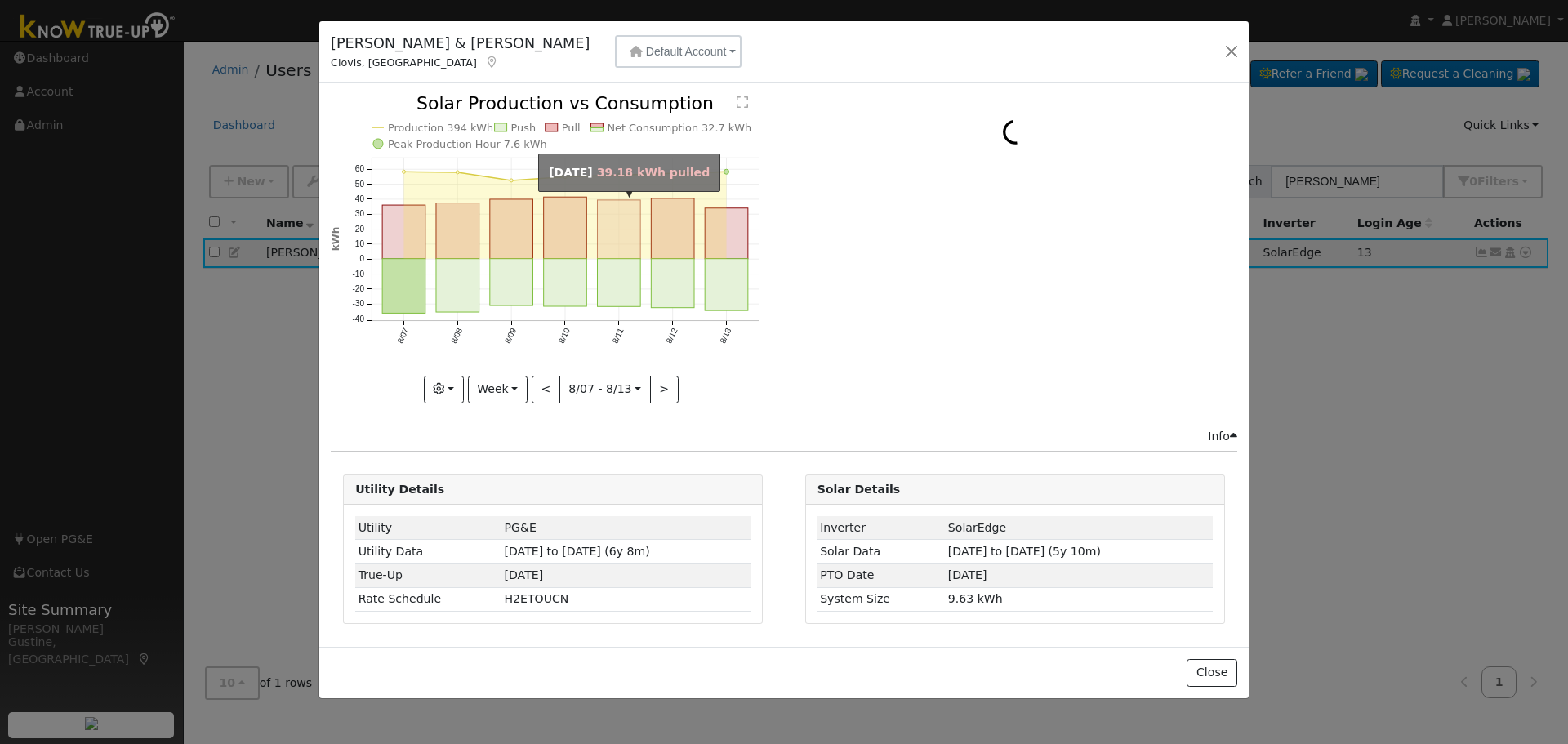
click at [700, 265] on icon "Production 394 kWh Push Pull Net Consumption 32.7 kWh Peak Production Hour 7.6 …" at bounding box center [553, 248] width 444 height 306
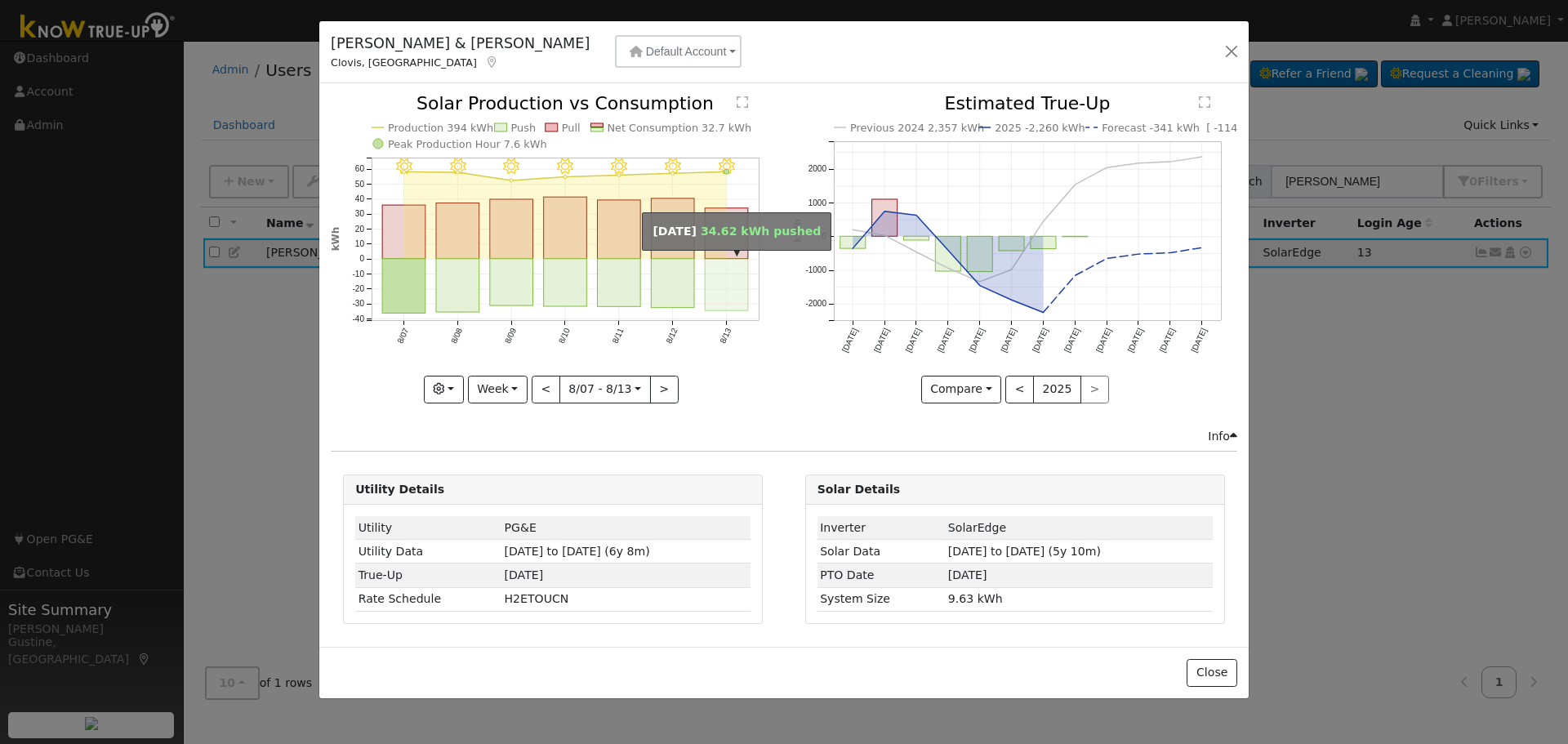
click at [710, 270] on rect "onclick=""" at bounding box center [727, 285] width 43 height 51
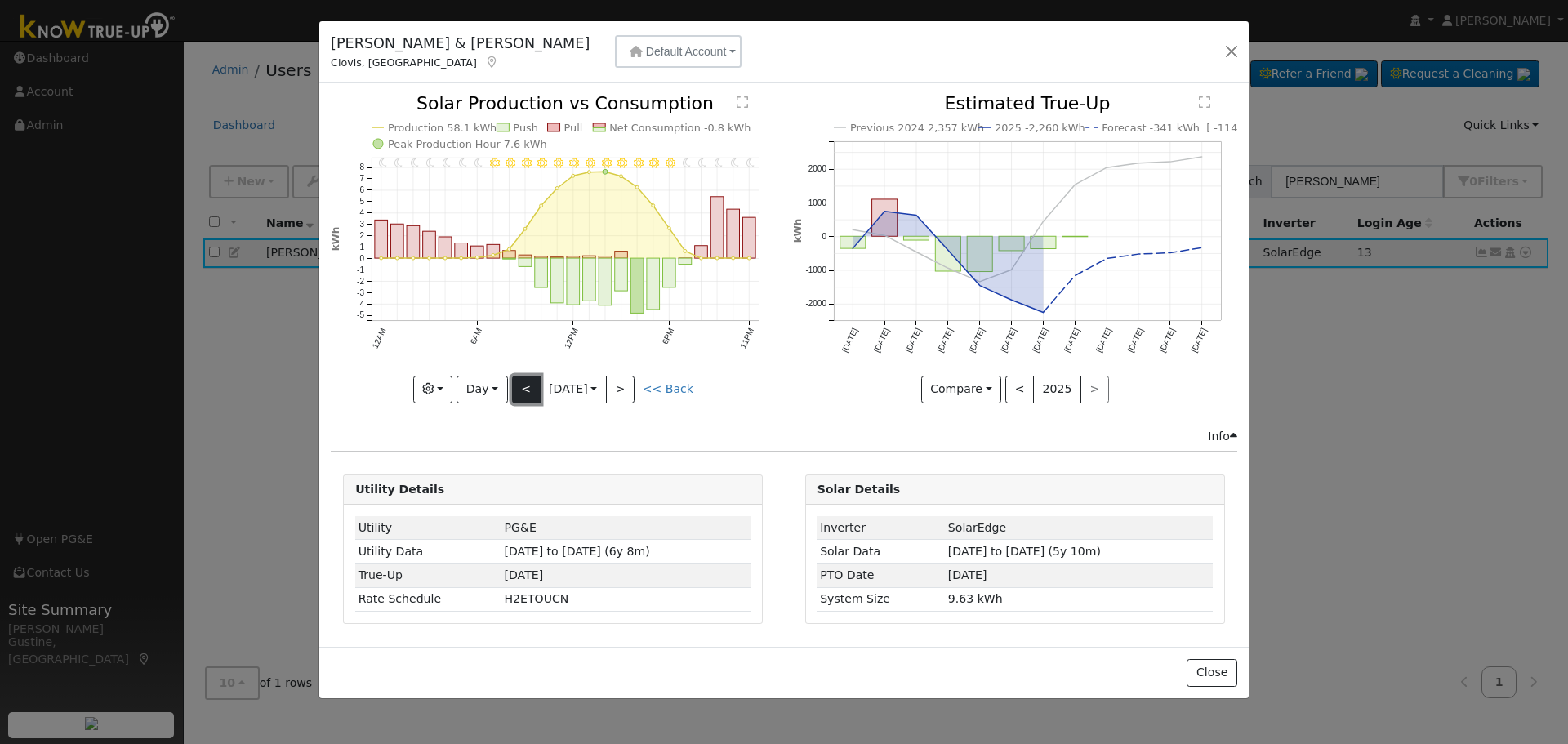
click at [532, 386] on button "<" at bounding box center [526, 390] width 29 height 28
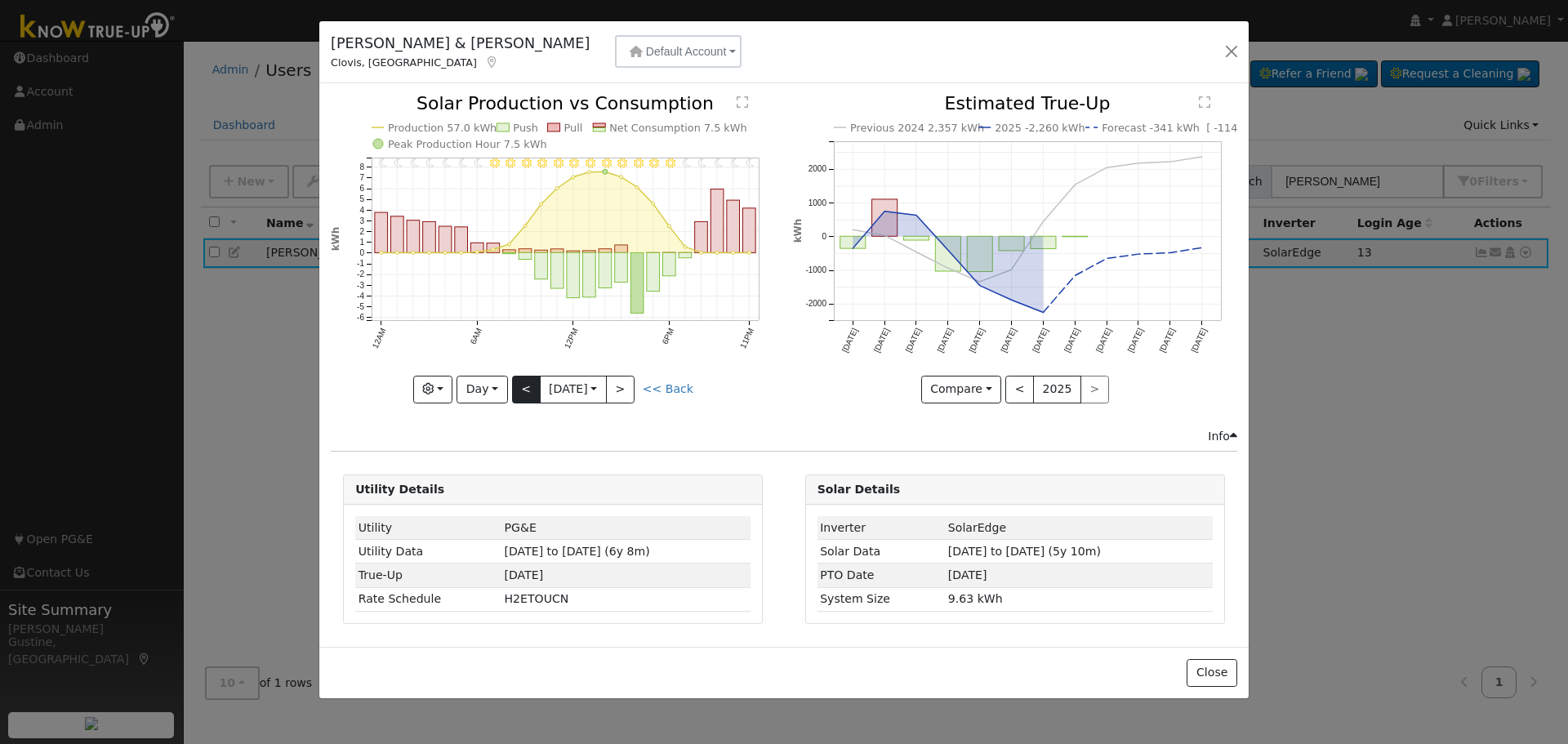
click at [532, 386] on div "11PM - Clear 10PM - Clear 9PM - Clear 8PM - Clear 7PM - Clear 6PM - Clear 5PM -…" at bounding box center [553, 249] width 444 height 308
click at [532, 386] on button "<" at bounding box center [526, 390] width 29 height 28
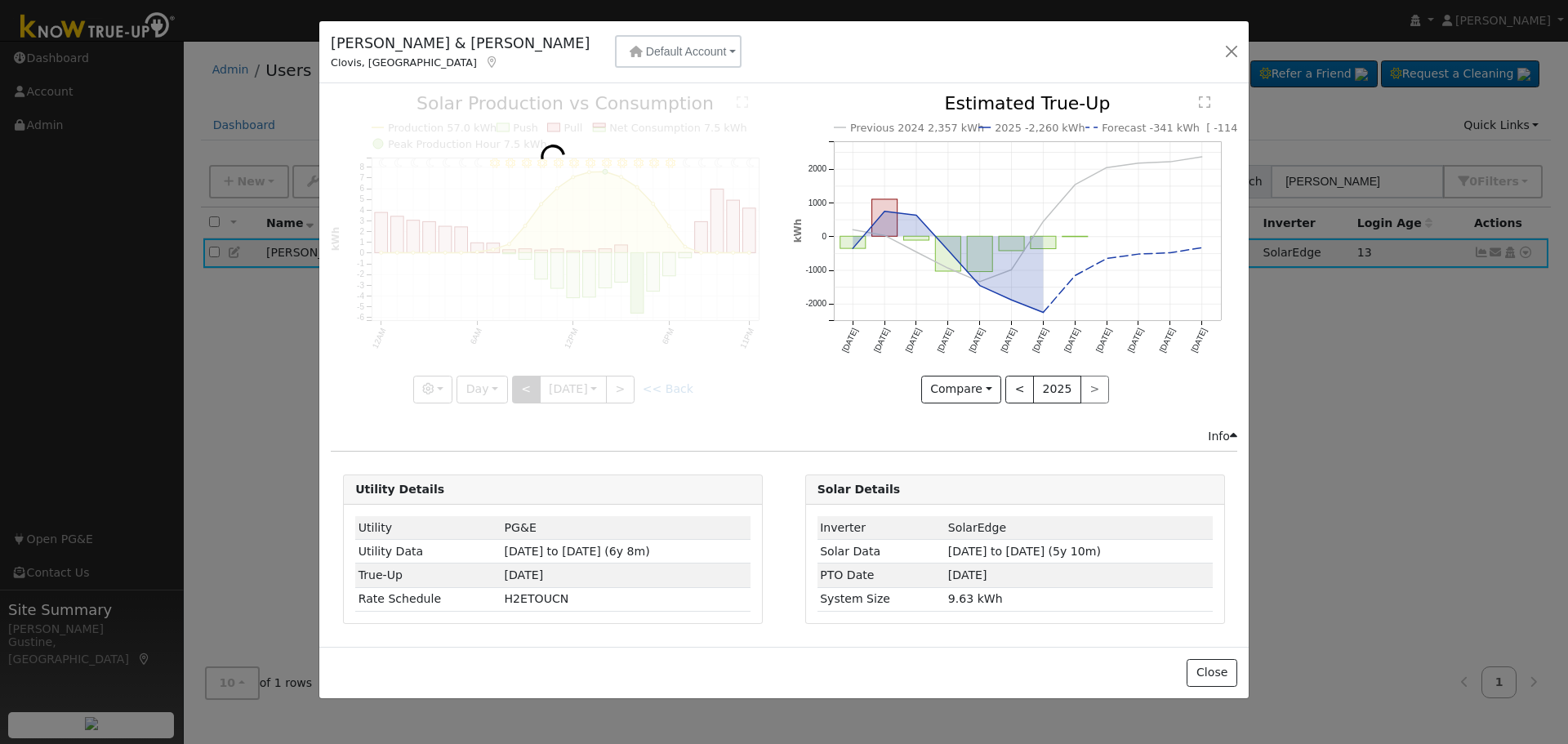
click at [532, 386] on div at bounding box center [553, 249] width 444 height 308
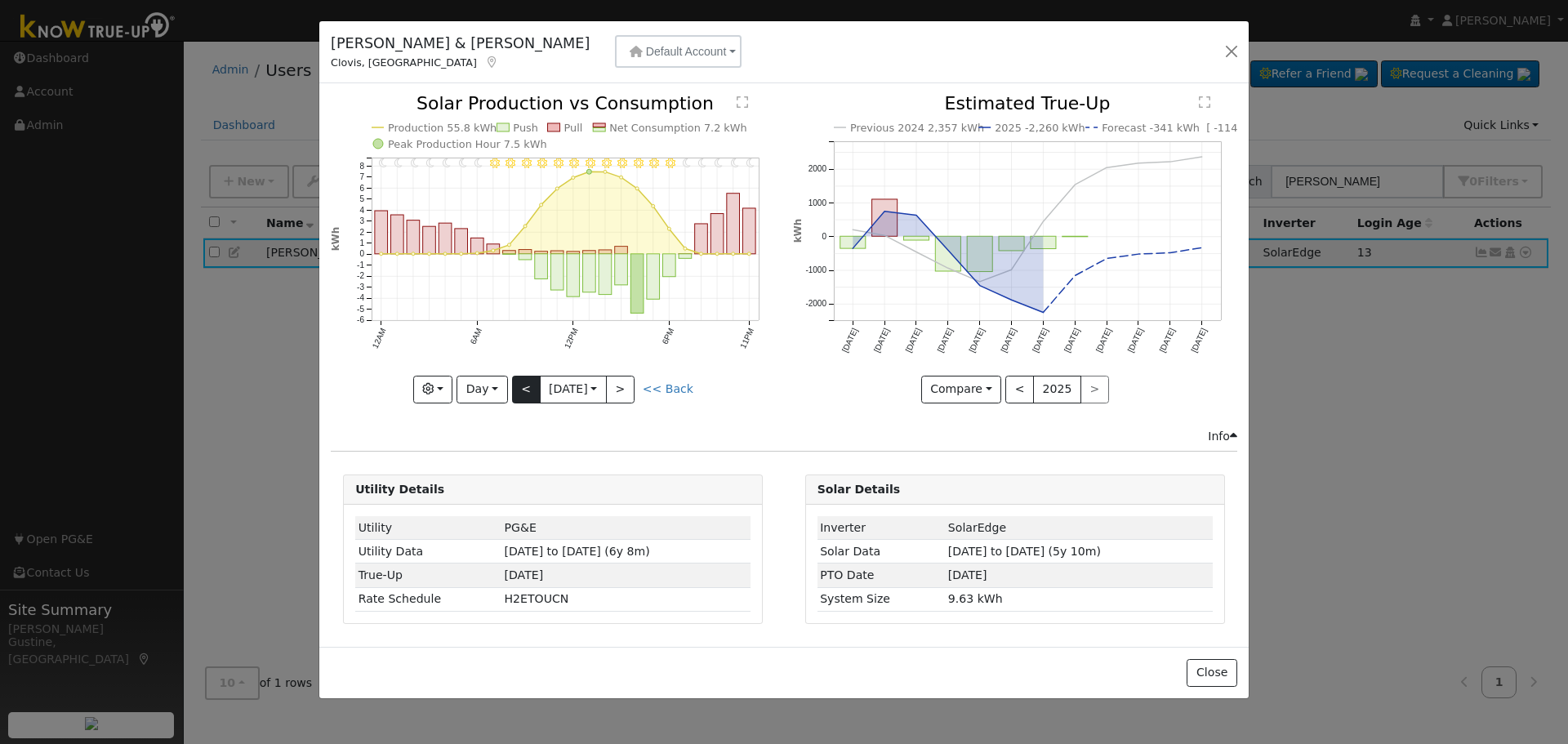
click at [532, 386] on div at bounding box center [553, 249] width 444 height 308
click at [532, 386] on button "<" at bounding box center [526, 390] width 29 height 28
type input "2025-08-10"
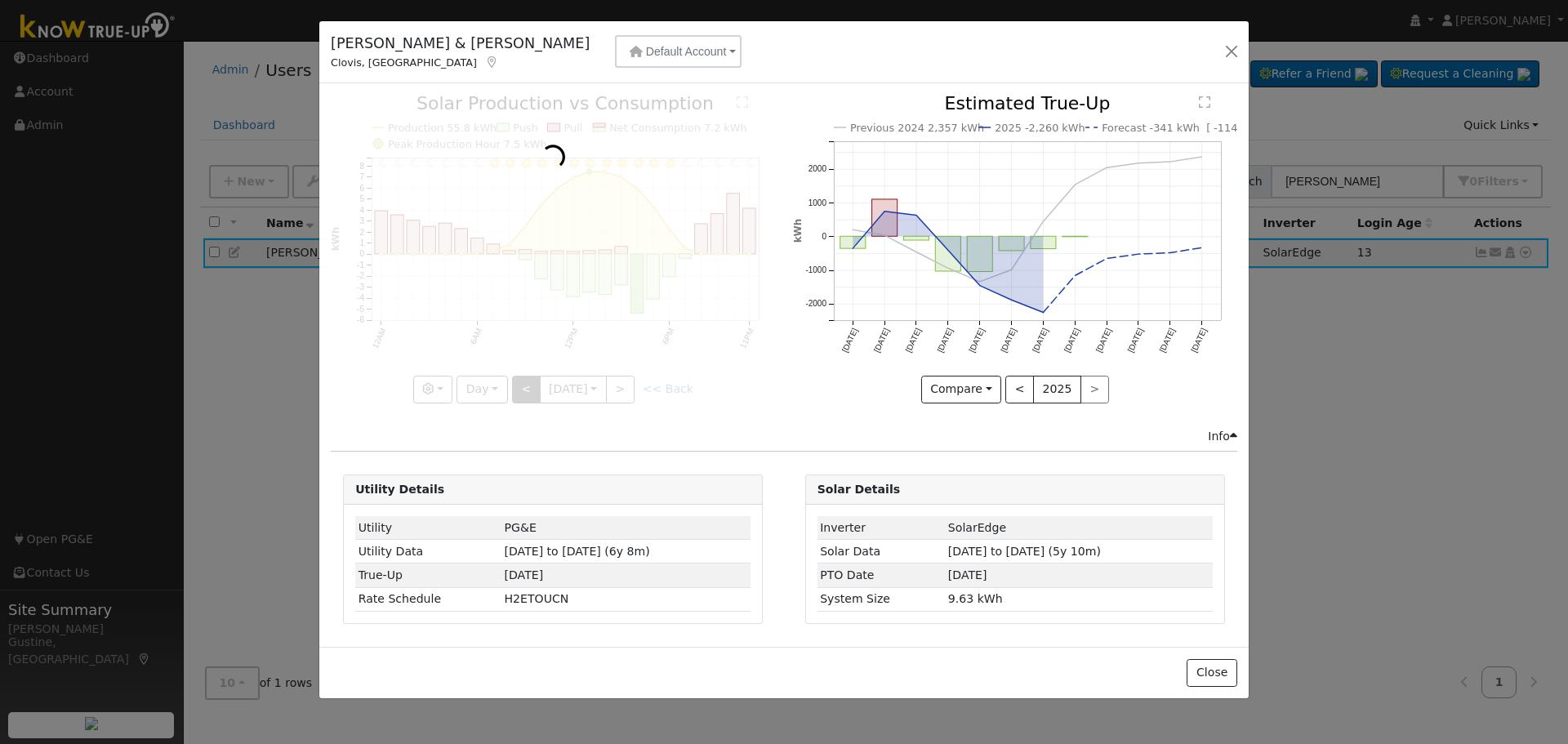
click at [532, 386] on div at bounding box center [553, 249] width 444 height 308
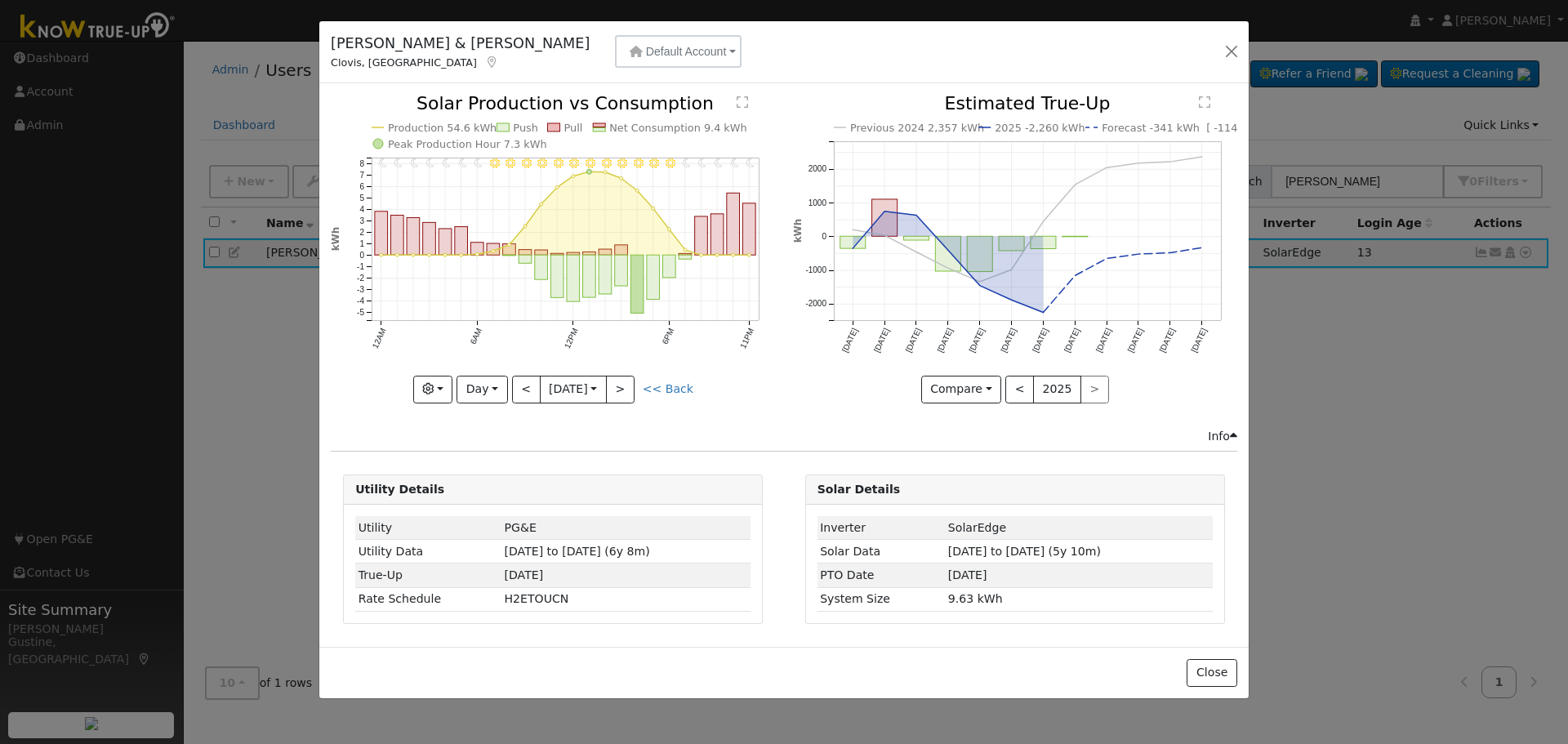
drag, startPoint x: 630, startPoint y: 84, endPoint x: 632, endPoint y: 74, distance: 10.2
click at [630, 81] on div "David & Josephine Ruschhaupt Clovis, CA Default Account Default Account 3370 Bu…" at bounding box center [784, 360] width 931 height 679
click at [646, 55] on span "Default Account" at bounding box center [686, 51] width 81 height 13
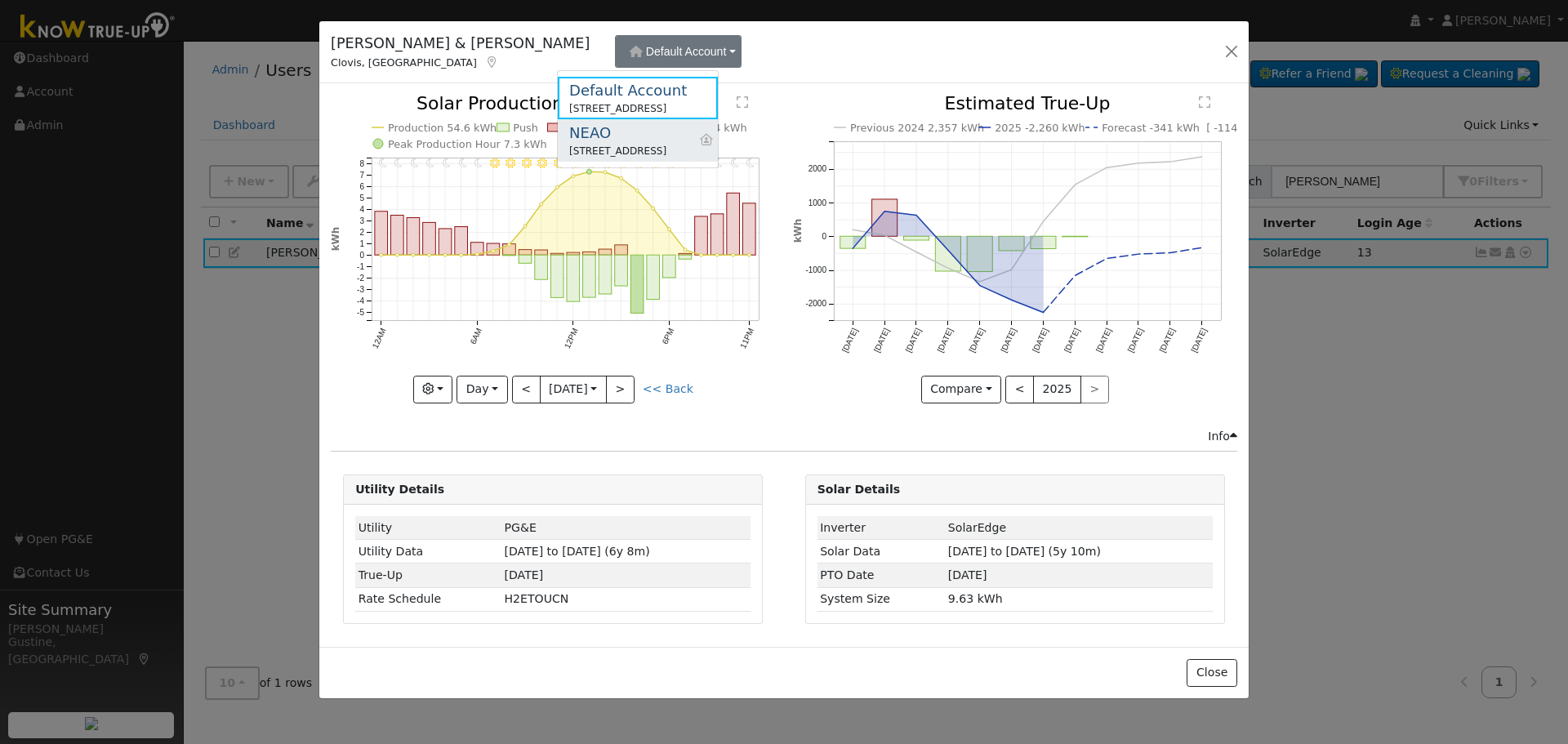
click at [634, 151] on div "3370 Buckingham Avenue, Clovis, CA 93619" at bounding box center [618, 151] width 97 height 15
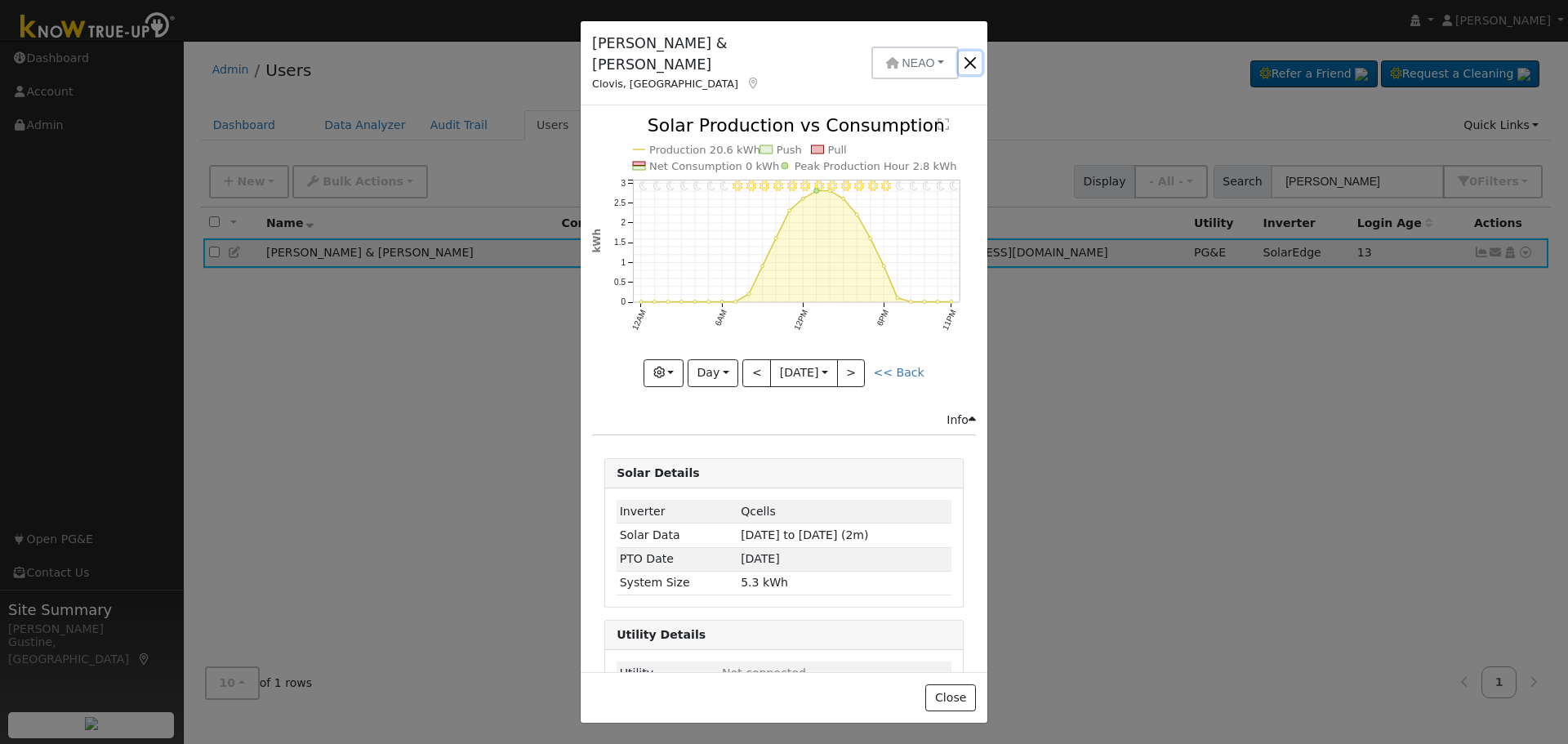
click at [963, 54] on button "button" at bounding box center [970, 63] width 23 height 23
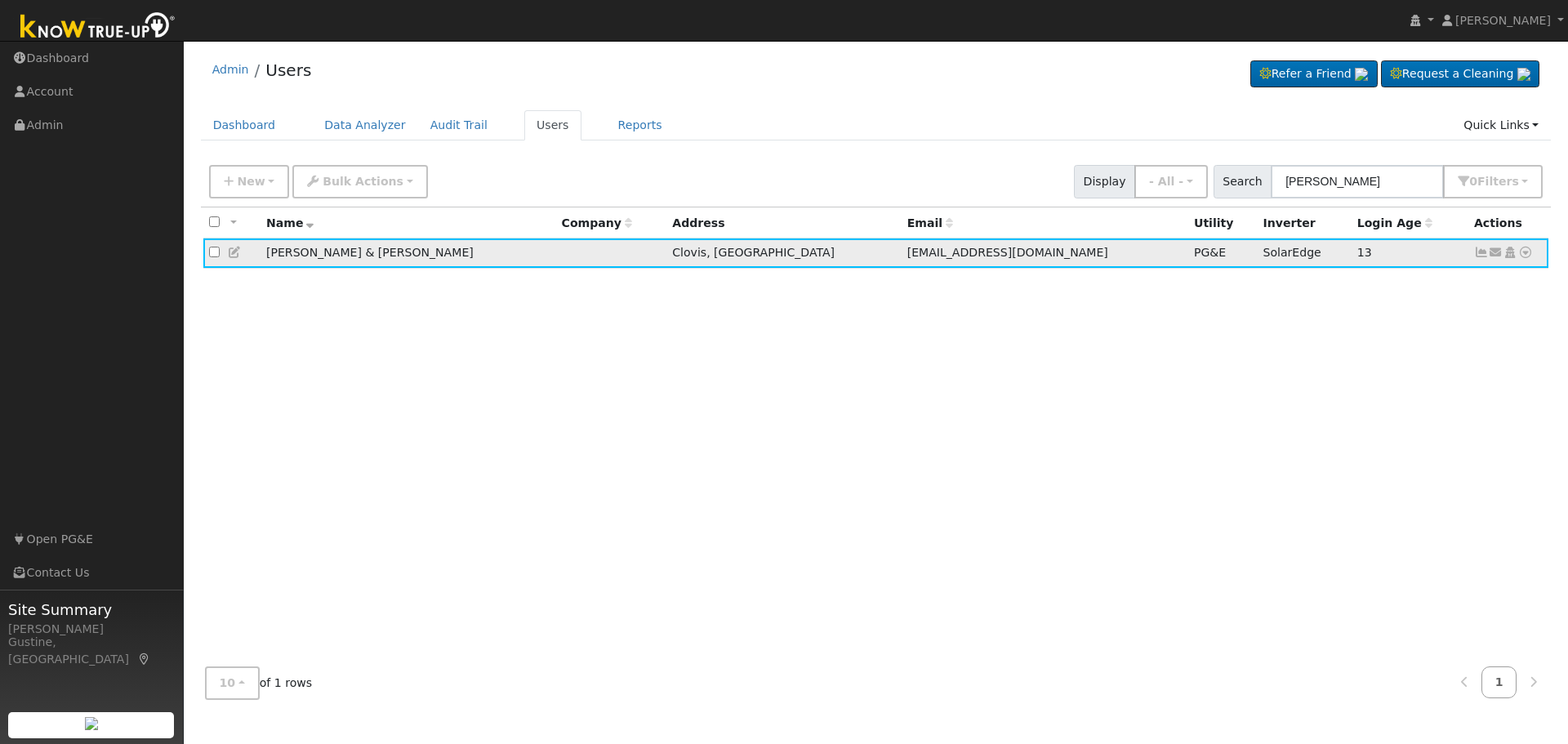
click at [1486, 254] on icon at bounding box center [1481, 253] width 15 height 12
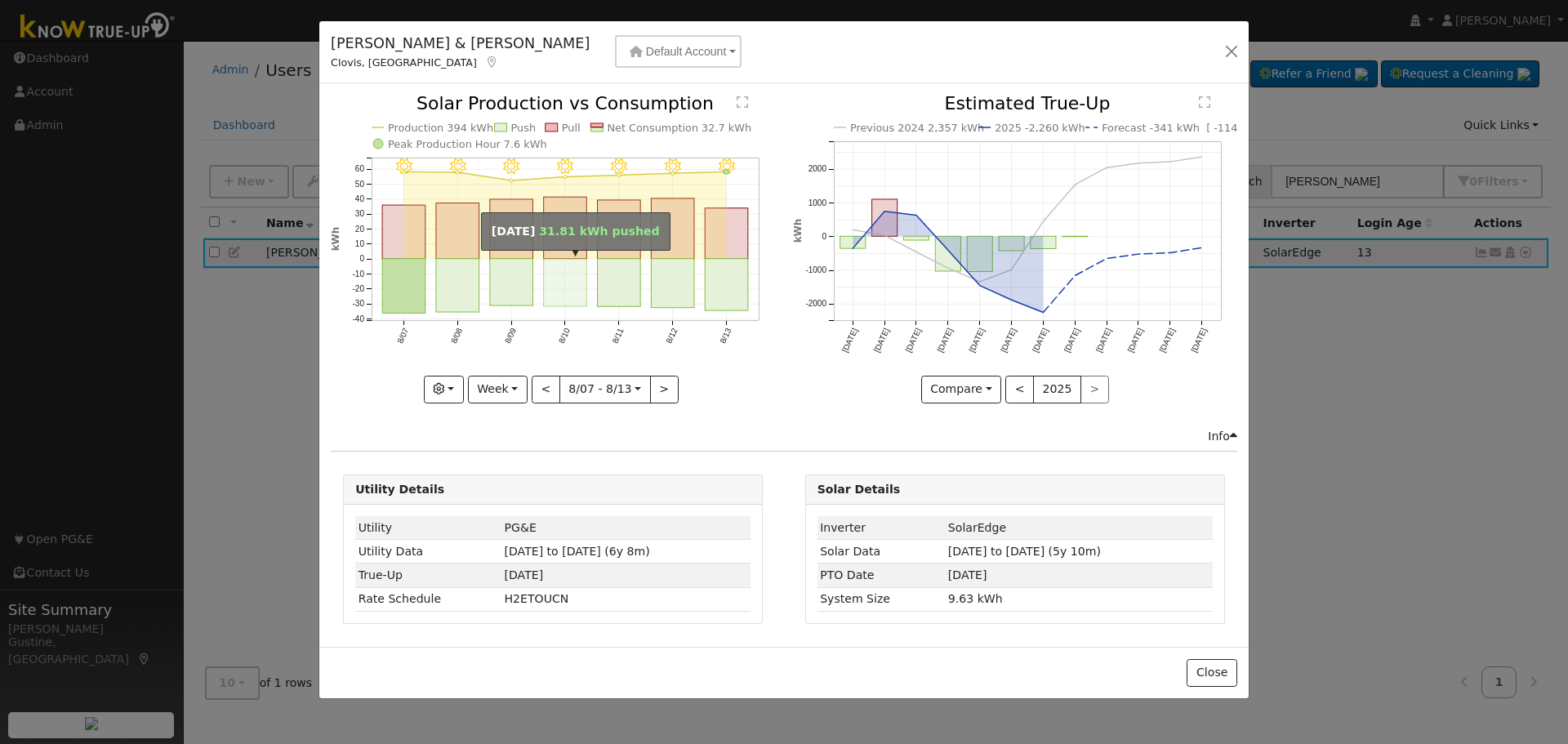
click at [557, 280] on rect "onclick=""" at bounding box center [566, 282] width 43 height 47
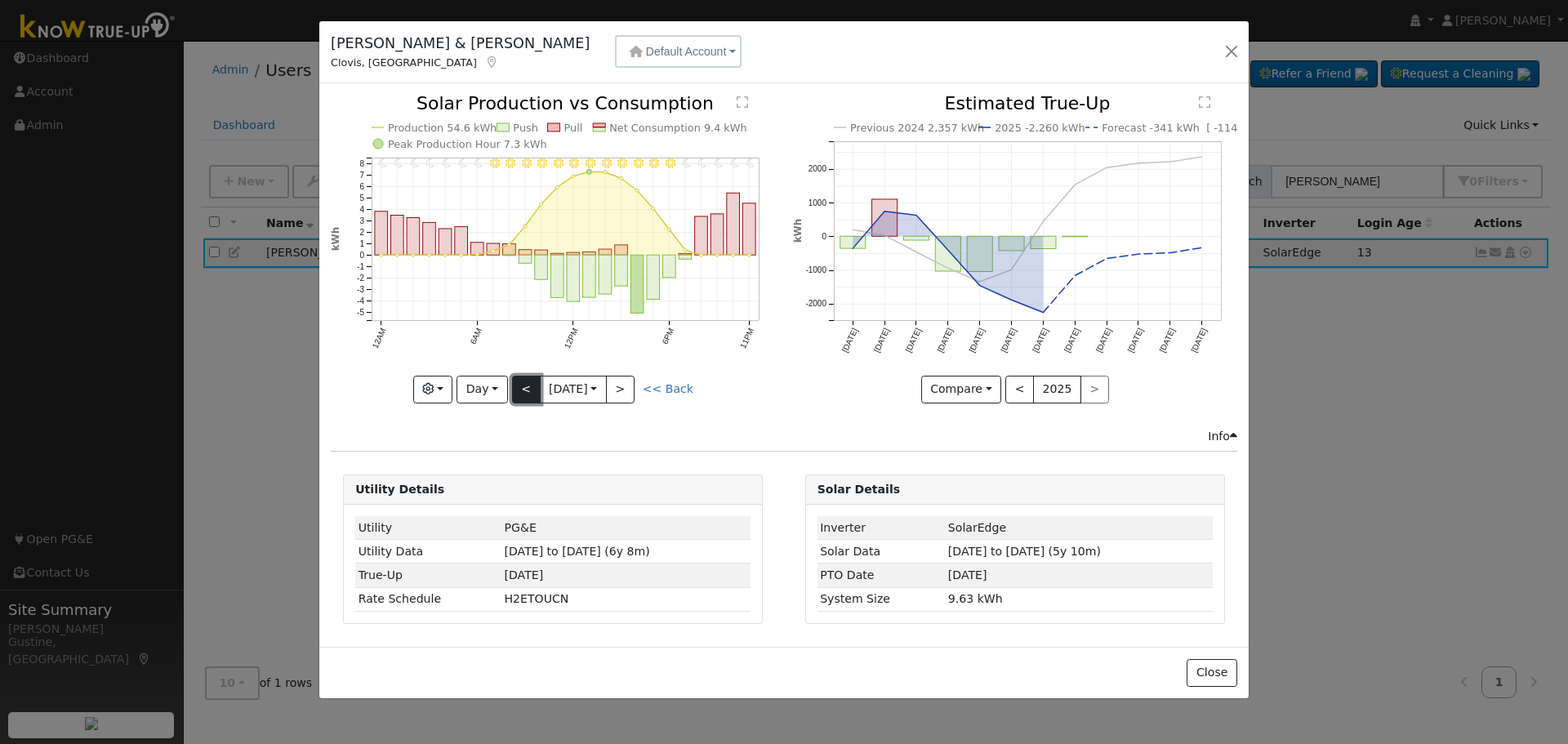
click at [528, 387] on button "<" at bounding box center [526, 390] width 29 height 28
click at [529, 388] on button "<" at bounding box center [526, 390] width 29 height 28
click at [534, 379] on button "<" at bounding box center [526, 390] width 29 height 28
click at [534, 383] on button "<" at bounding box center [526, 390] width 29 height 28
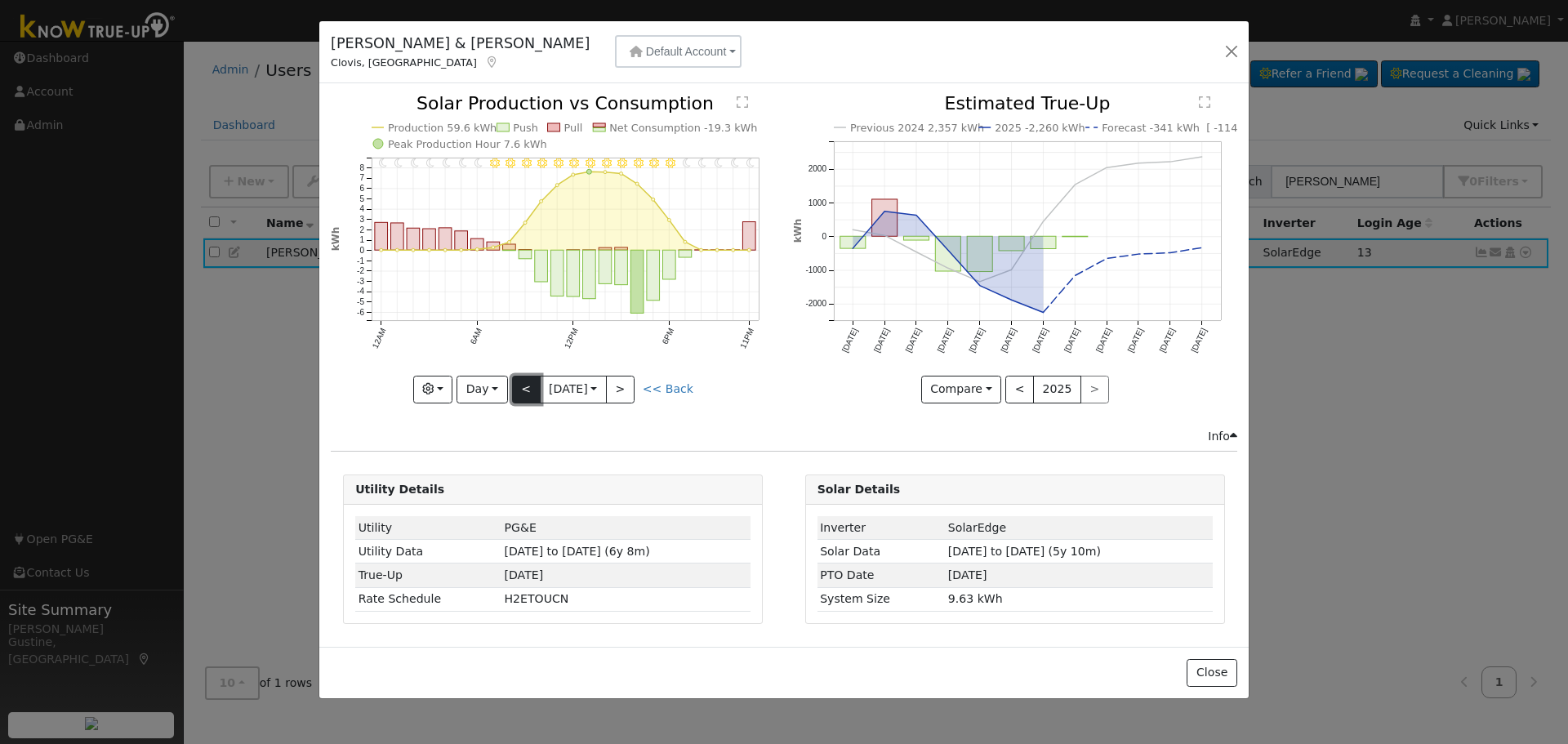
click at [534, 383] on button "<" at bounding box center [526, 390] width 29 height 28
type input "2025-08-03"
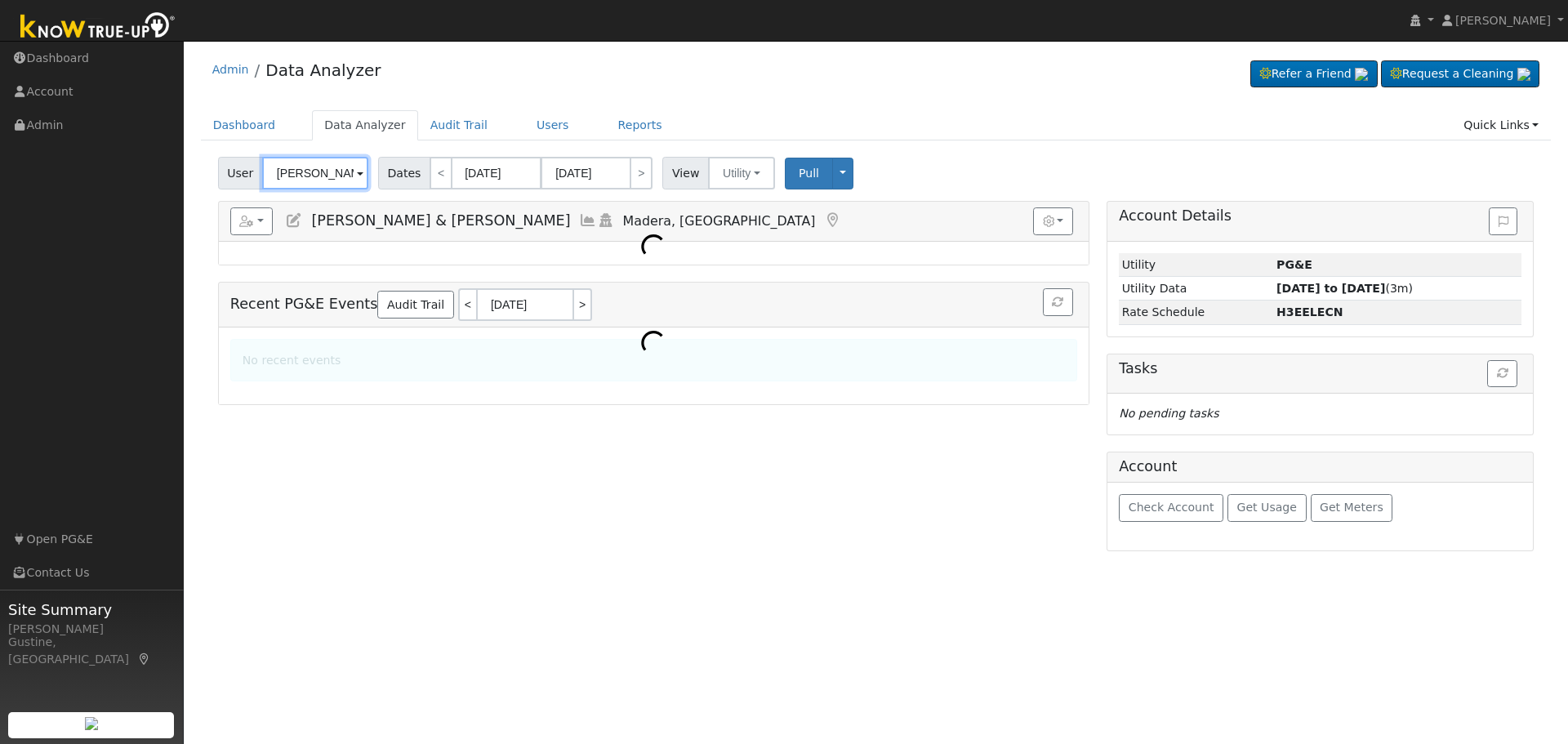
click at [291, 180] on input "[PERSON_NAME] & [PERSON_NAME]" at bounding box center [315, 173] width 107 height 33
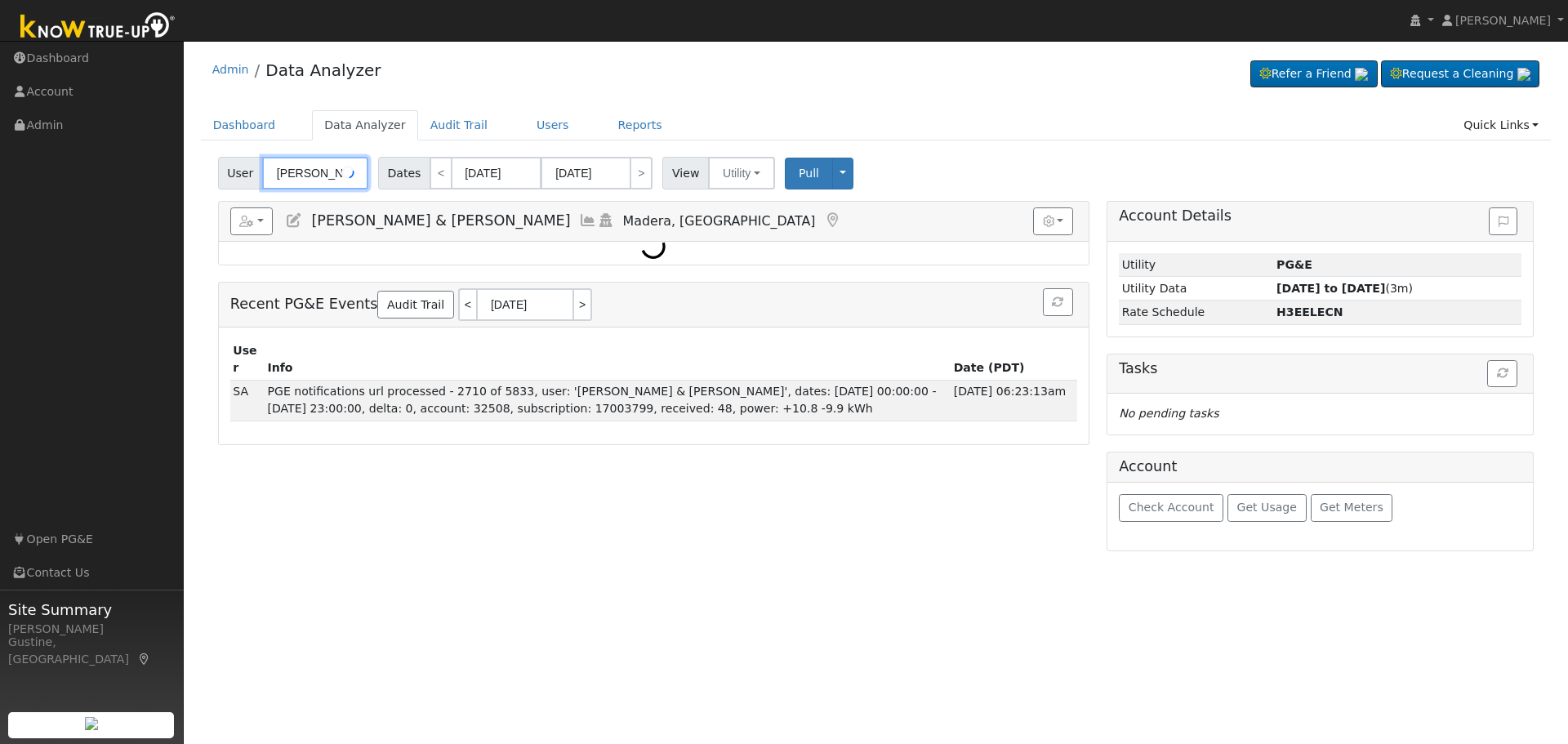
click at [291, 180] on input "[PERSON_NAME] & [PERSON_NAME]" at bounding box center [315, 173] width 107 height 33
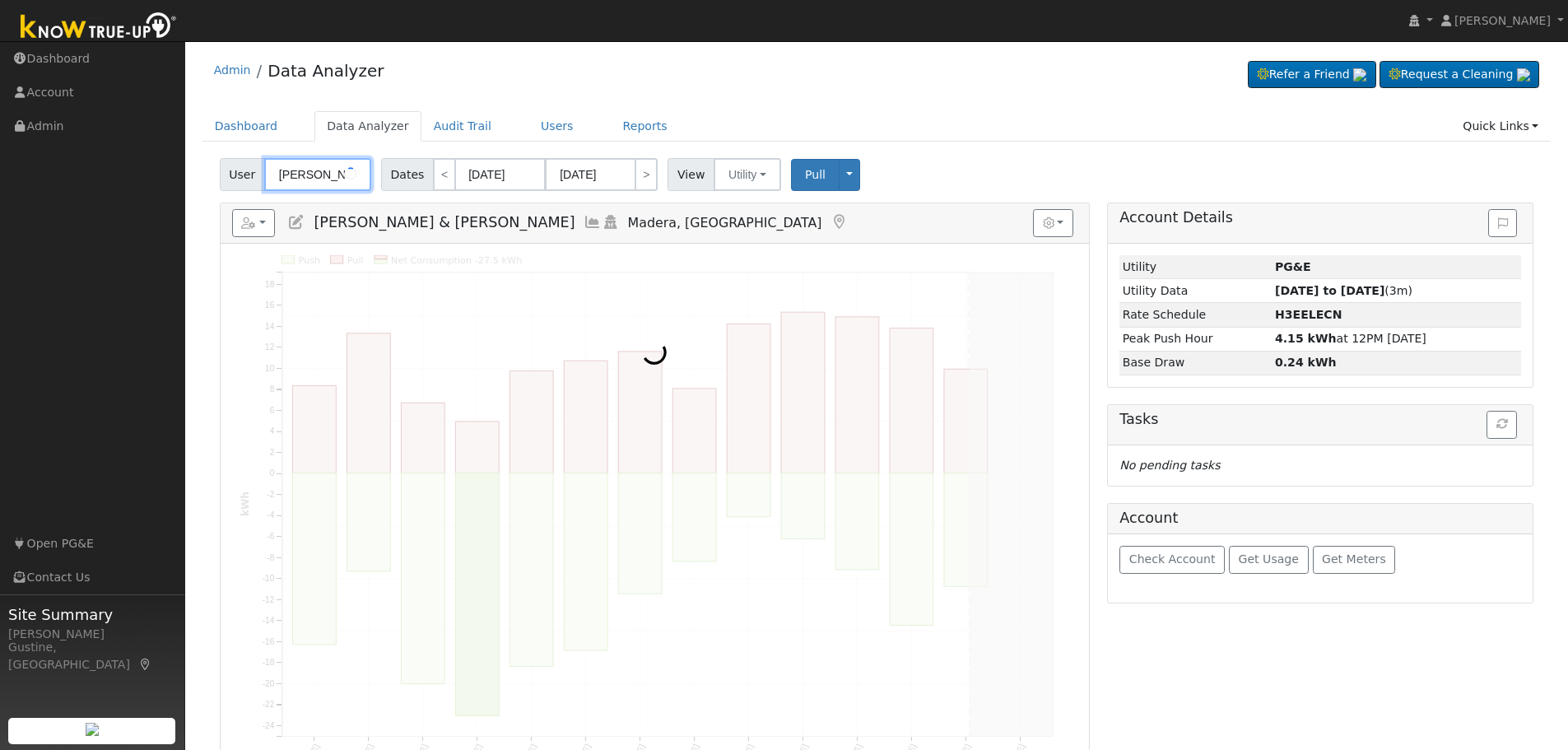
click at [294, 181] on input "[PERSON_NAME] & [PERSON_NAME]" at bounding box center [318, 175] width 107 height 33
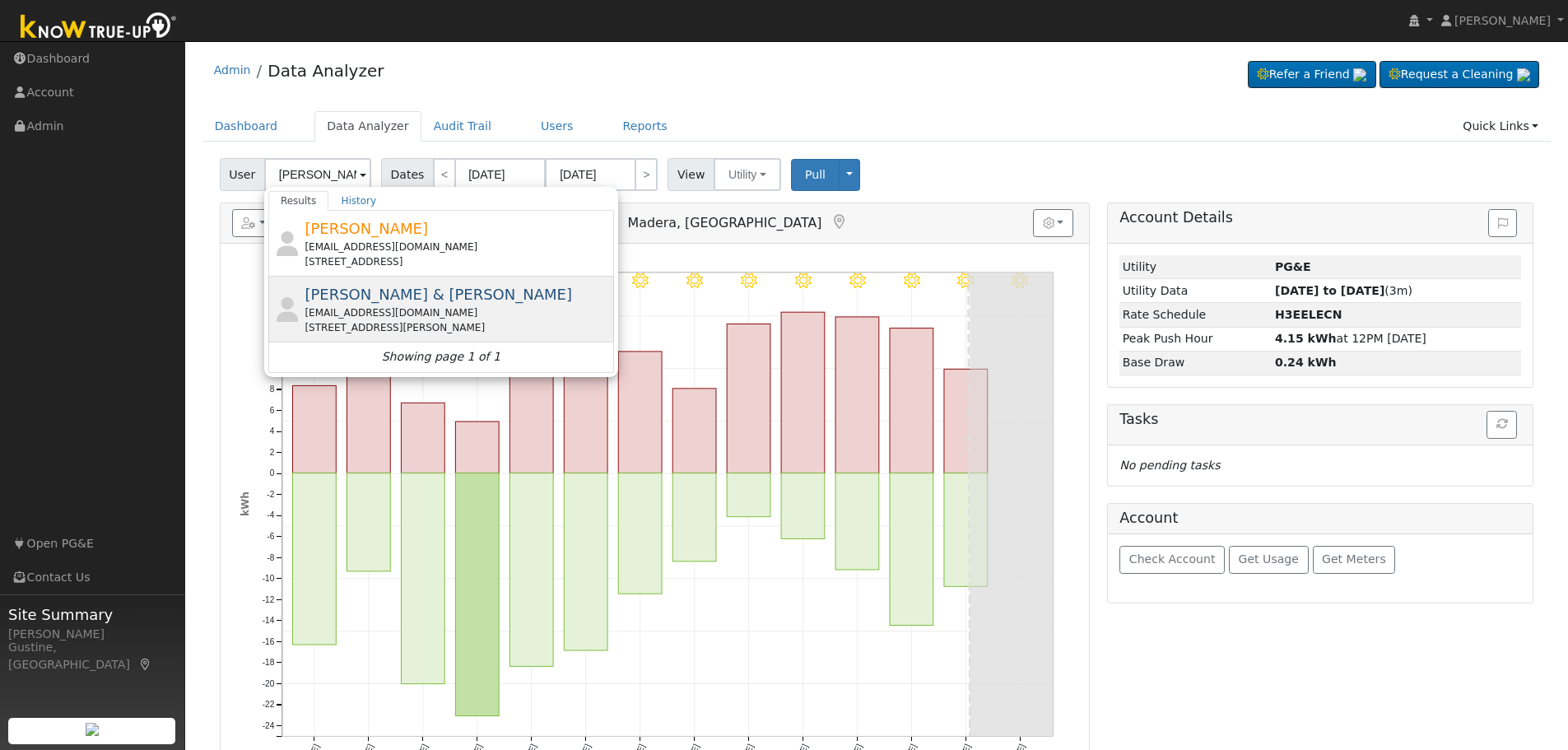
click at [436, 308] on div "[EMAIL_ADDRESS][DOMAIN_NAME]" at bounding box center [457, 313] width 305 height 15
type input "[PERSON_NAME] & [PERSON_NAME]"
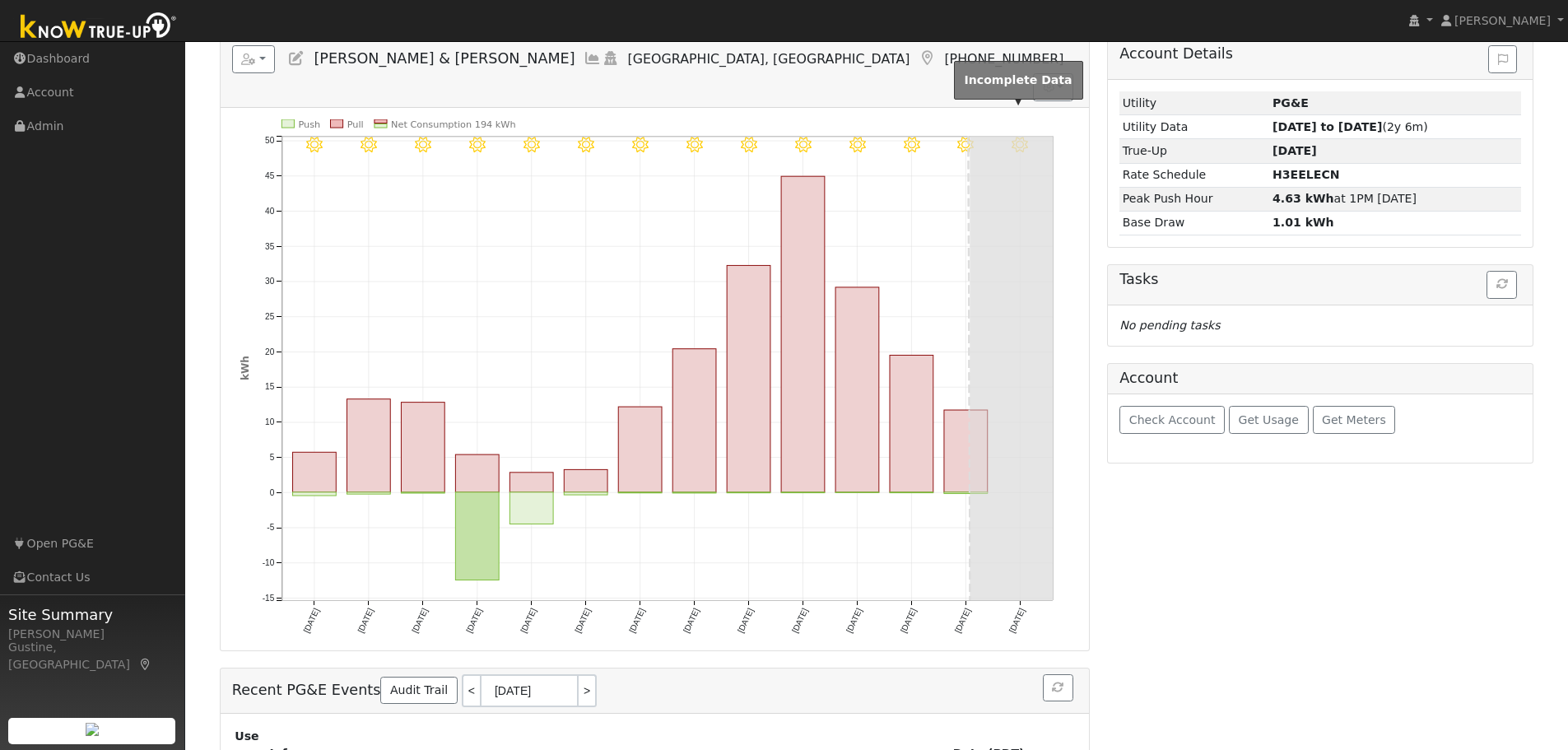
scroll to position [165, 0]
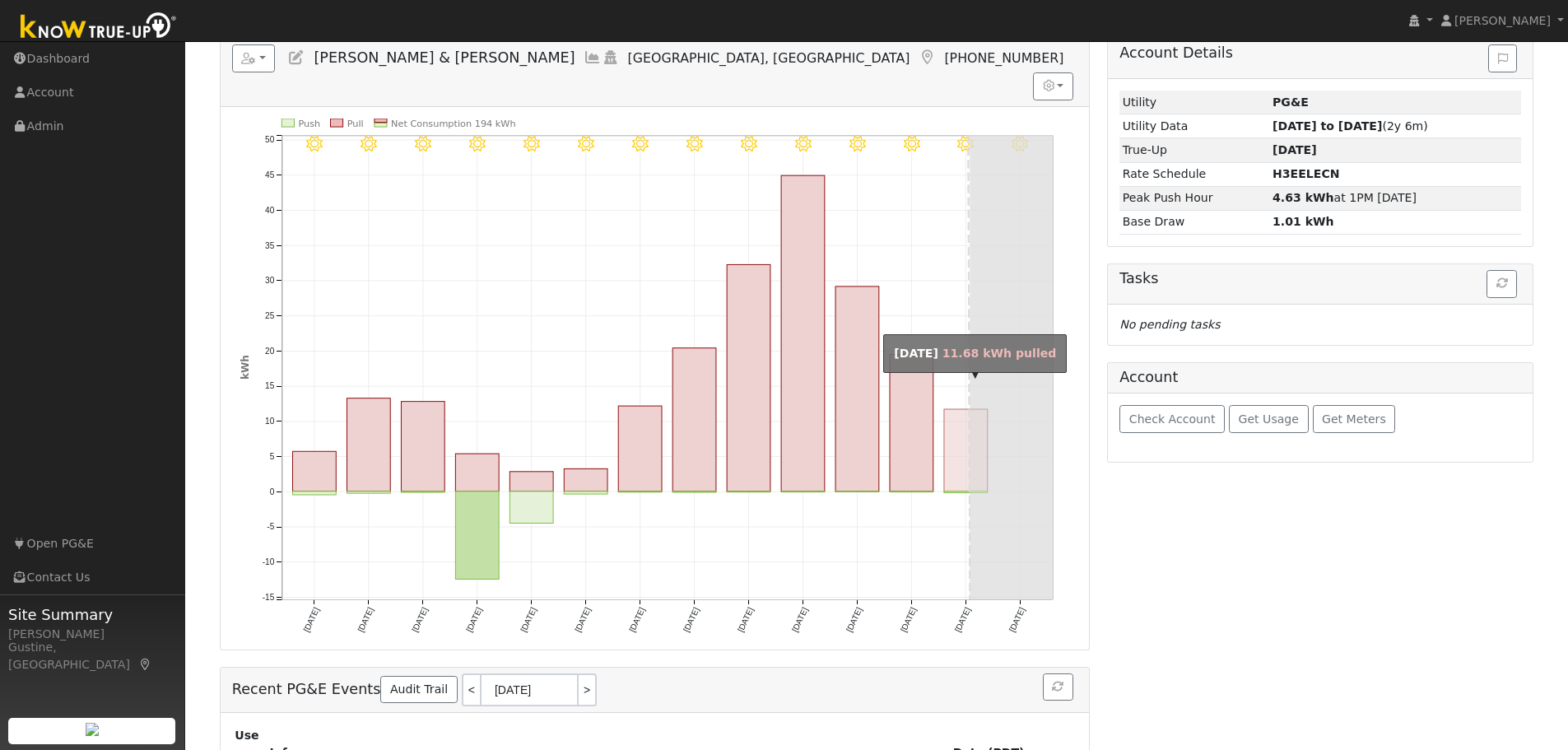
click at [953, 422] on rect "onclick=""" at bounding box center [966, 450] width 43 height 82
type input "[DATE]"
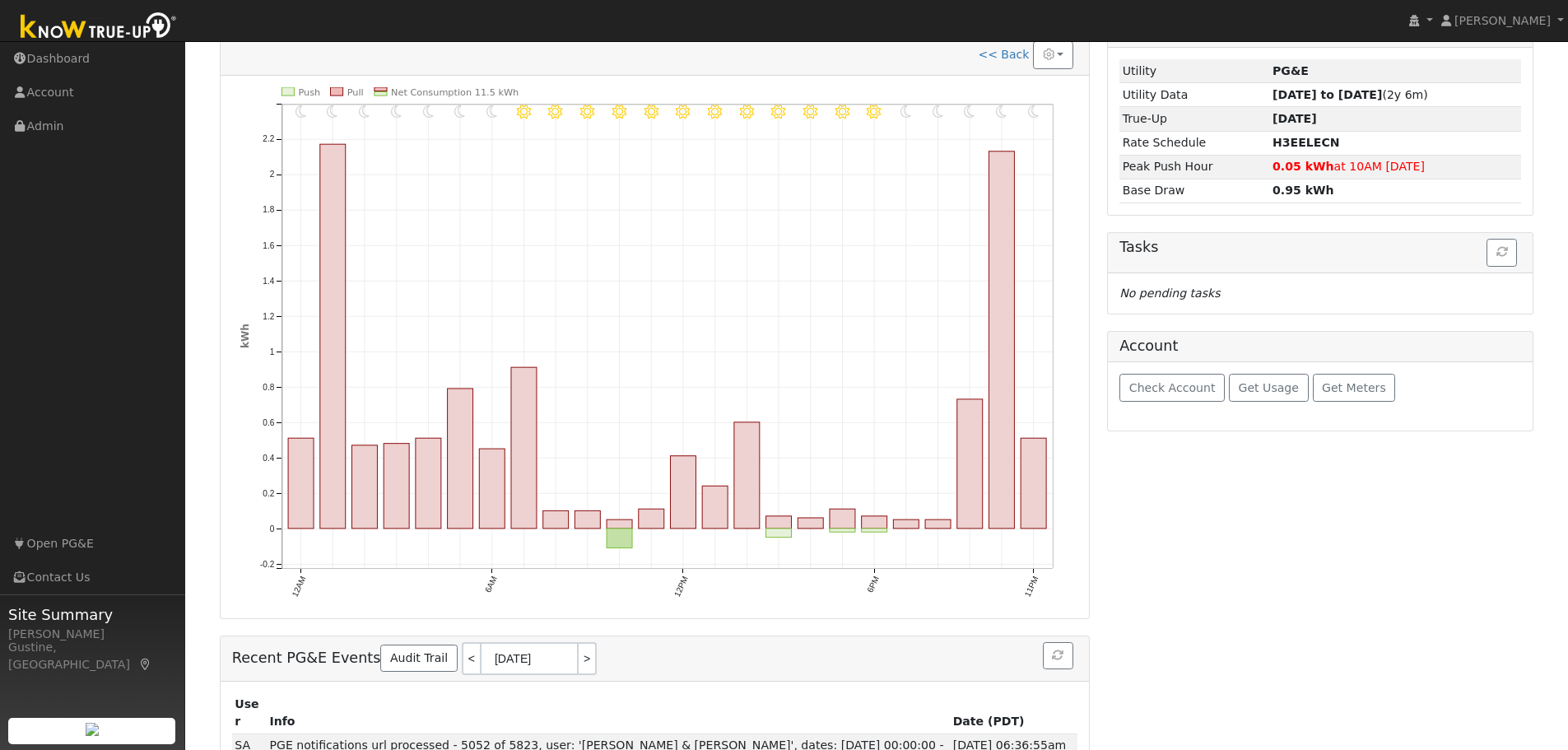
scroll to position [208, 0]
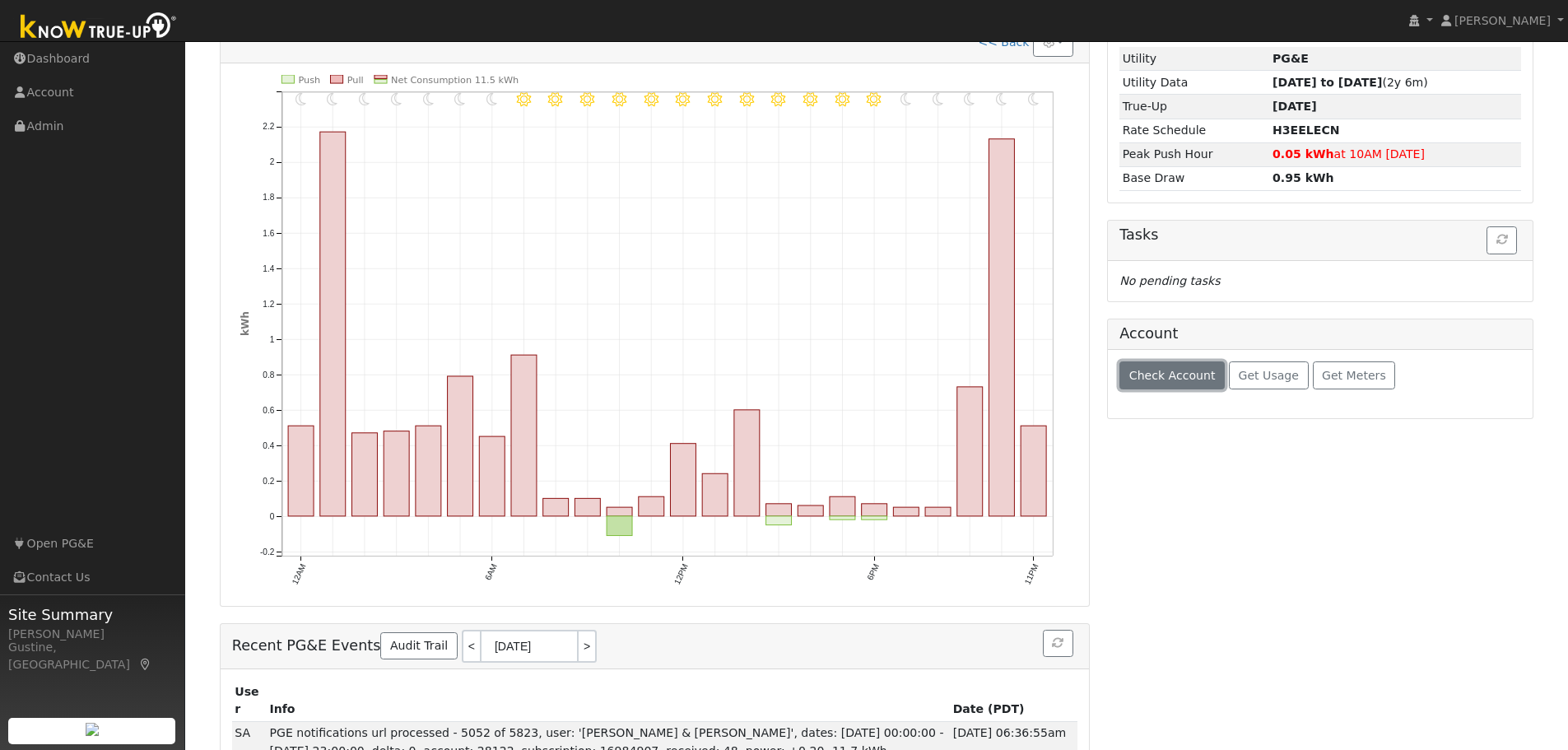
click at [1193, 379] on span "Check Account" at bounding box center [1173, 375] width 87 height 13
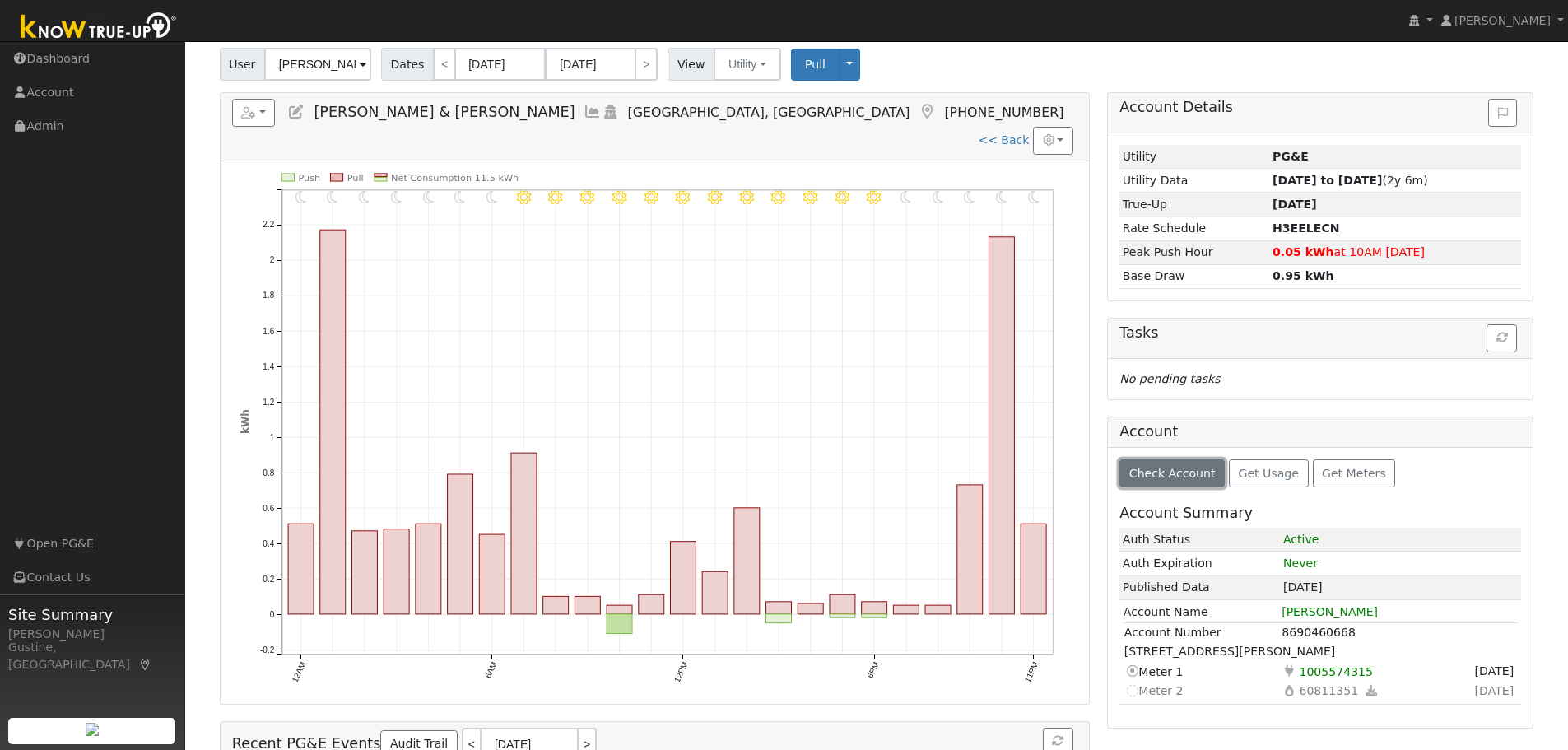
scroll to position [82, 0]
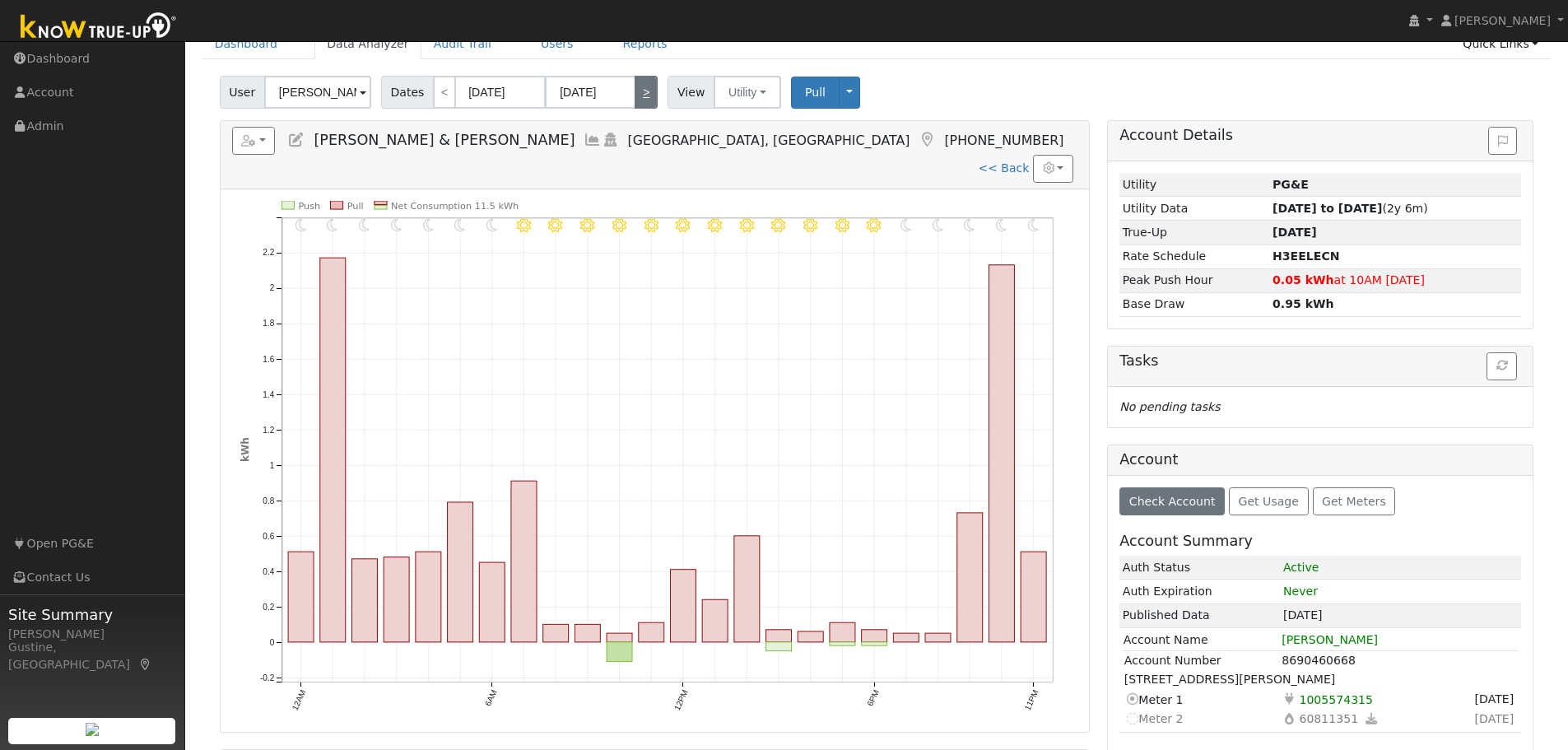
click at [643, 100] on link ">" at bounding box center [647, 92] width 23 height 33
type input "[DATE]"
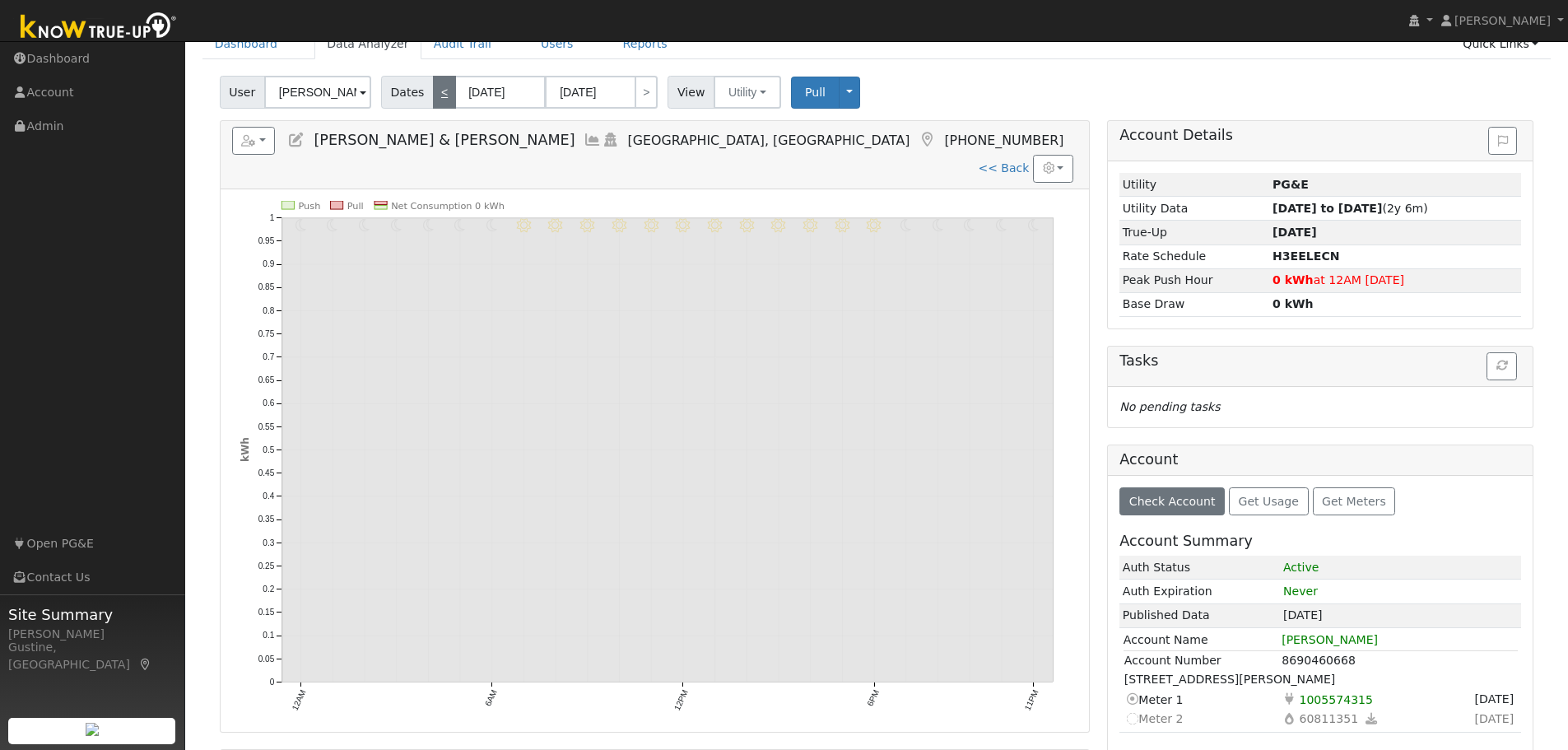
click at [436, 82] on link "<" at bounding box center [444, 92] width 23 height 33
type input "[DATE]"
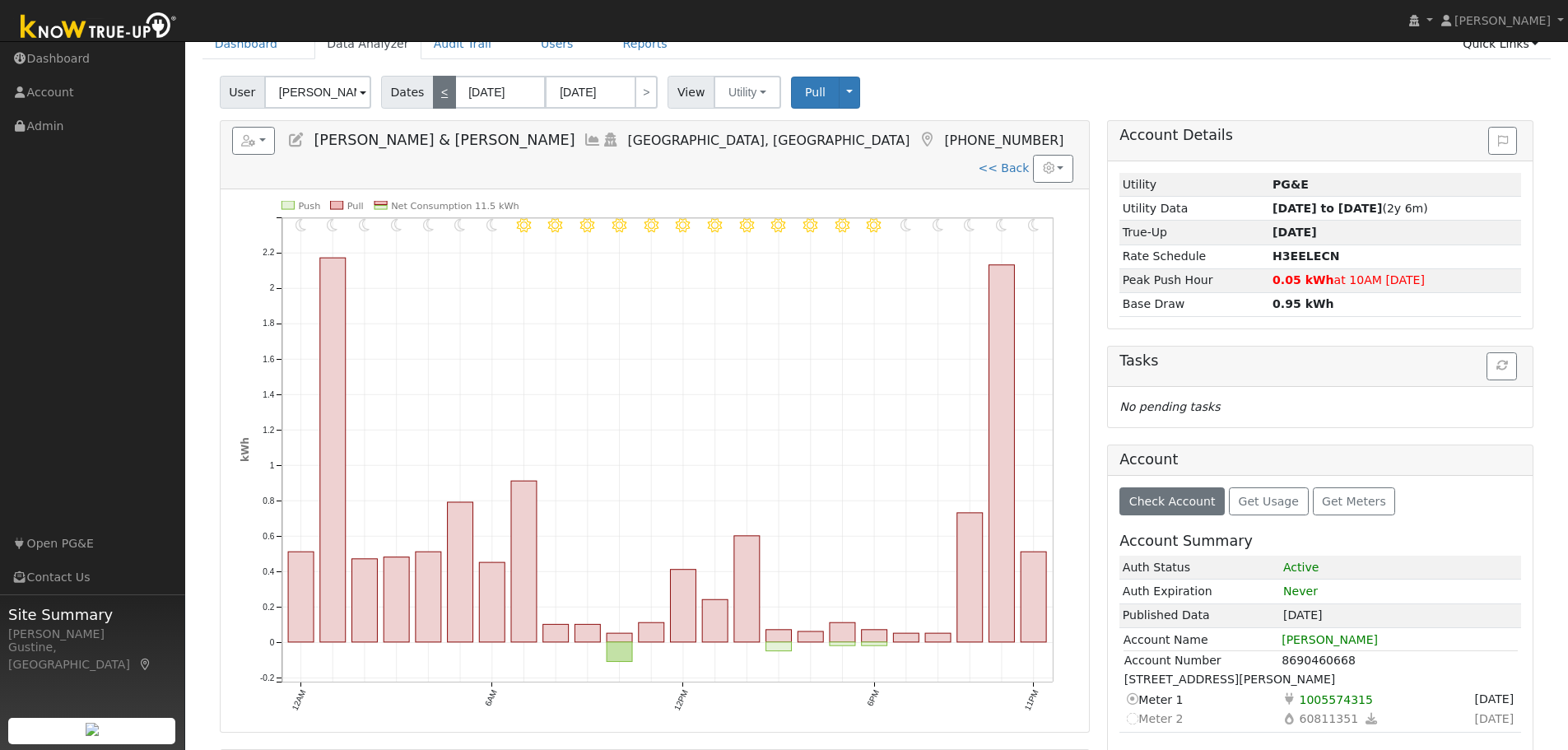
click at [436, 97] on link "<" at bounding box center [444, 92] width 23 height 33
type input "[DATE]"
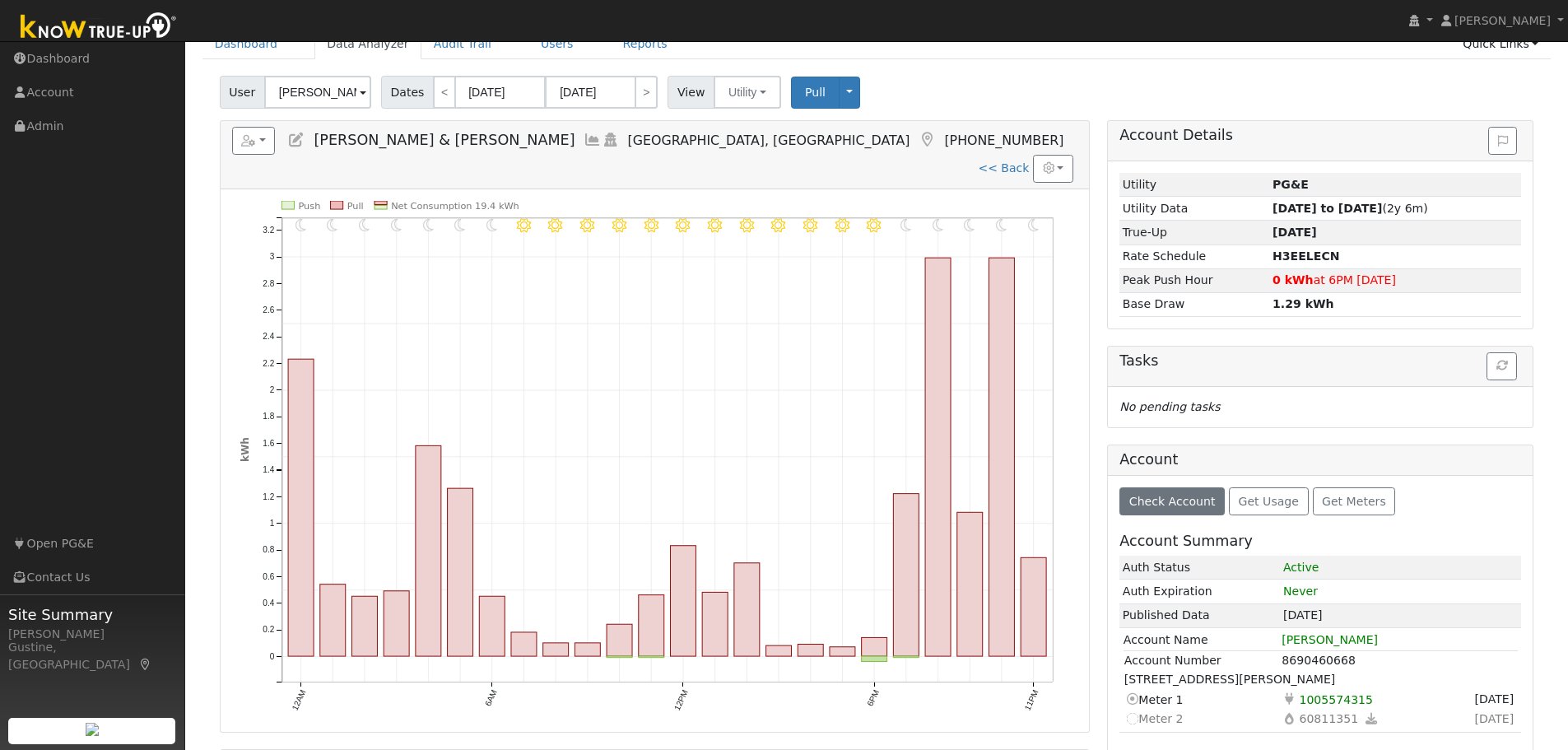
scroll to position [0, 0]
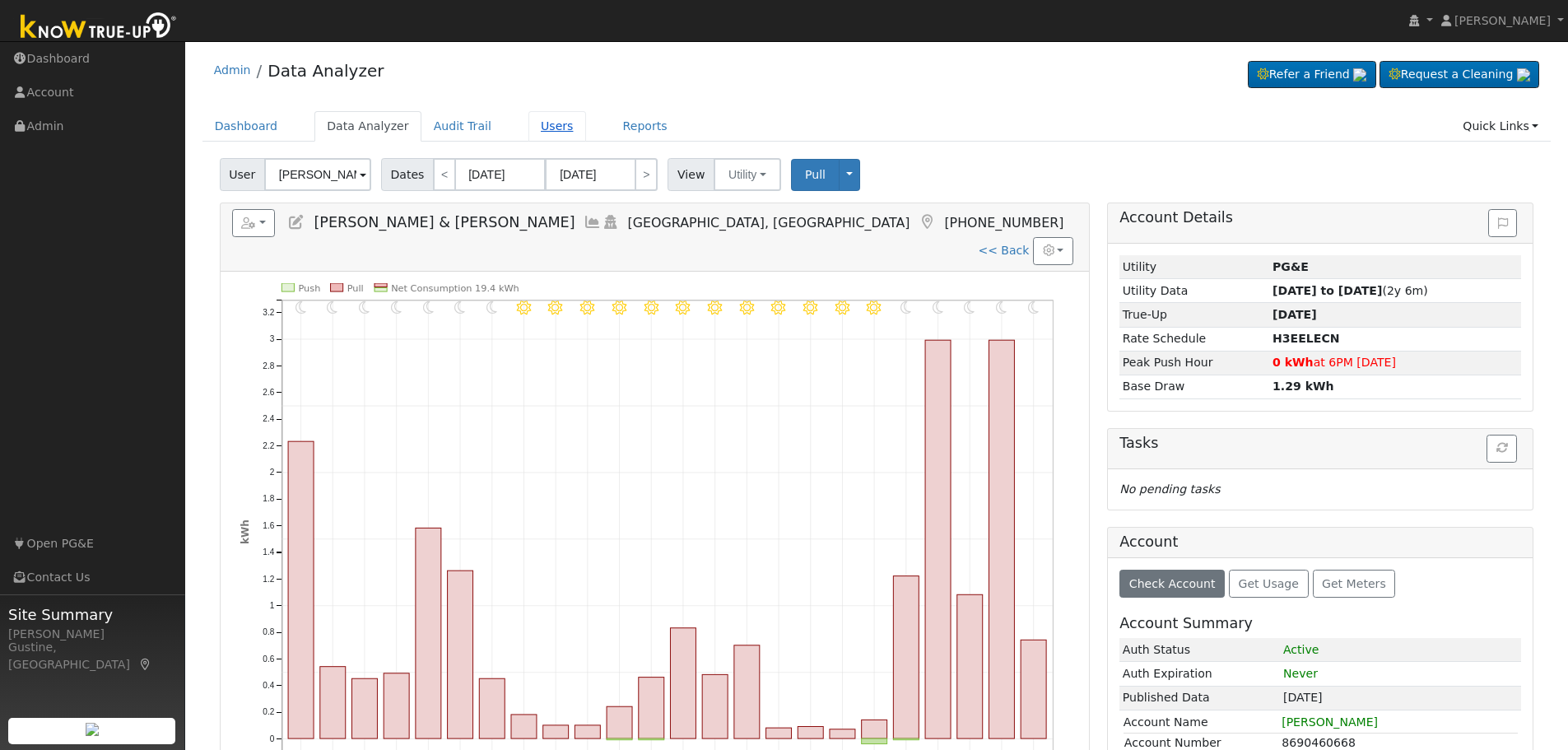
click at [528, 128] on link "Users" at bounding box center [557, 127] width 57 height 31
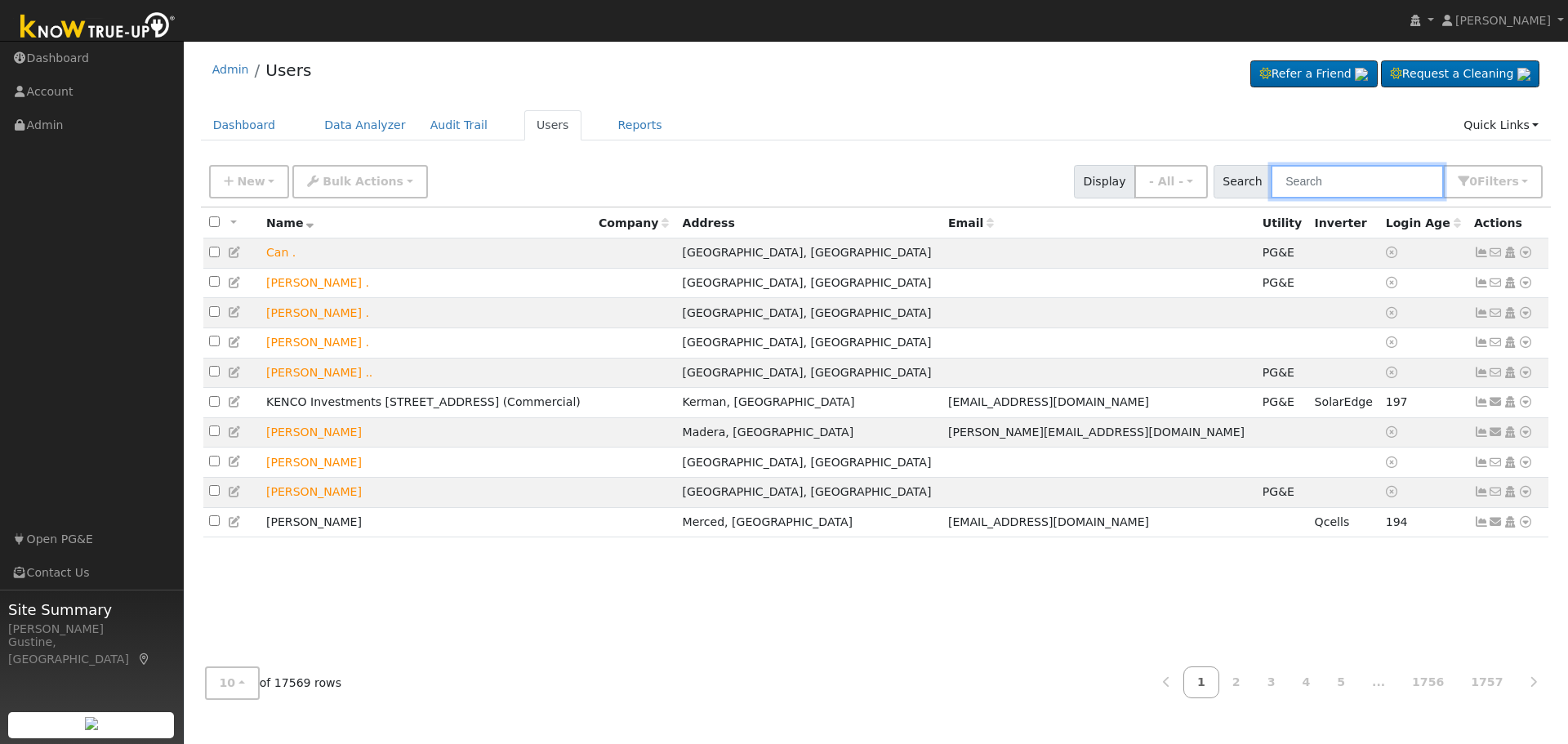
click at [1355, 187] on input "text" at bounding box center [1357, 182] width 173 height 34
type input "[PERSON_NAME]"
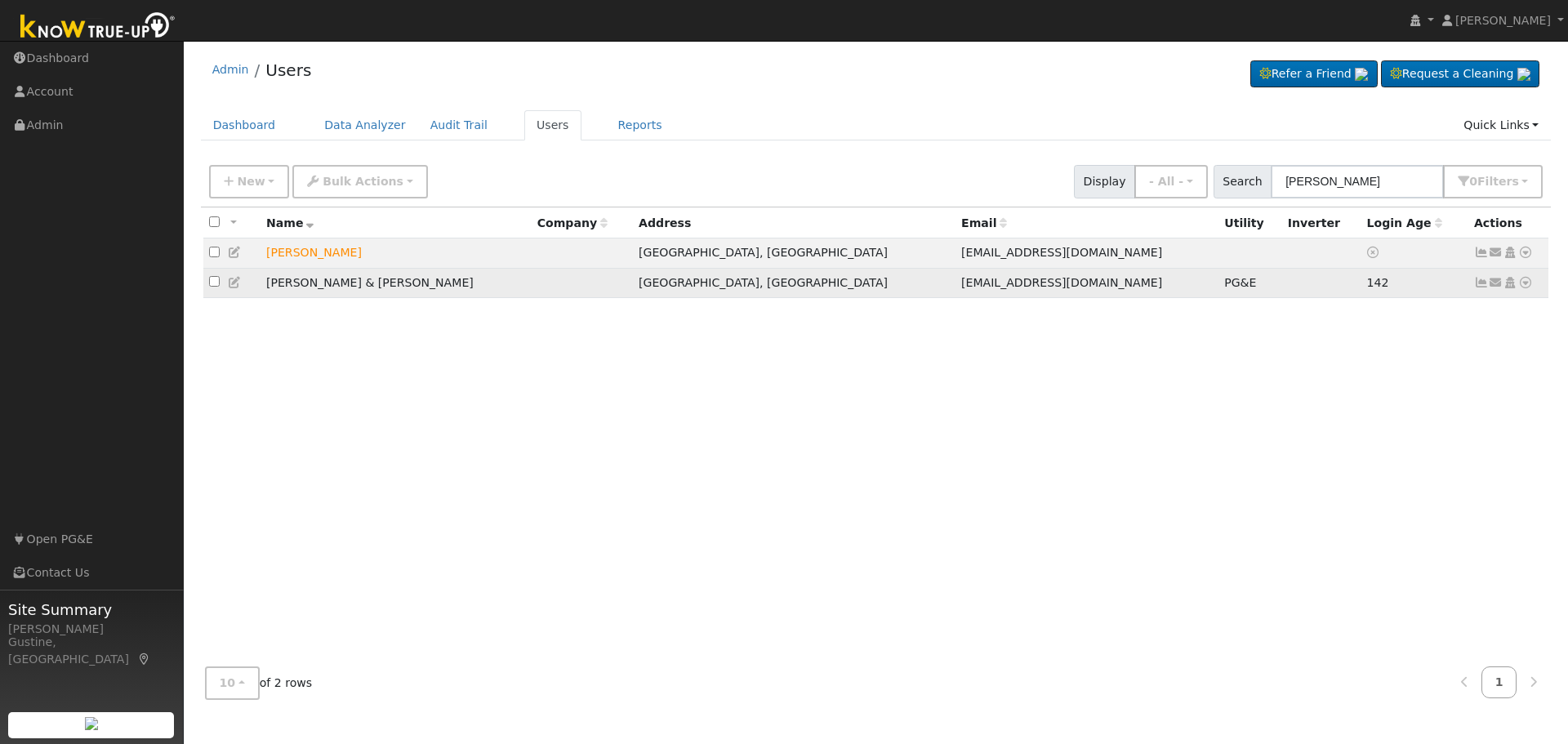
click at [1476, 283] on icon at bounding box center [1481, 282] width 15 height 12
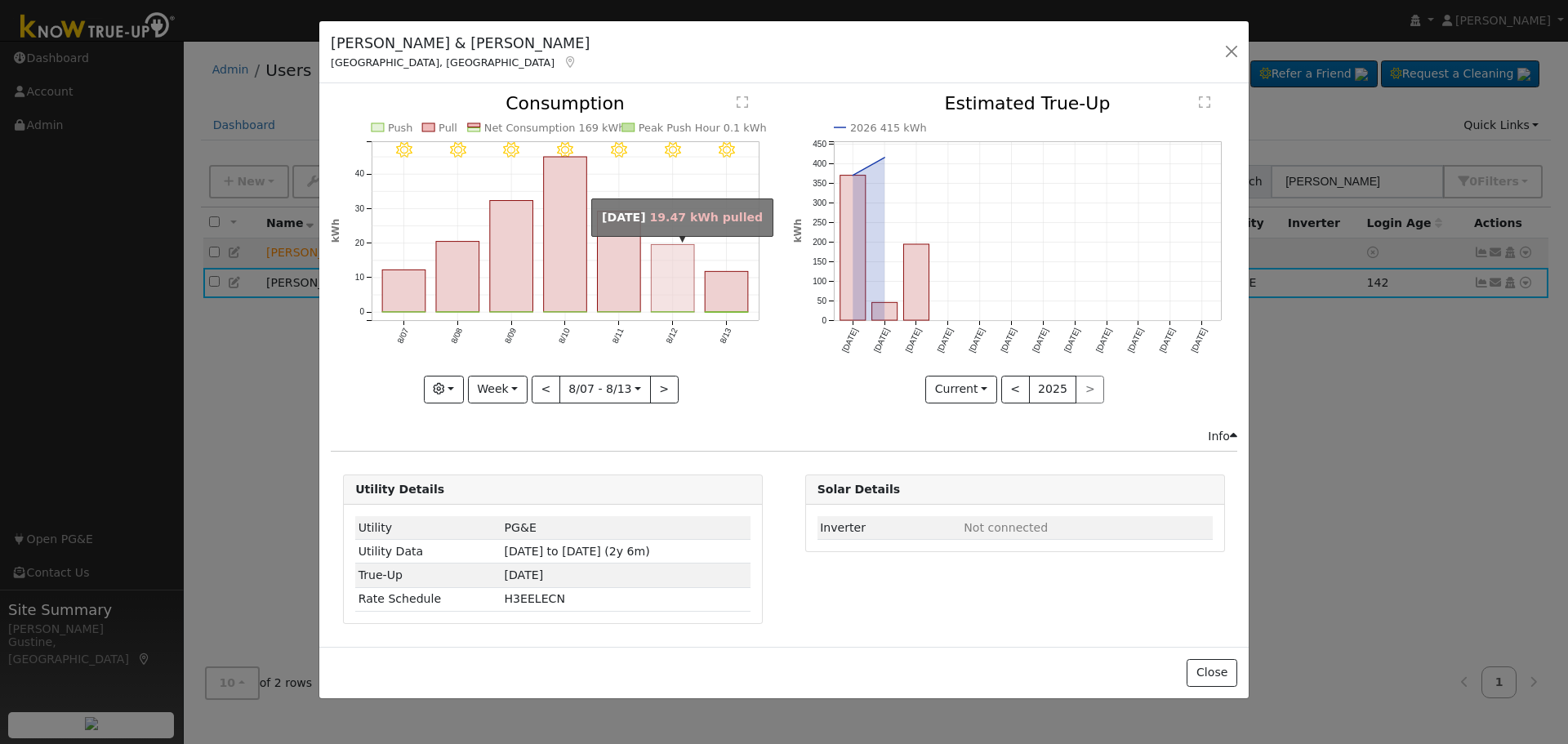
click at [691, 268] on rect "onclick=""" at bounding box center [673, 278] width 43 height 67
type input "2025-08-12"
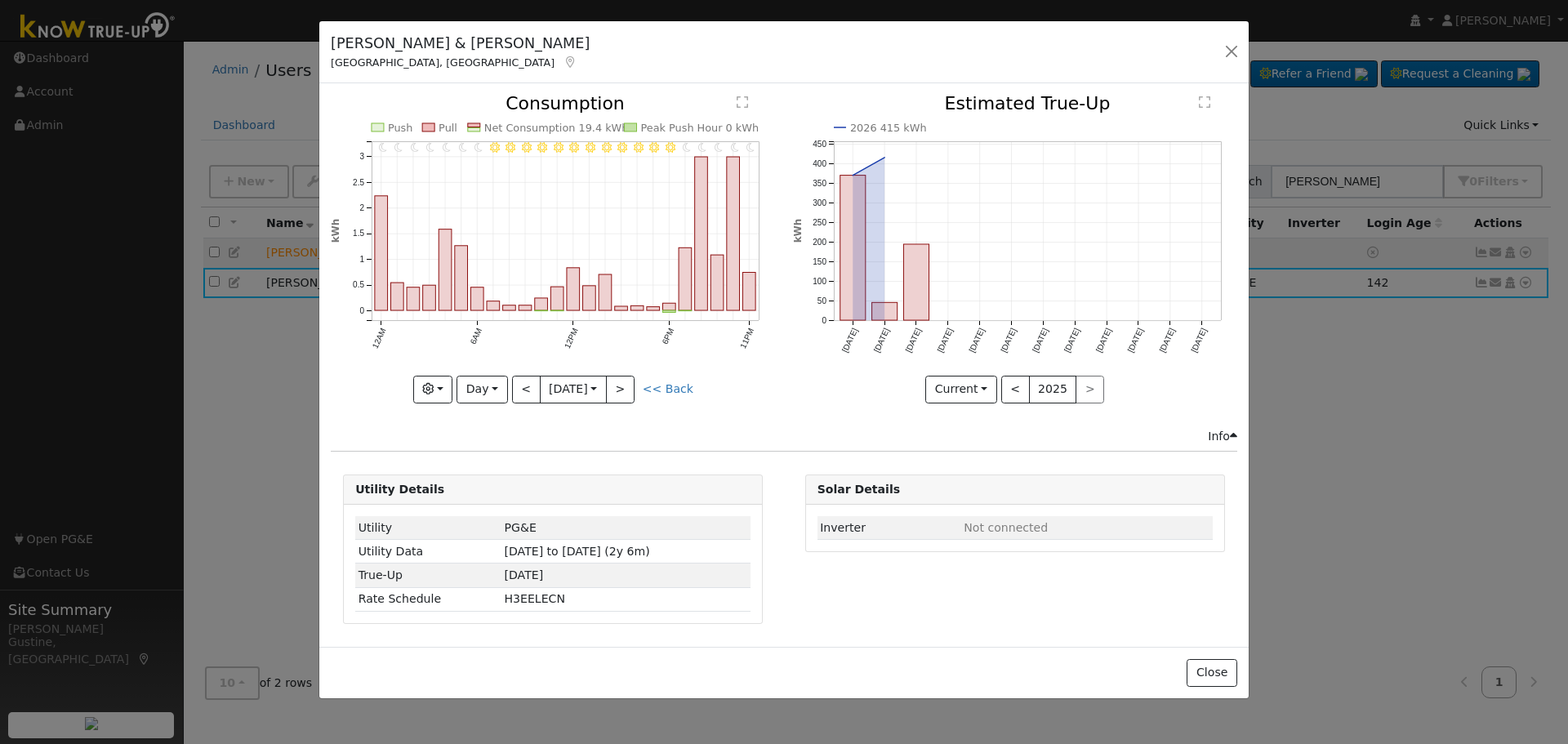
click at [1234, 35] on div "Katherine & Oscar Carreon Fresno, CA Default Account Default Account 6640 North…" at bounding box center [784, 53] width 930 height 63
click at [1229, 41] on button "button" at bounding box center [1232, 51] width 23 height 23
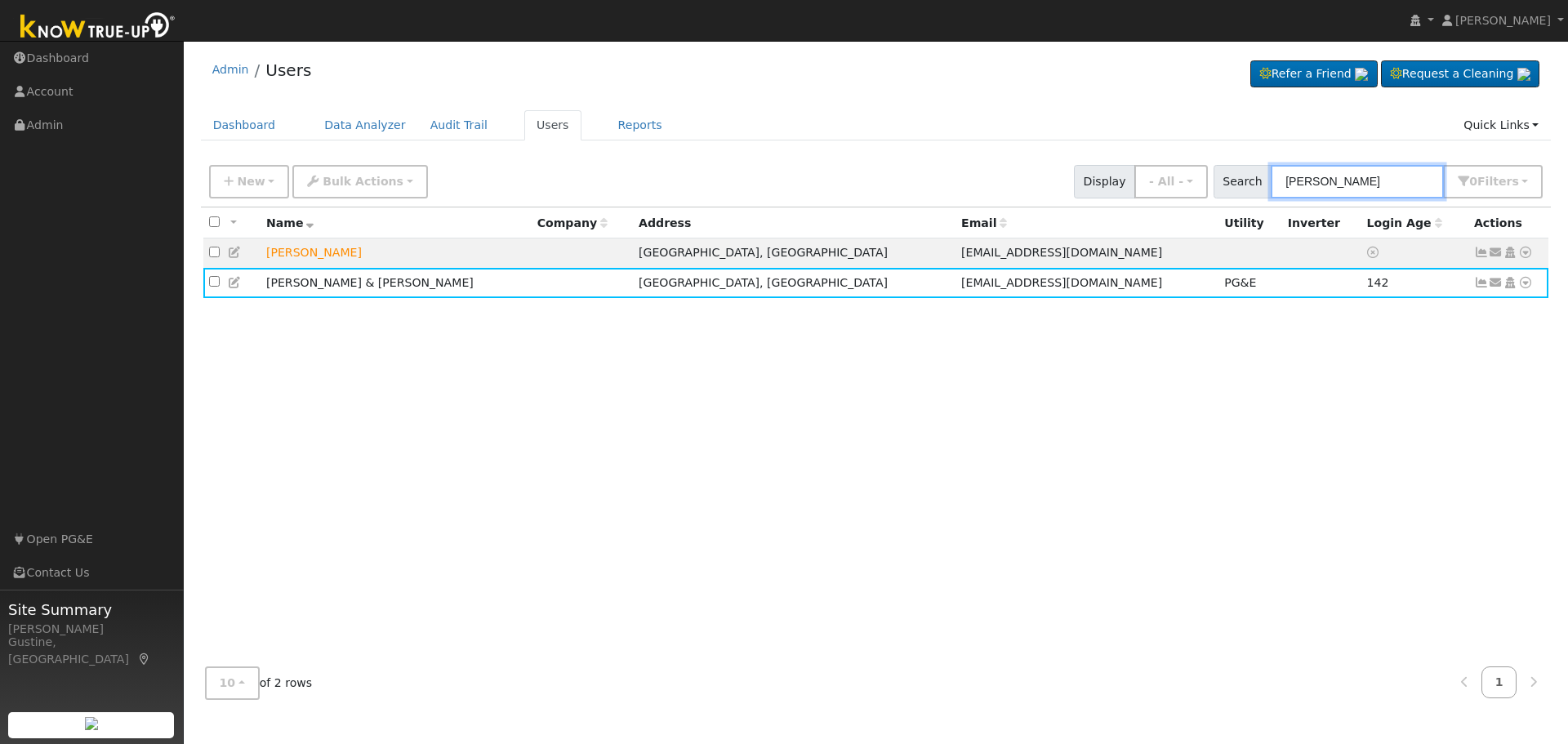
drag, startPoint x: 1360, startPoint y: 180, endPoint x: 799, endPoint y: 94, distance: 567.6
click at [1151, 145] on div "Admin Users Refer a Friend Request a Cleaning" at bounding box center [875, 380] width 1368 height 663
type input "douglas lo"
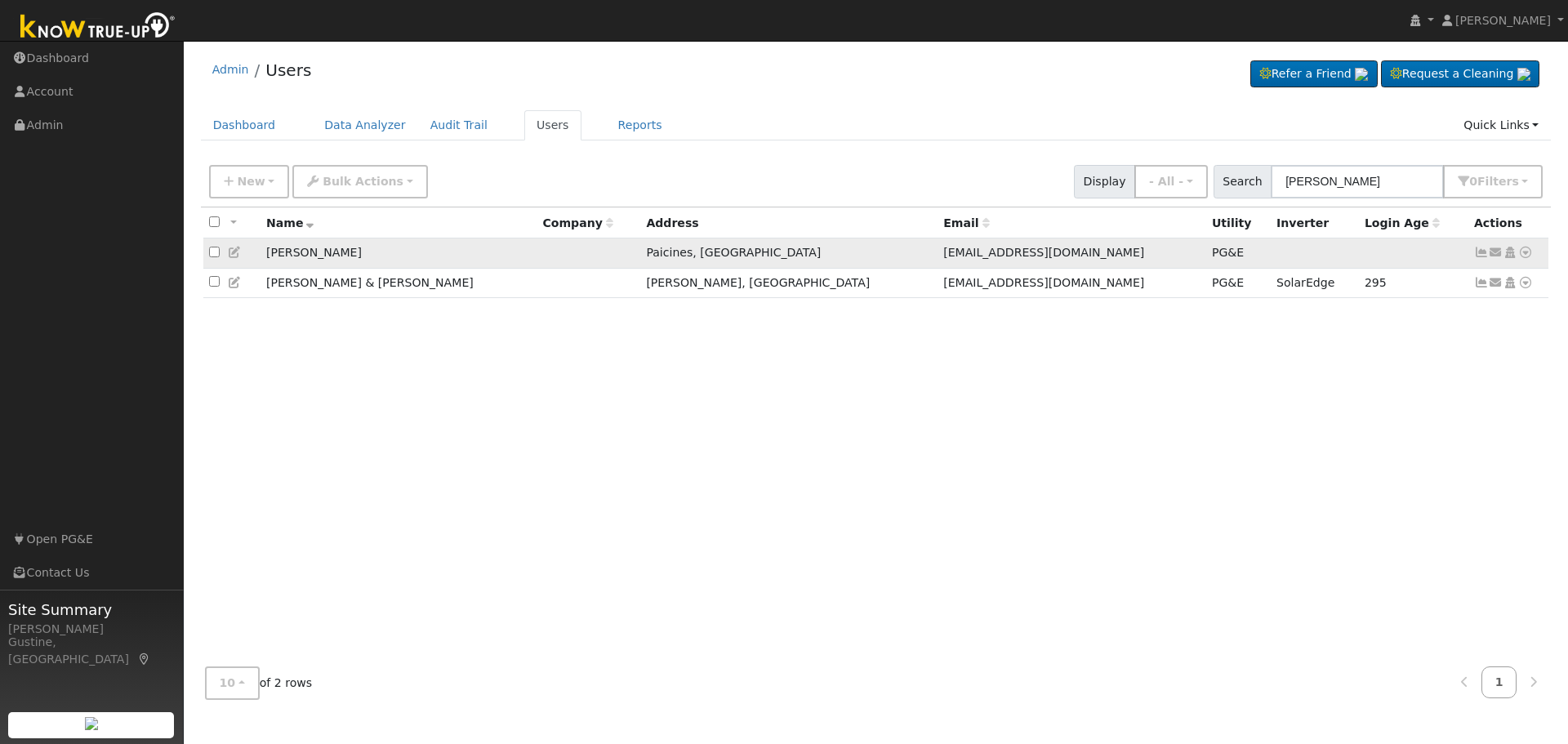
click at [1479, 249] on link at bounding box center [1481, 253] width 15 height 13
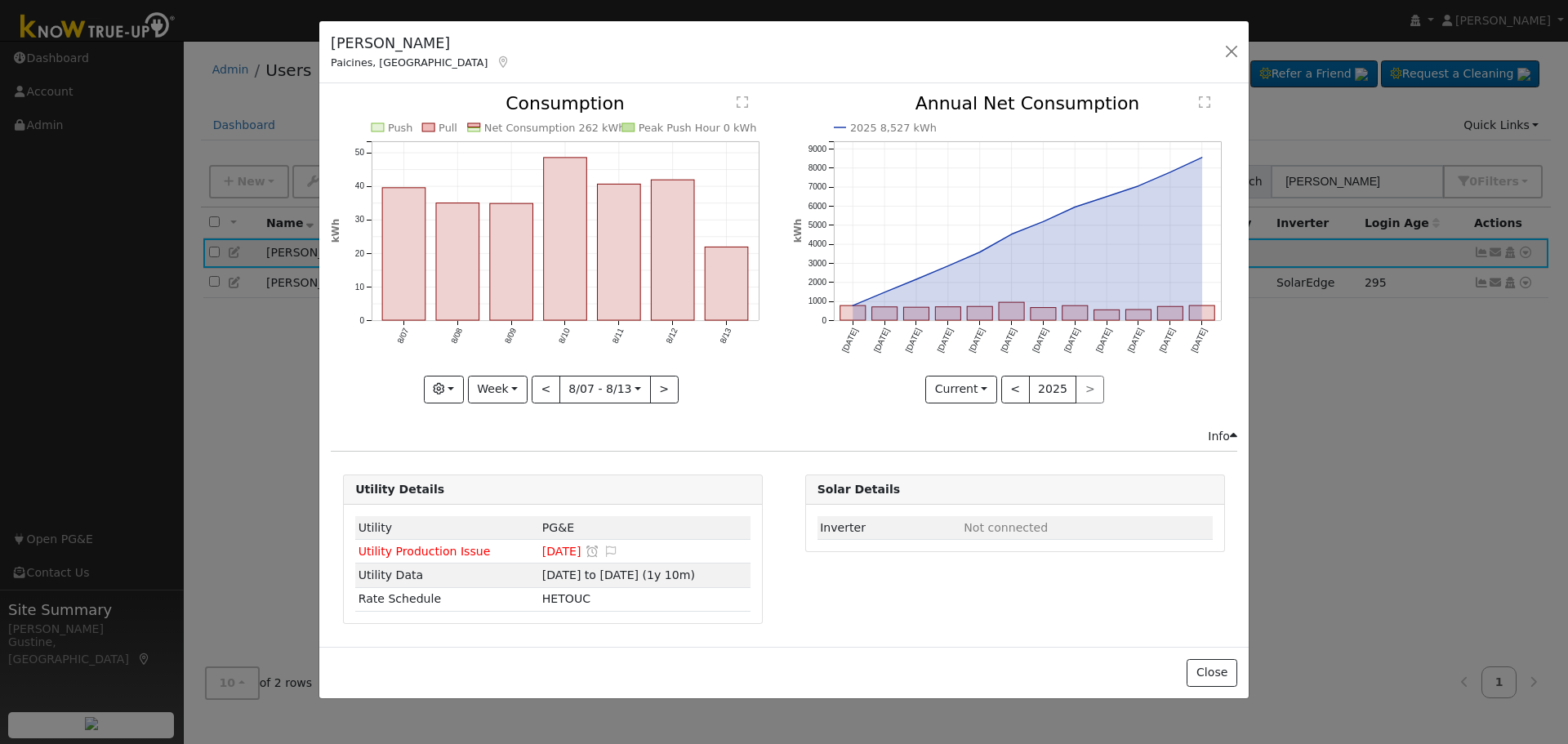
click at [690, 285] on rect "onclick=""" at bounding box center [673, 251] width 43 height 140
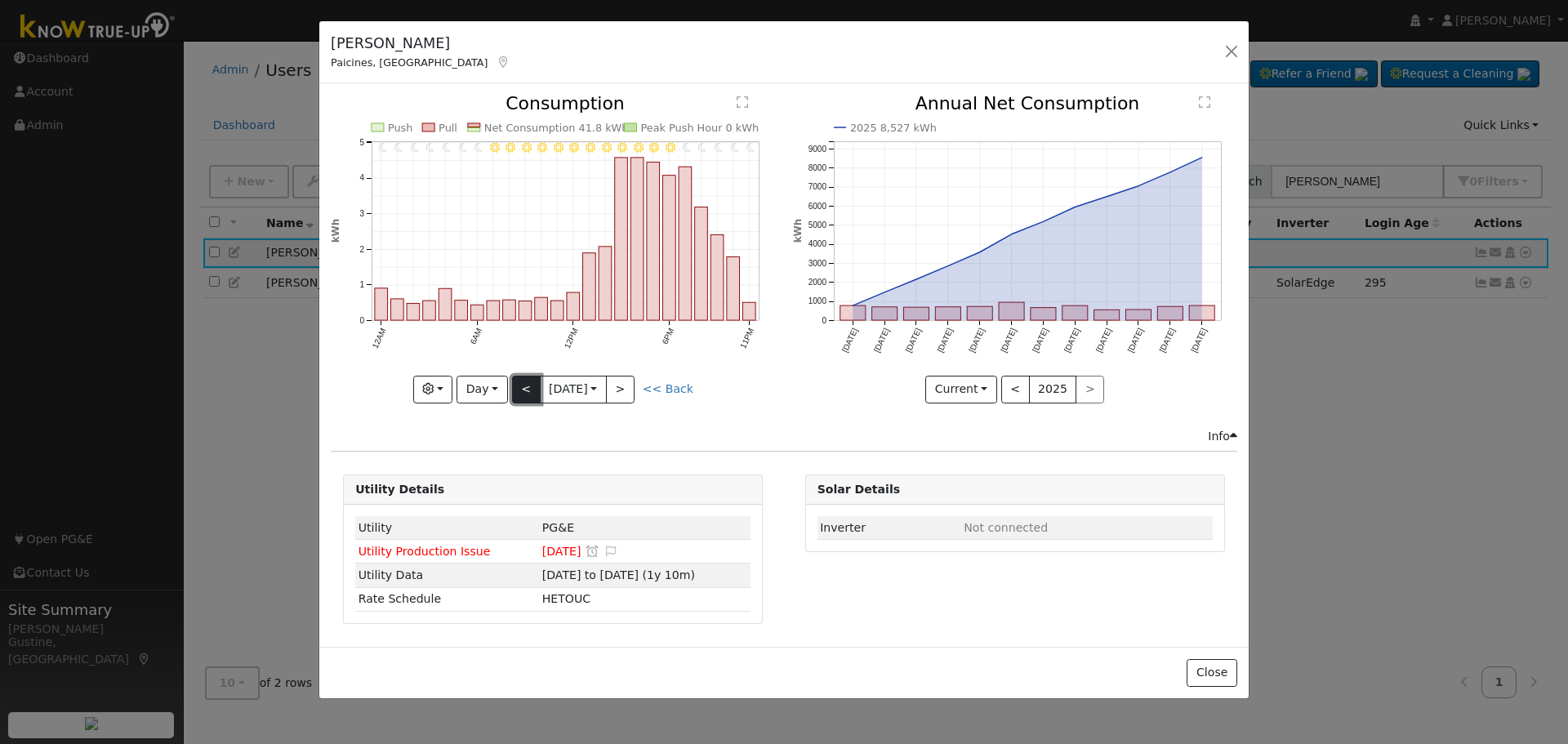
click at [514, 384] on button "<" at bounding box center [526, 390] width 29 height 28
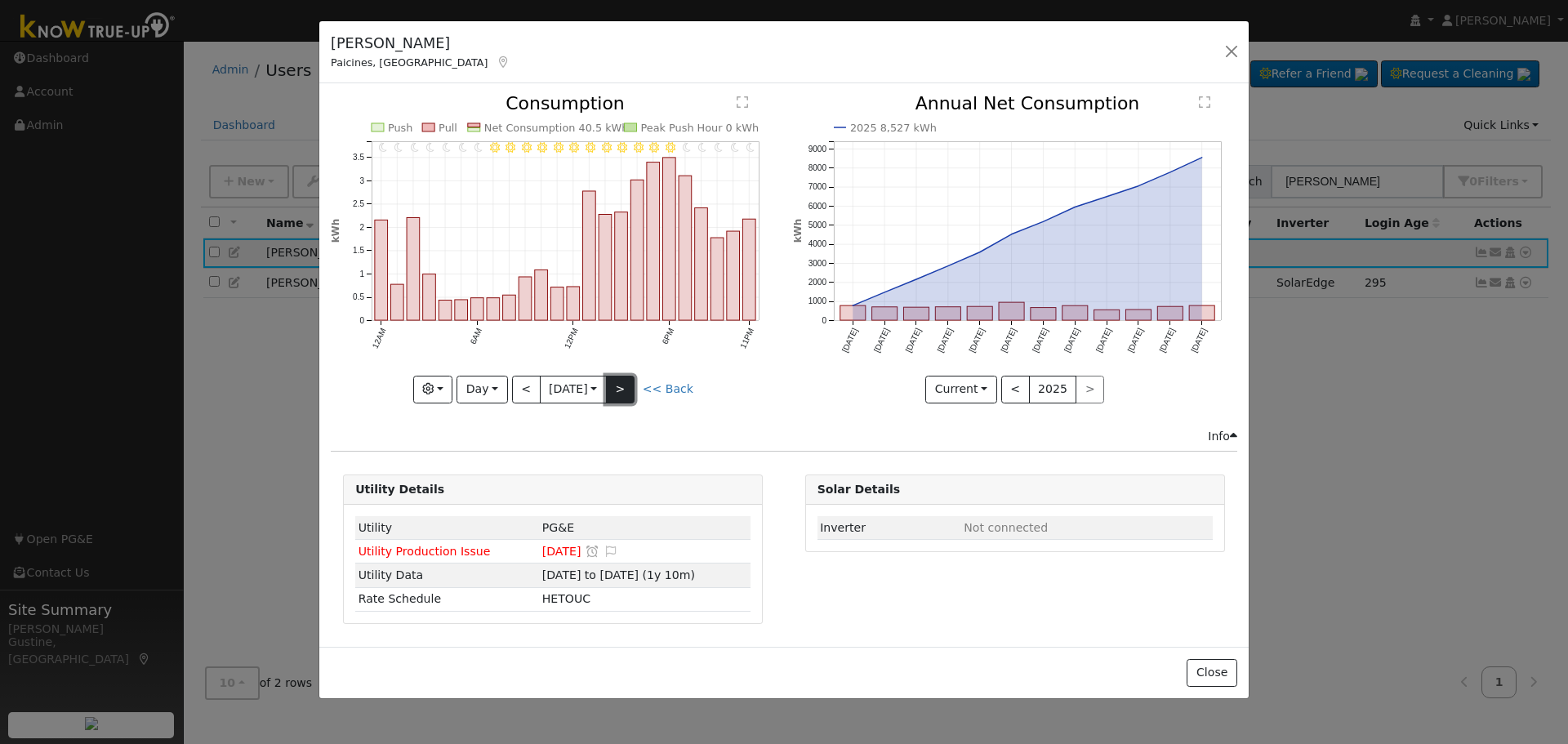
click at [618, 392] on button ">" at bounding box center [620, 390] width 29 height 28
type input "2025-08-12"
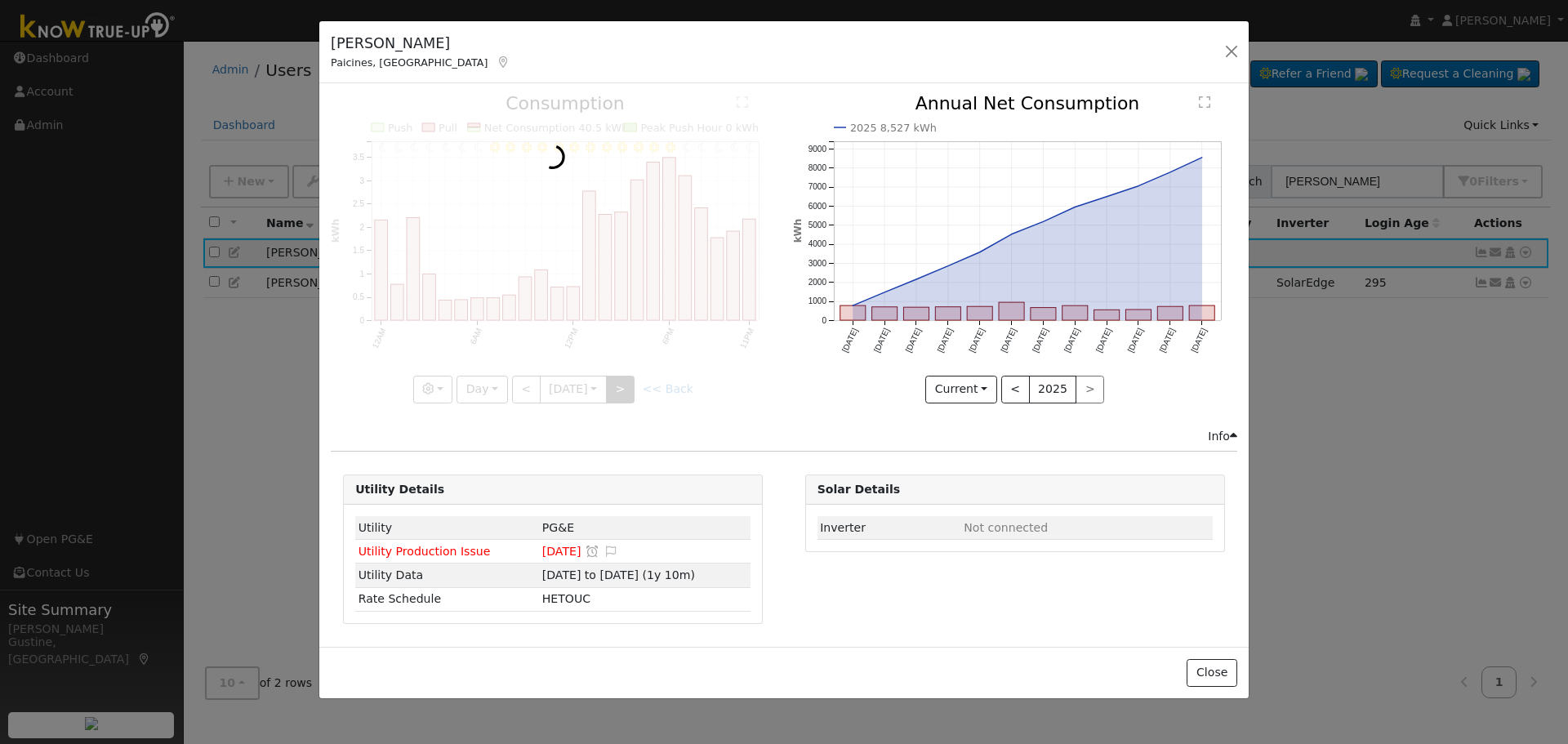
click at [618, 392] on div at bounding box center [553, 249] width 444 height 308
